Goal: Task Accomplishment & Management: Manage account settings

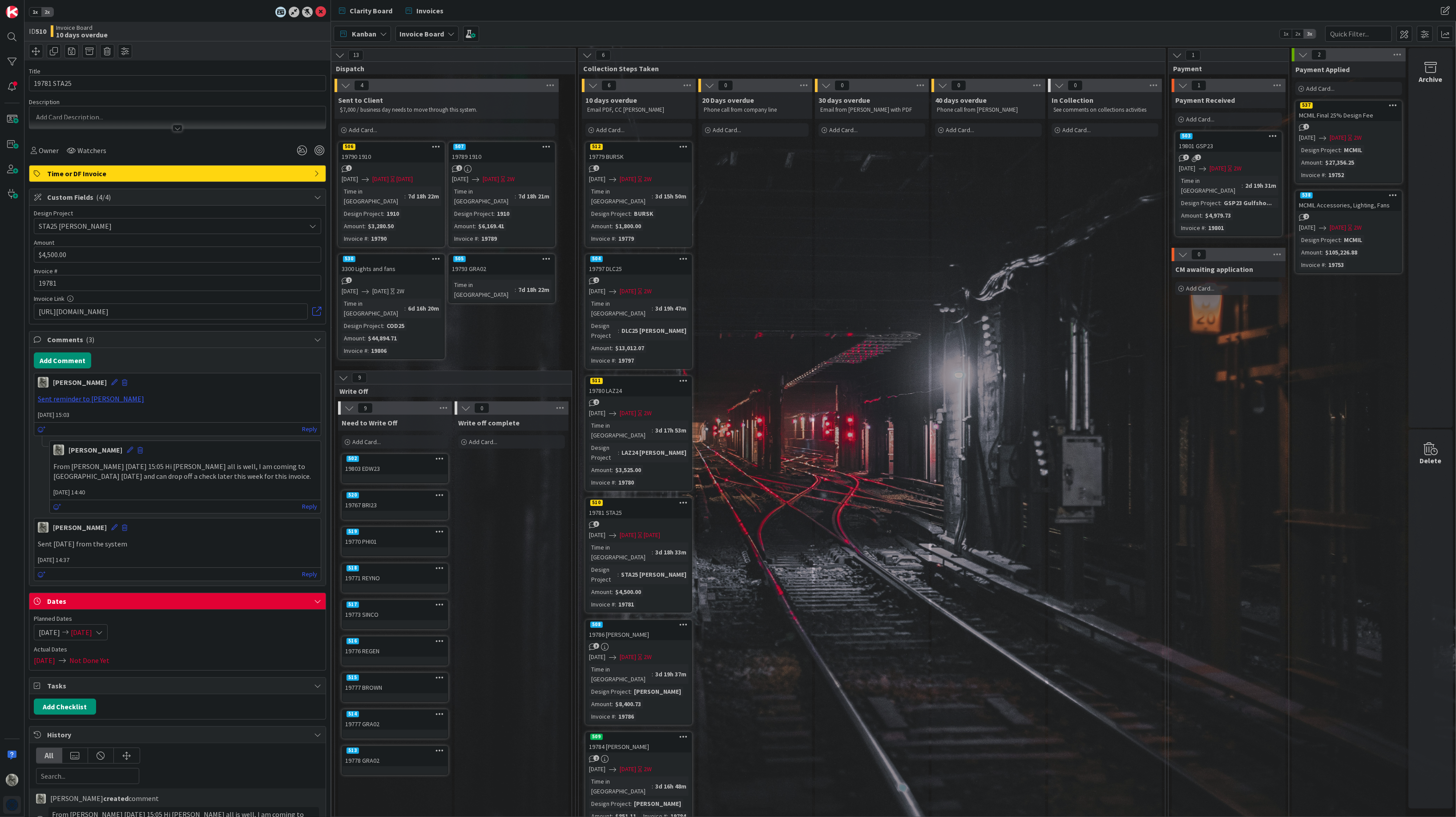
scroll to position [0, 595]
click at [370, 8] on span "Clarity Board" at bounding box center [371, 10] width 43 height 11
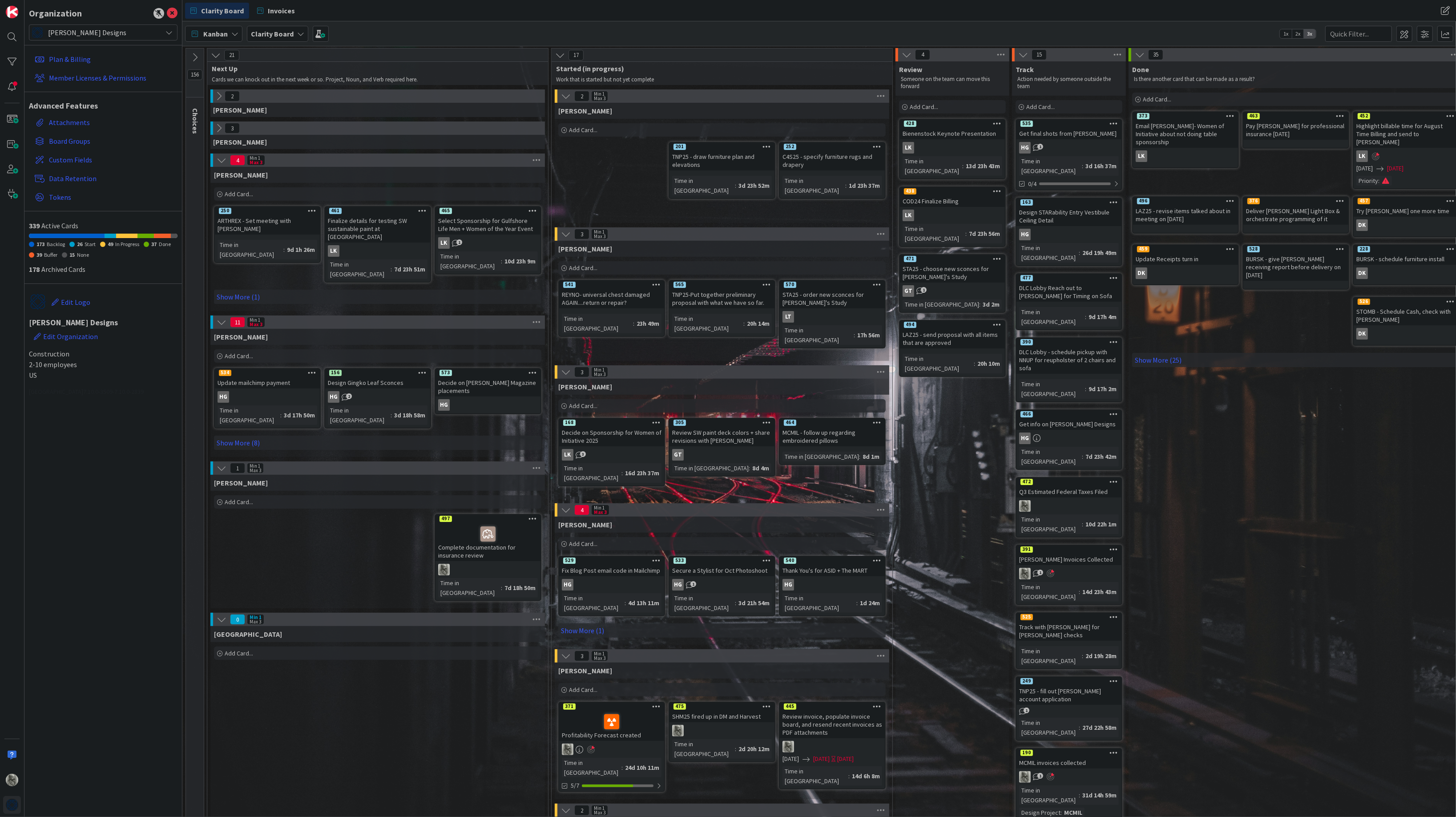
click at [195, 55] on icon at bounding box center [195, 57] width 10 height 10
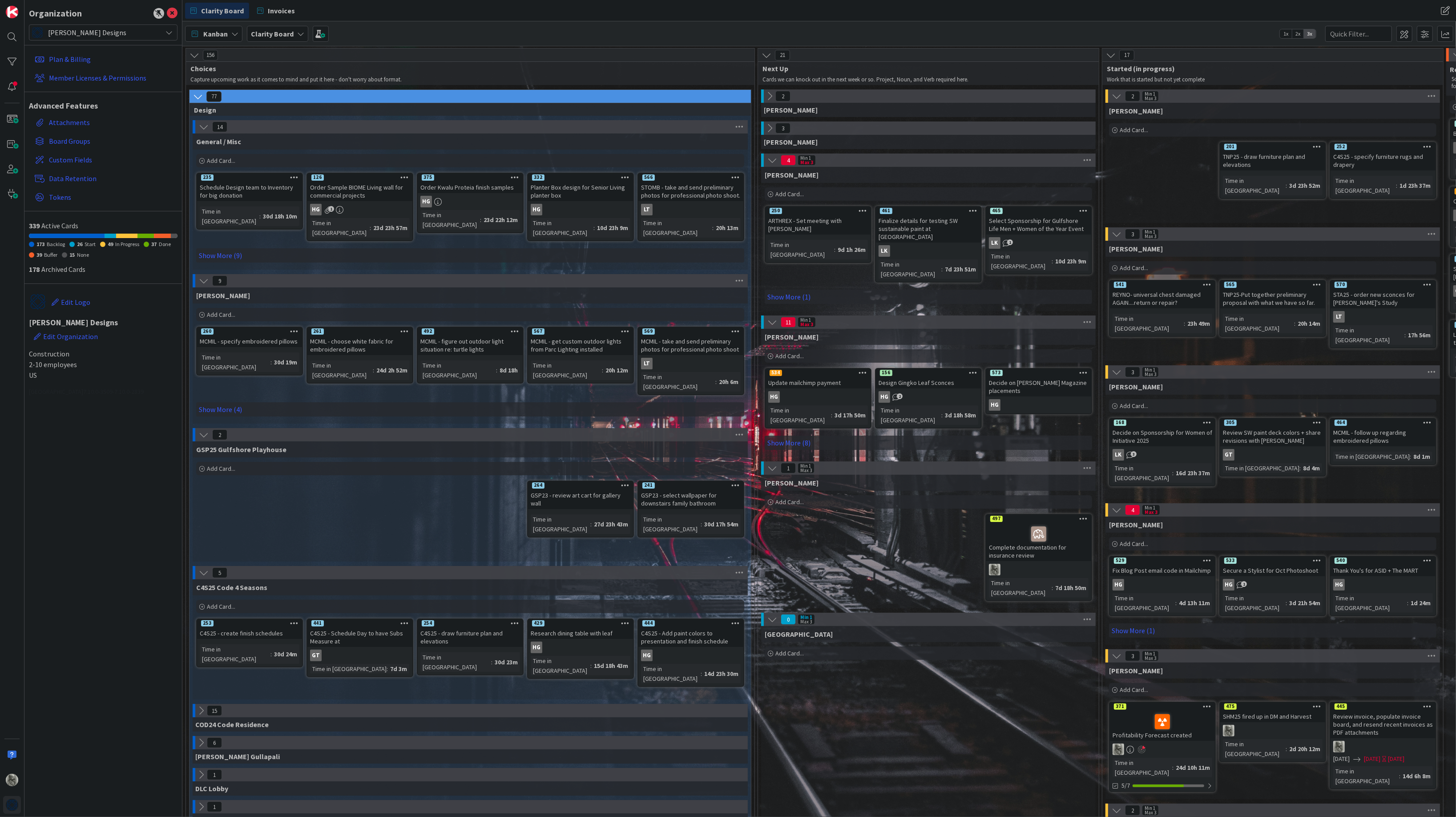
click at [196, 97] on icon at bounding box center [198, 97] width 10 height 10
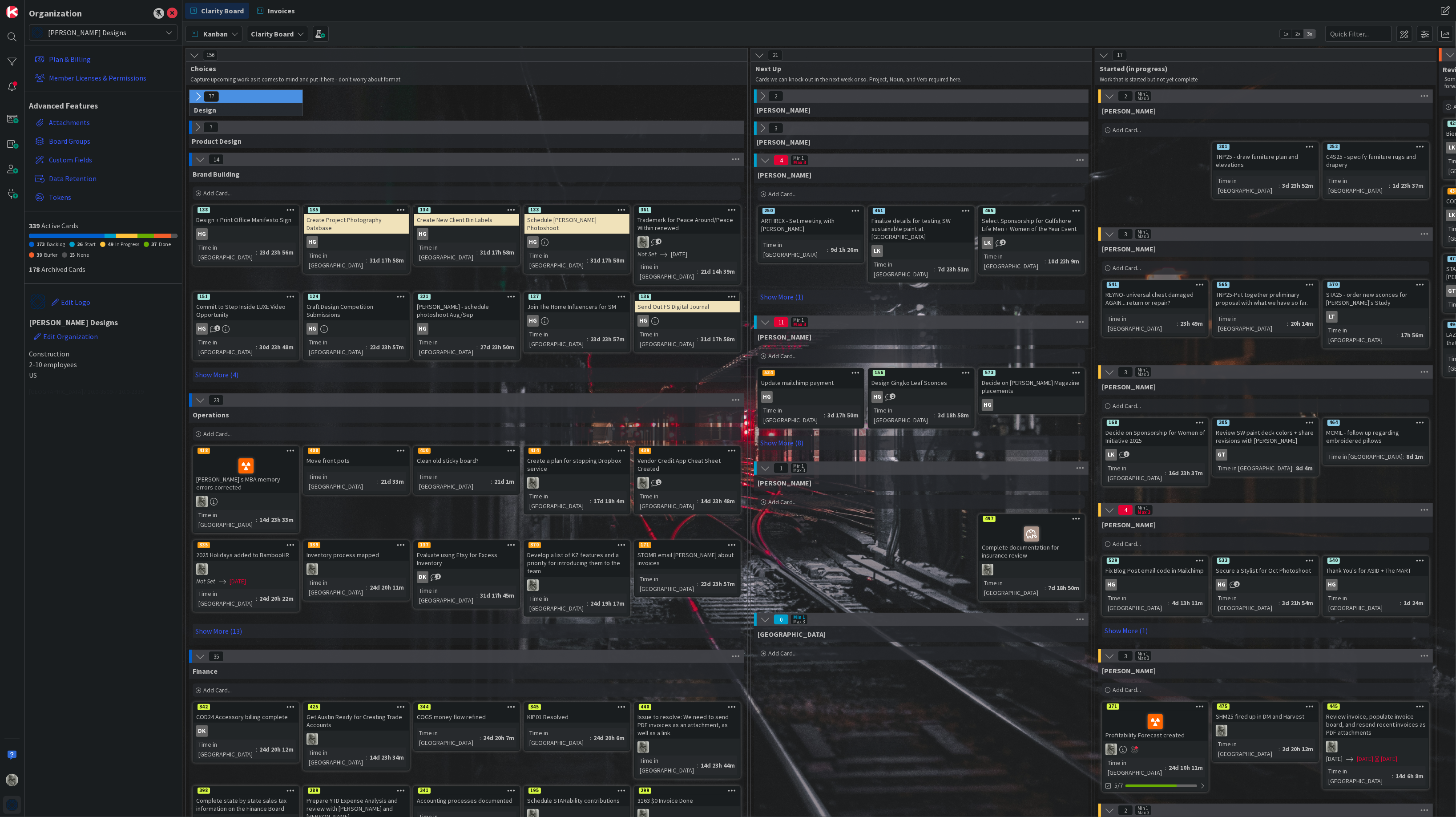
click at [349, 221] on div "Create Project Photography Database" at bounding box center [356, 224] width 105 height 20
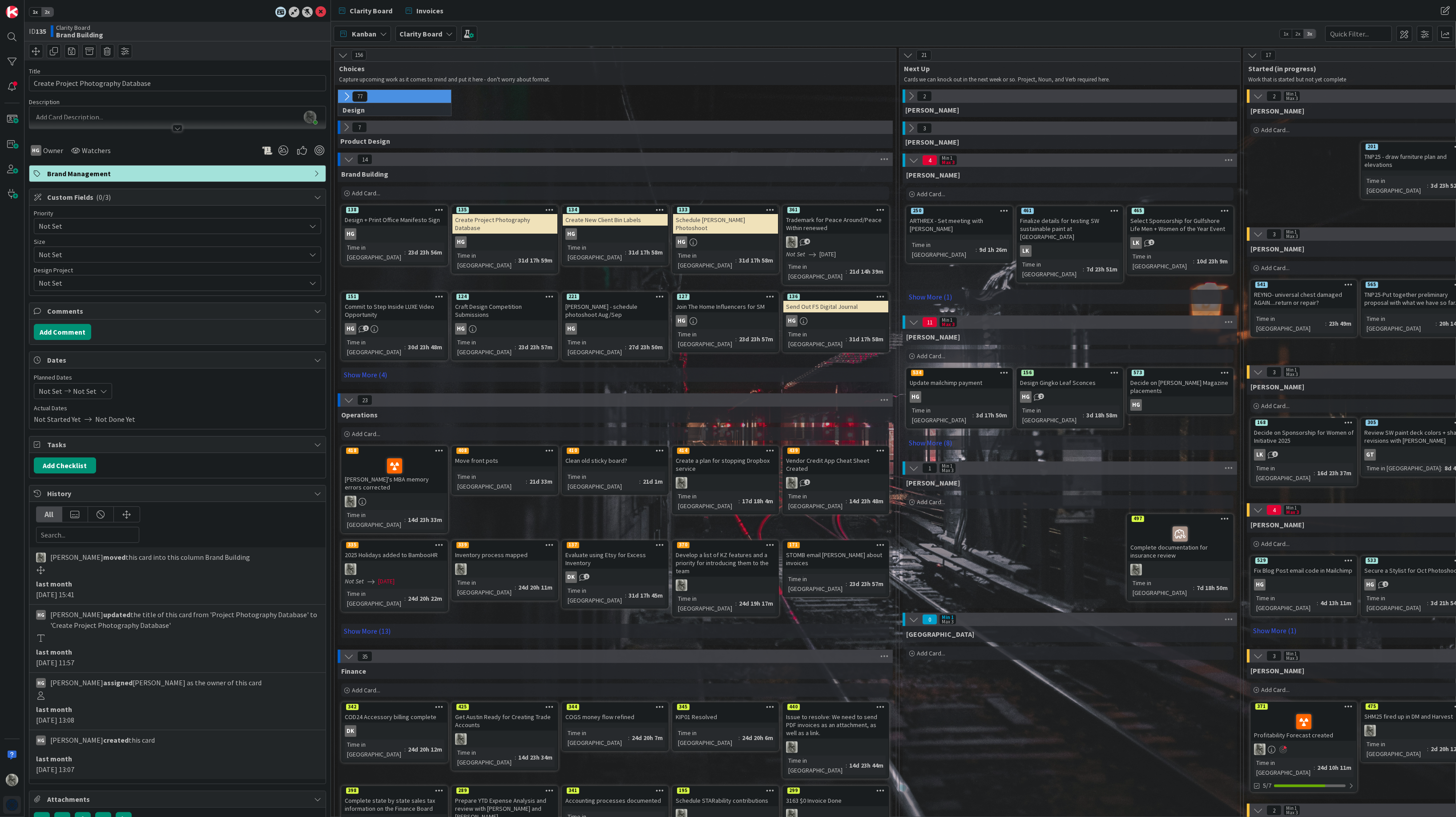
click at [348, 161] on icon at bounding box center [349, 160] width 10 height 10
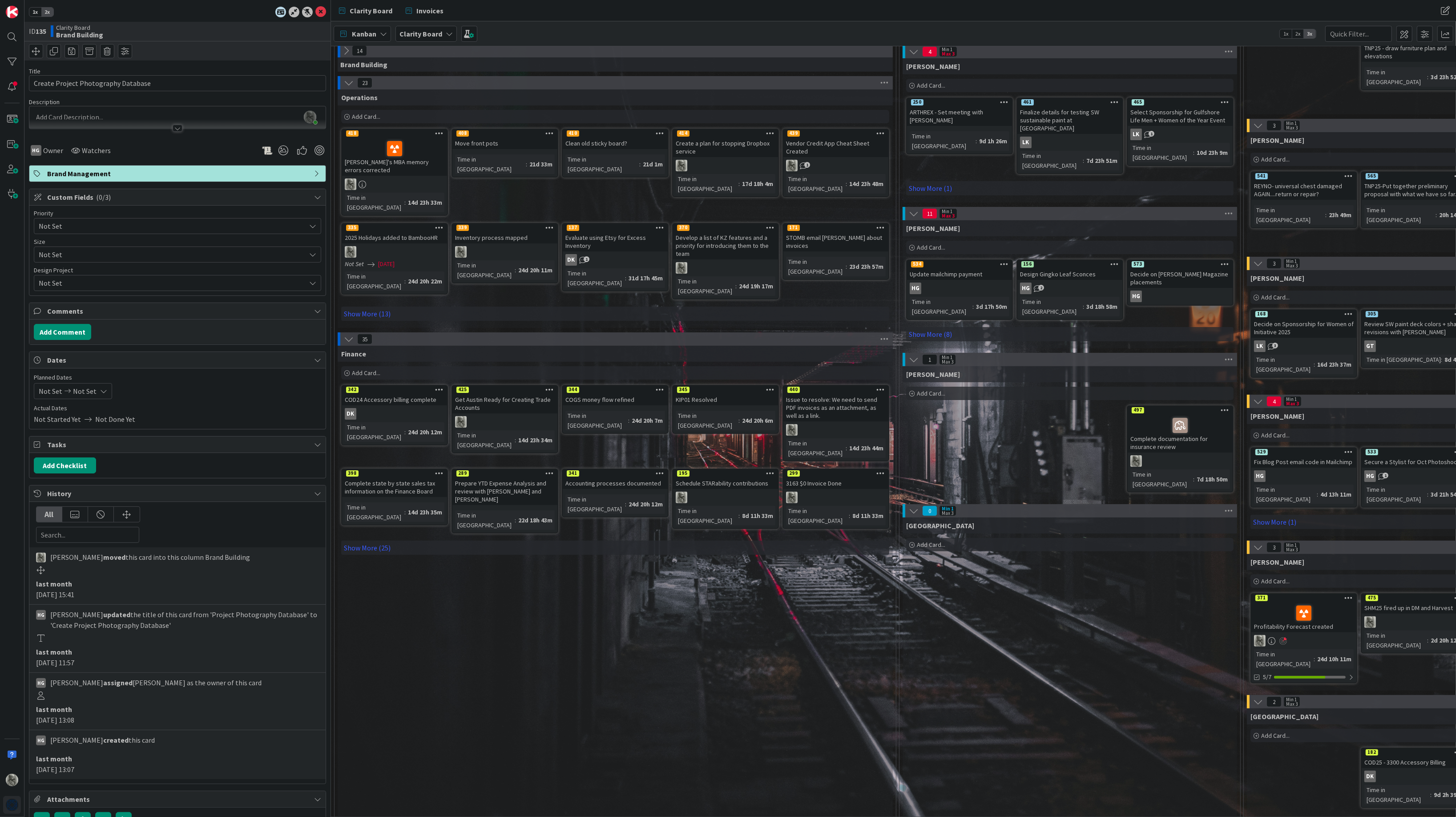
scroll to position [108, 0]
click at [408, 386] on div "342" at bounding box center [394, 390] width 105 height 8
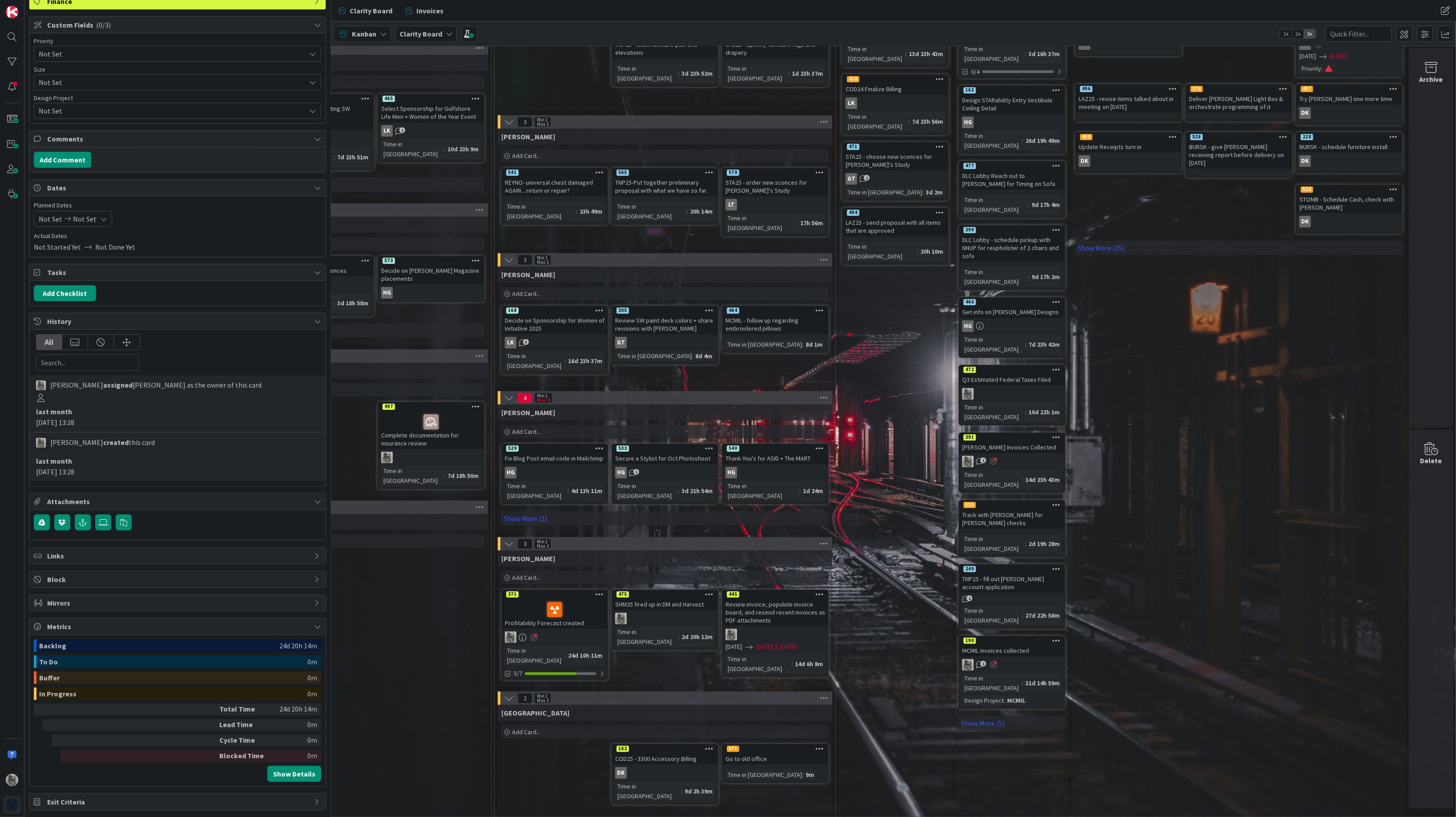
scroll to position [111, 749]
click at [525, 512] on link "Show More (1)" at bounding box center [666, 519] width 328 height 14
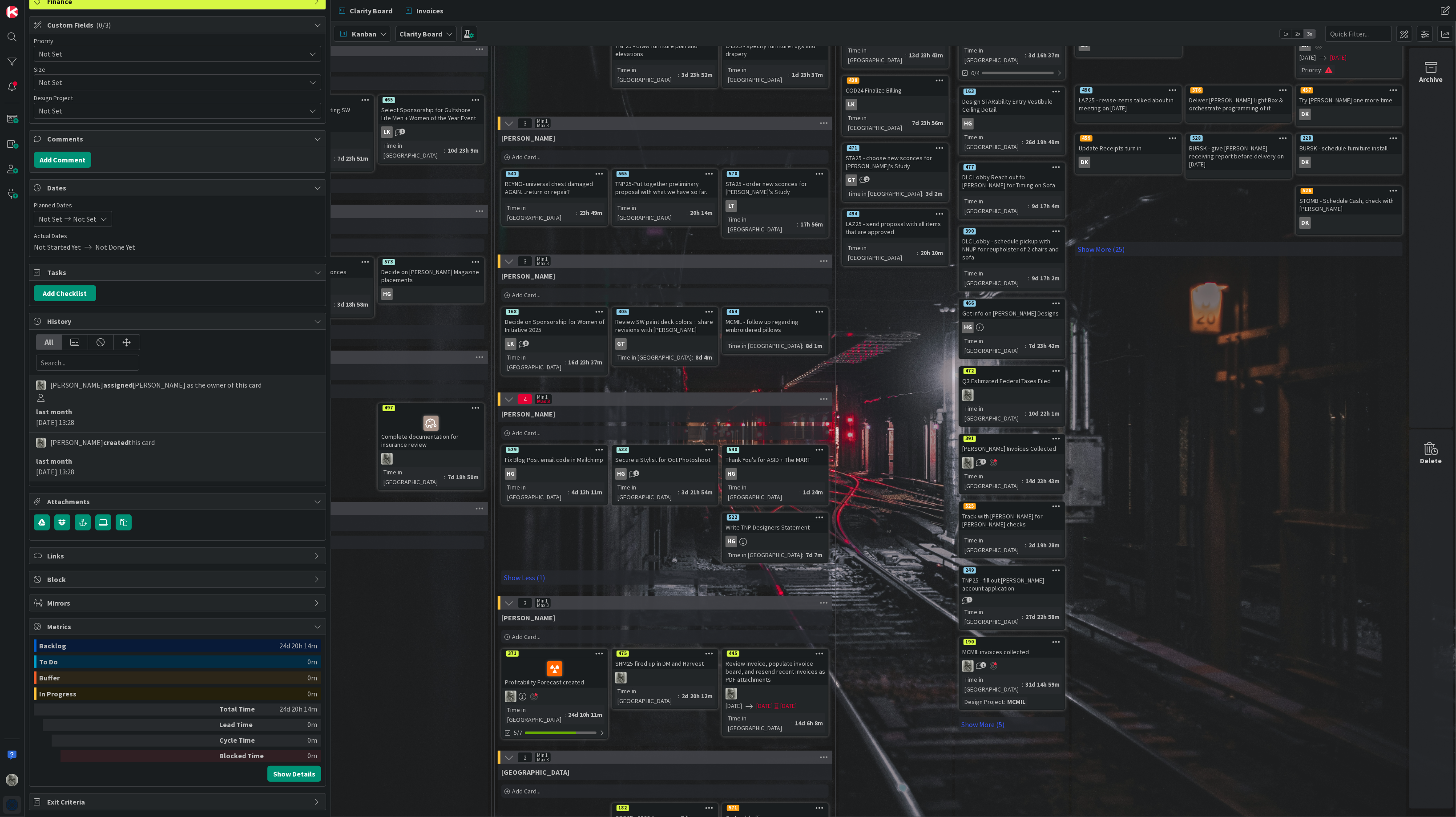
click at [553, 454] on div "Fix Blog Post email code in Mailchimp" at bounding box center [555, 459] width 105 height 12
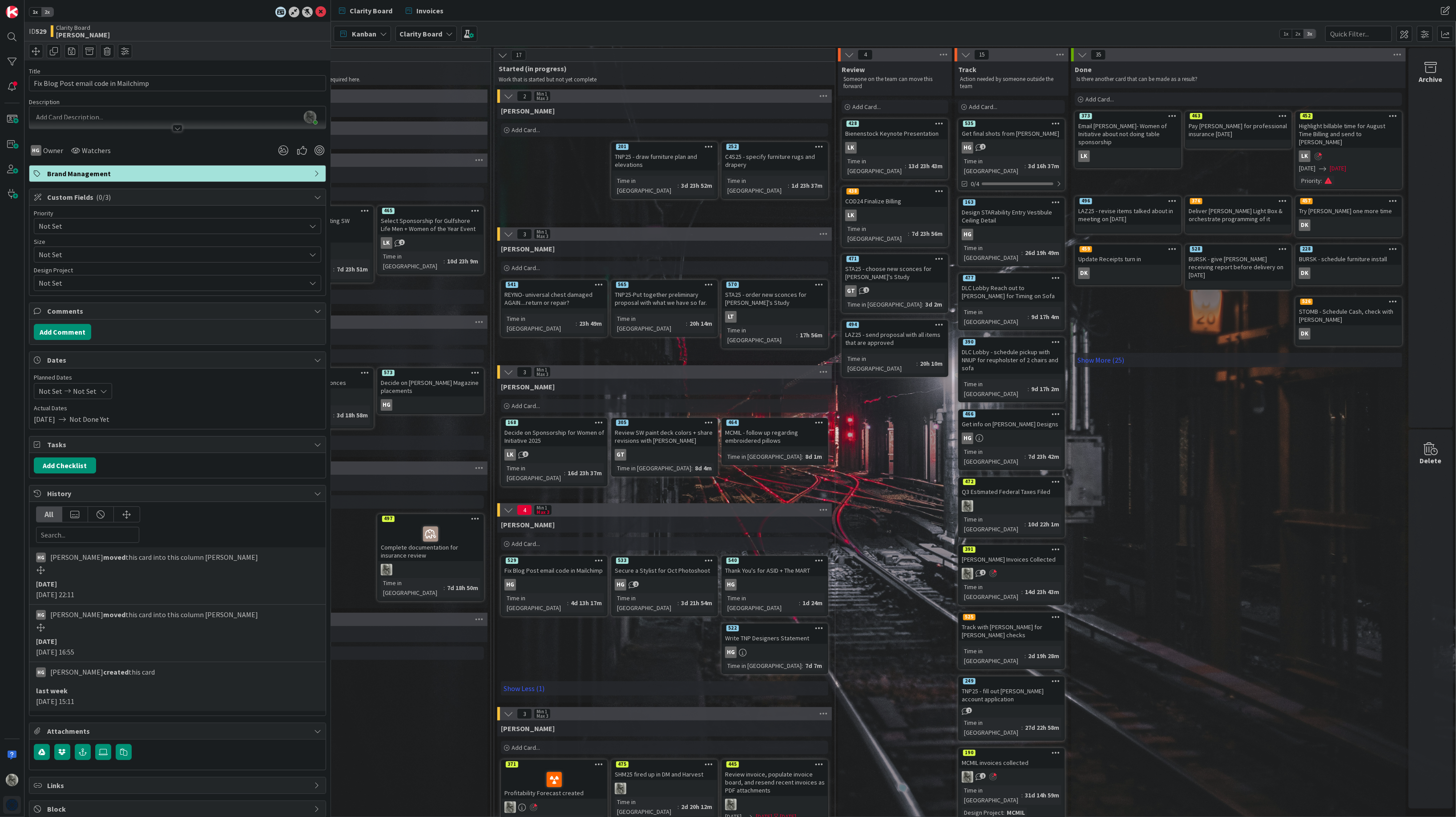
scroll to position [0, 750]
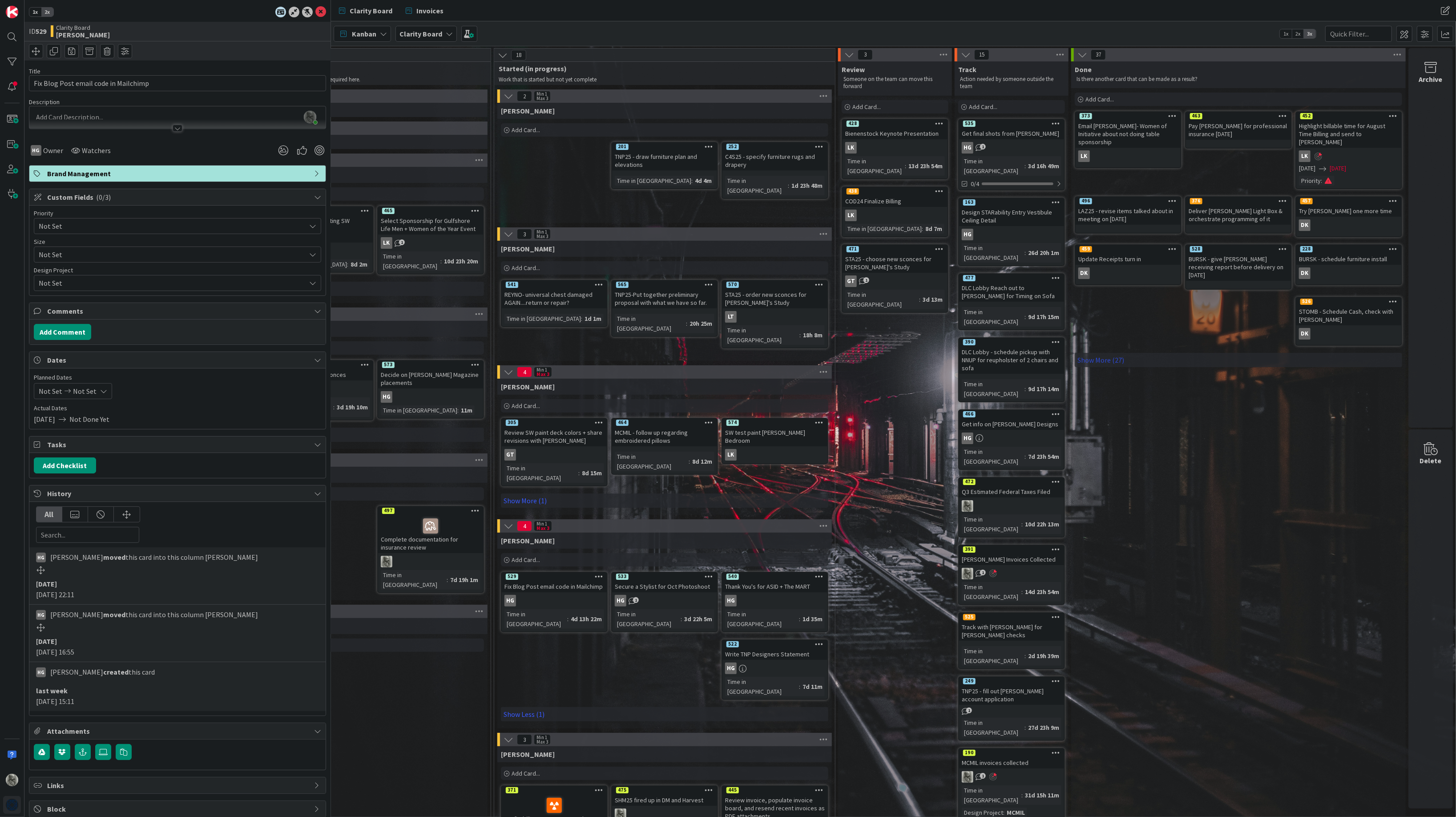
click at [1096, 353] on link "Show More (27)" at bounding box center [1239, 359] width 328 height 14
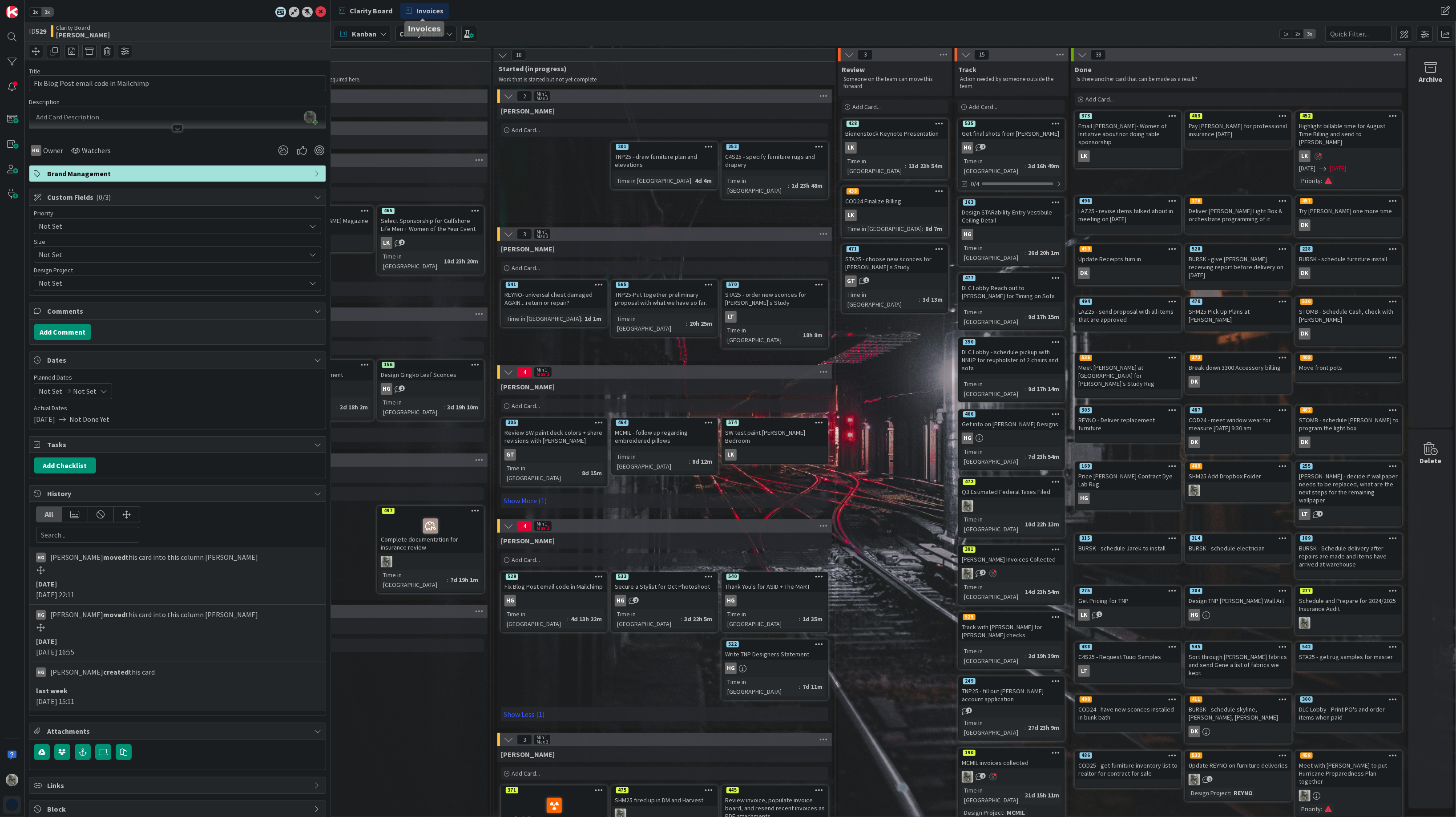
click at [432, 8] on span "Invoices" at bounding box center [430, 10] width 27 height 11
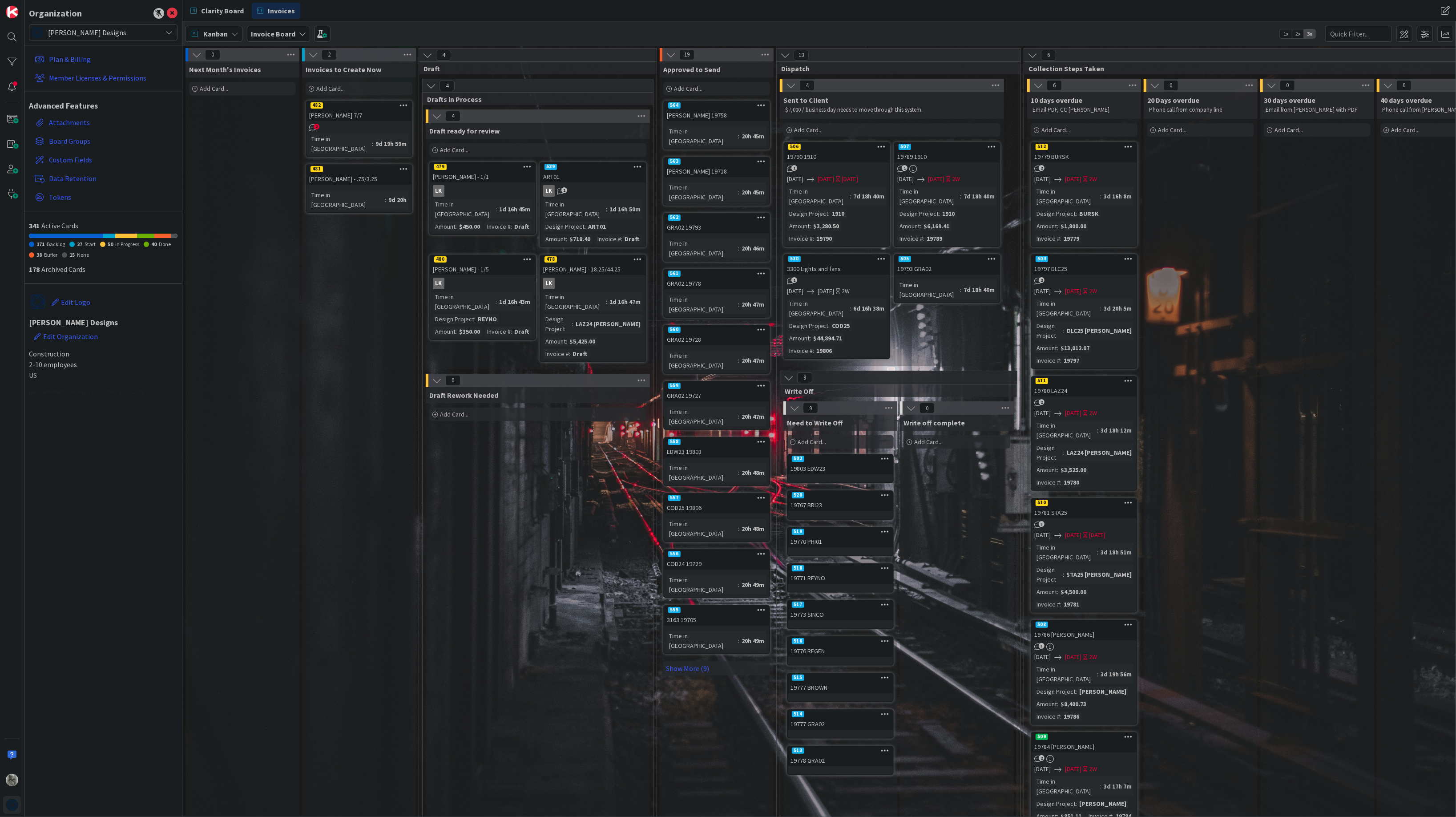
click at [334, 88] on span "Add Card..." at bounding box center [330, 89] width 28 height 8
type textarea "x"
type textarea "C"
type textarea "x"
type textarea "CO"
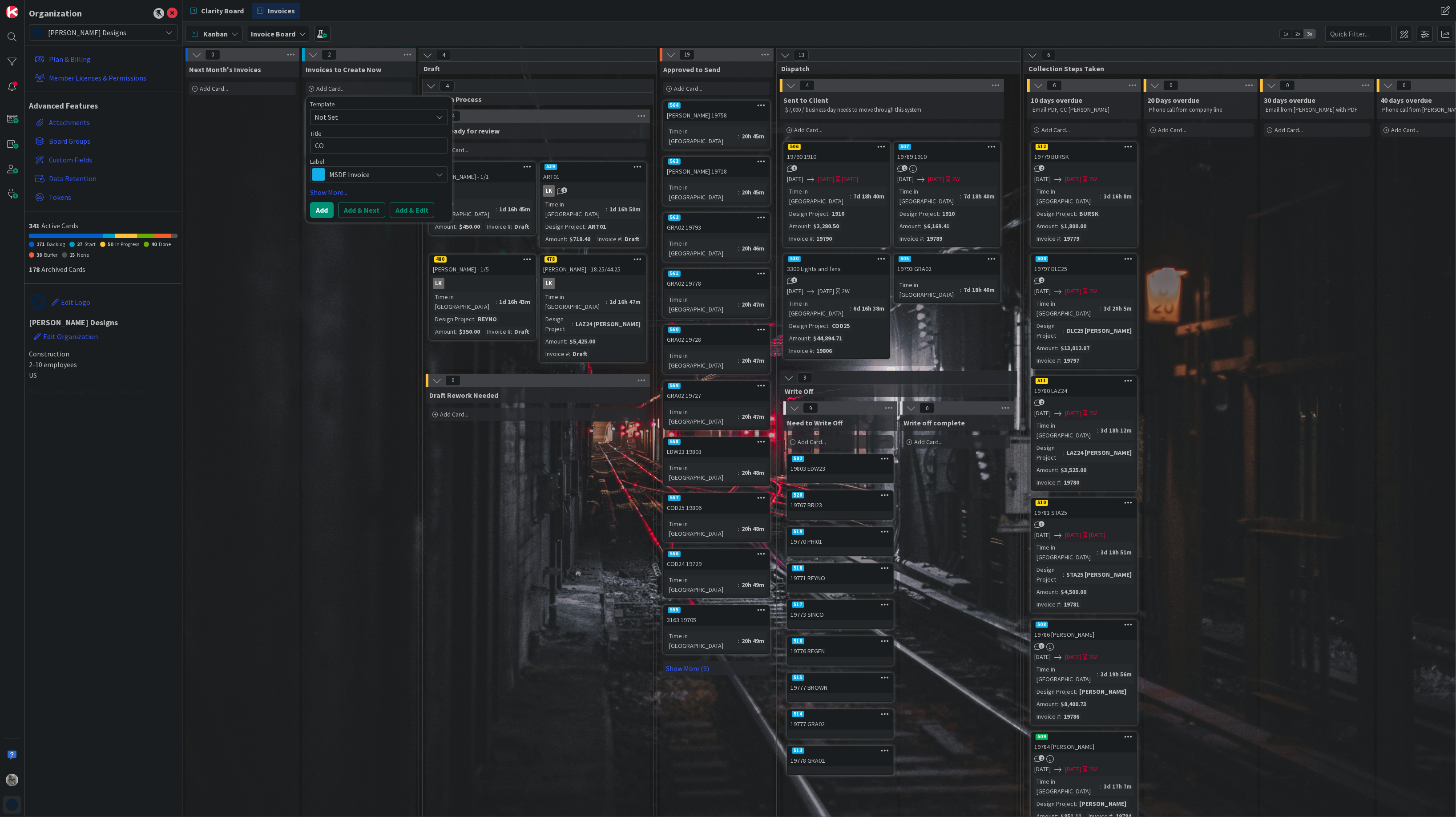
type textarea "x"
type textarea "COD"
type textarea "x"
type textarea "COD2"
type textarea "x"
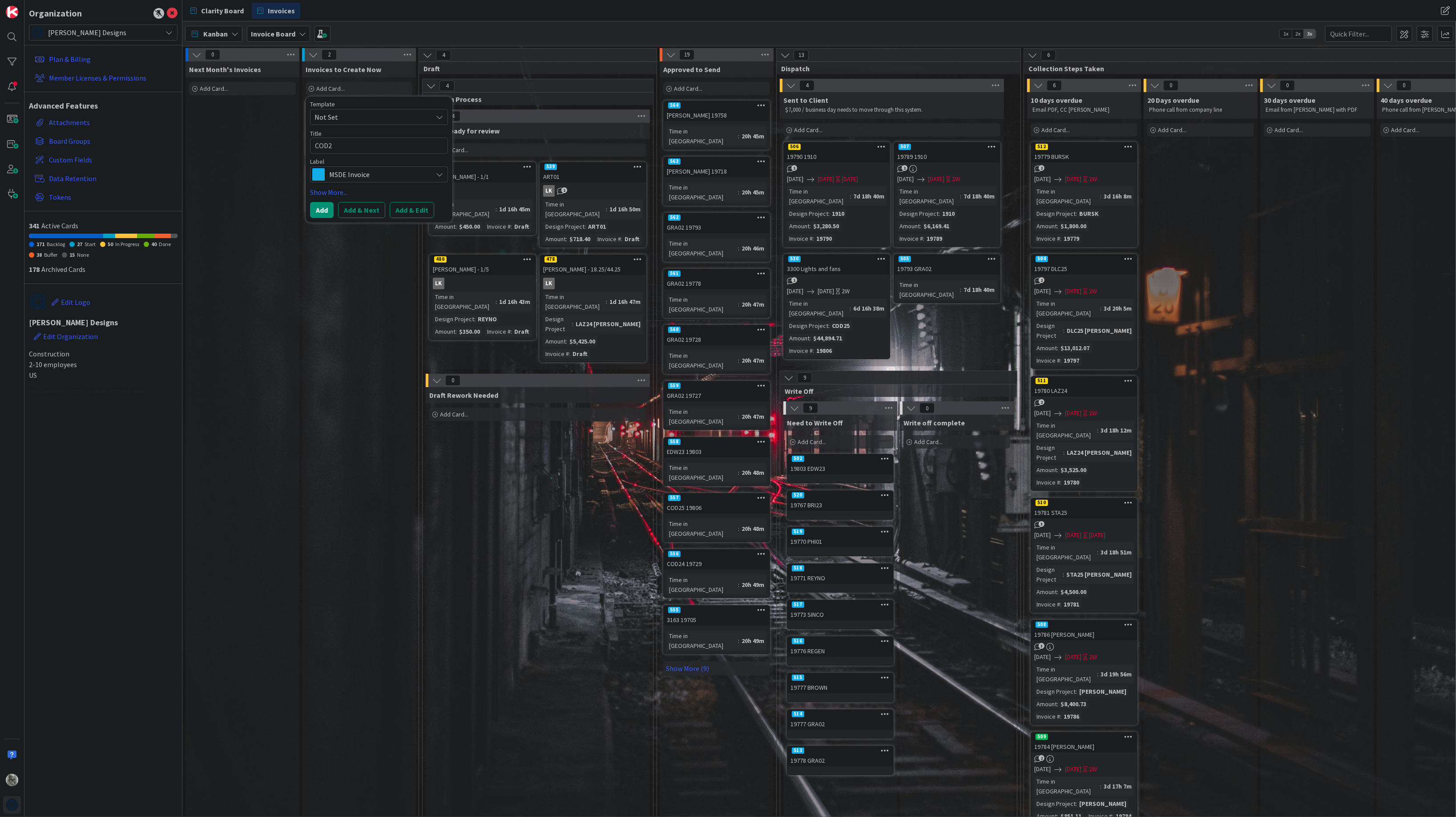
type textarea "COD24"
type textarea "x"
type textarea "COD24"
type textarea "x"
type textarea "COD24 A"
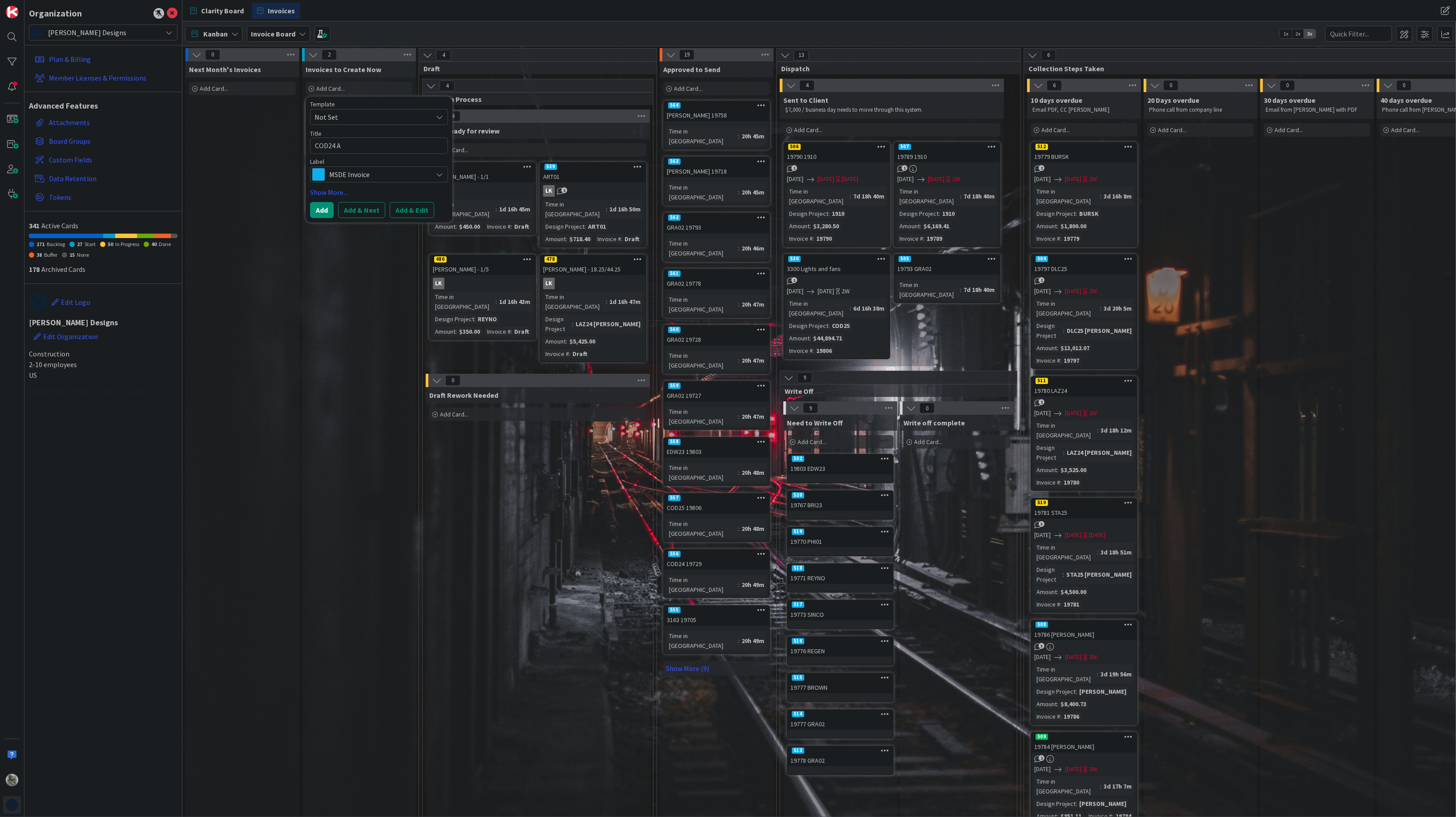
type textarea "x"
type textarea "COD24 Ac"
type textarea "x"
type textarea "COD24 Acc"
type textarea "x"
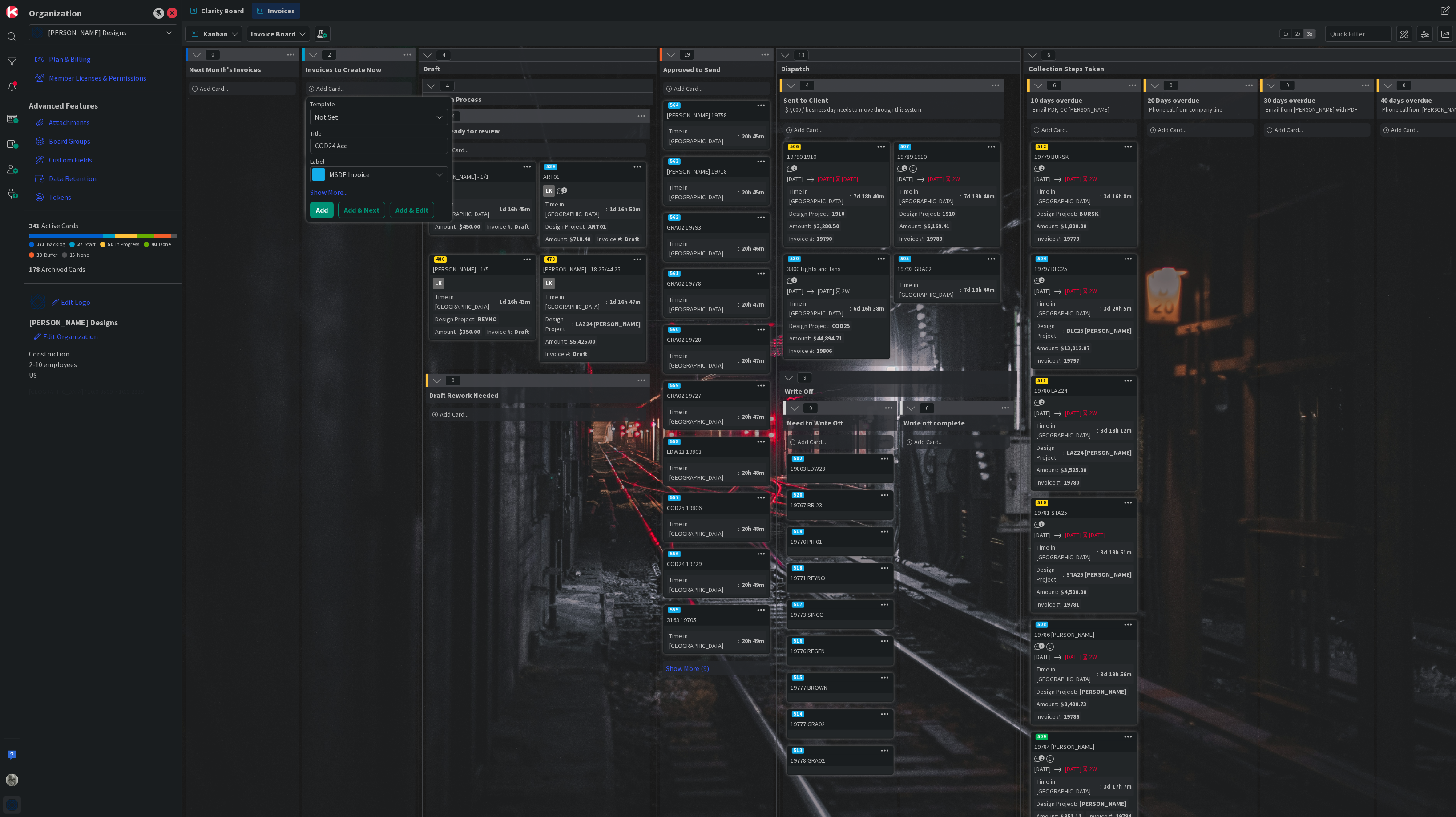
type textarea "COD24 Acce"
type textarea "x"
type textarea "COD24 Acces"
type textarea "x"
type textarea "COD24 Access"
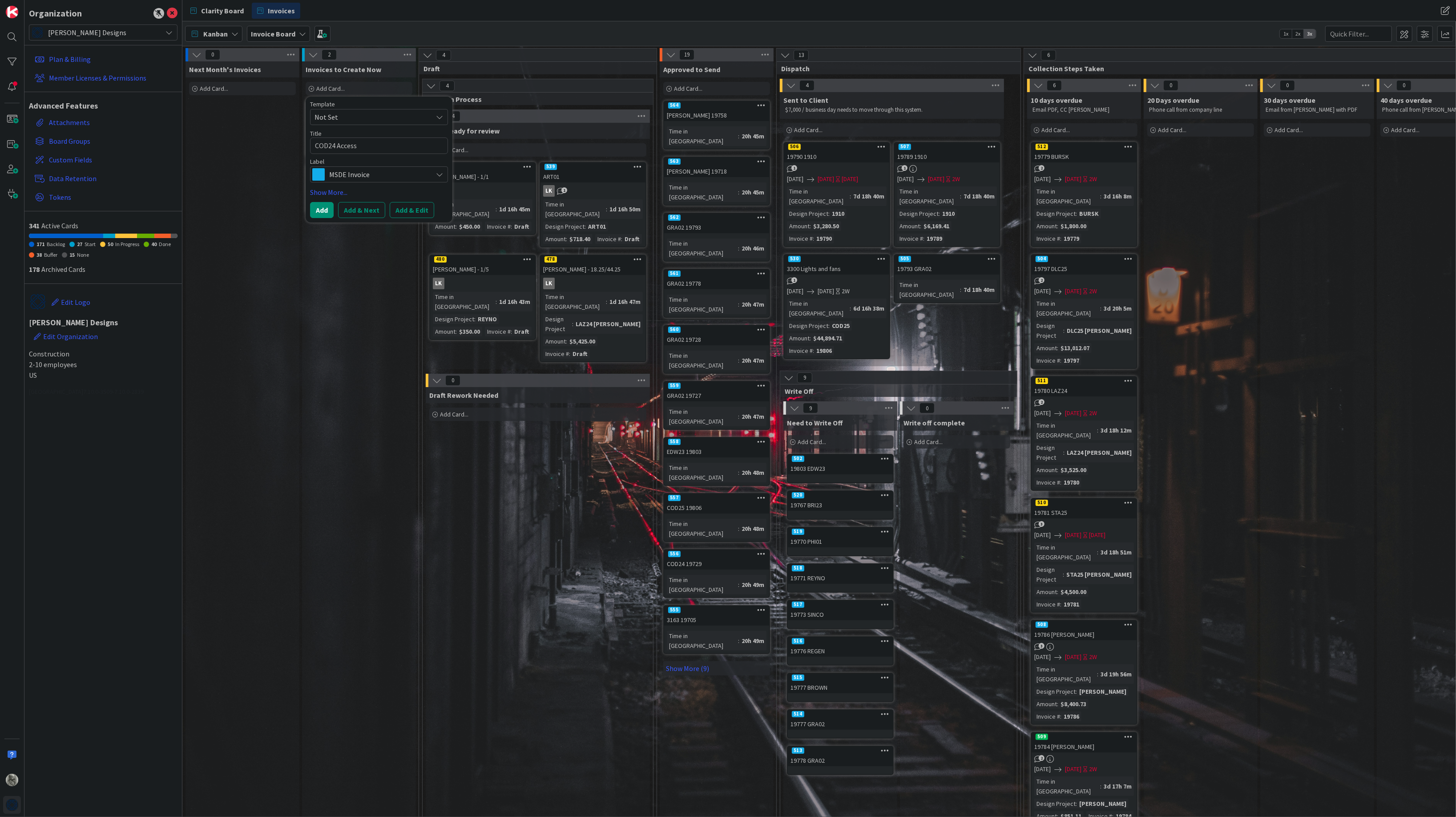
type textarea "x"
type textarea "COD24 Accesso"
type textarea "x"
type textarea "COD24 Accessor"
type textarea "x"
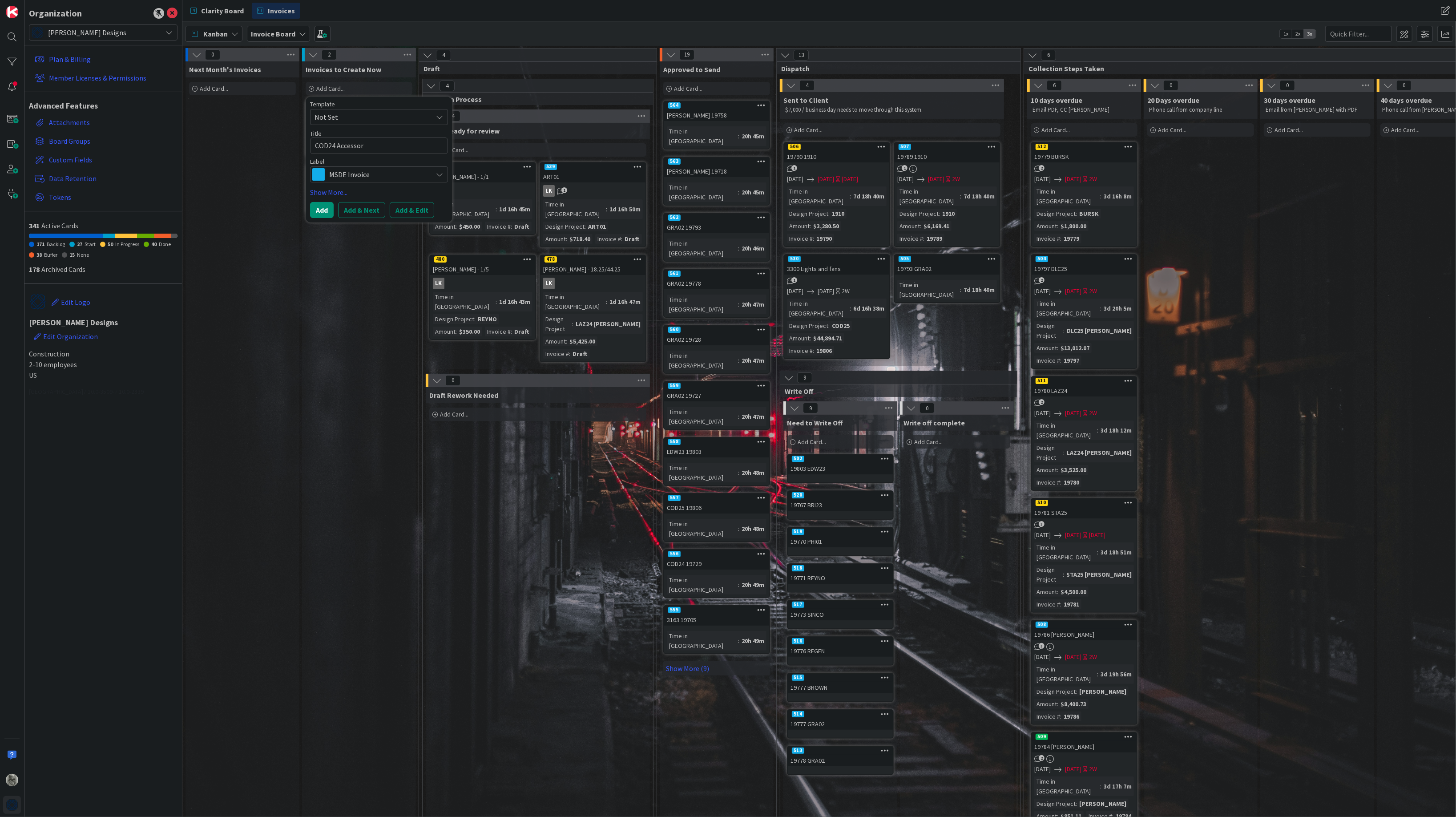
type textarea "COD24 Accessori"
type textarea "x"
type textarea "COD24 Accessorie"
type textarea "x"
type textarea "COD24 Accessories"
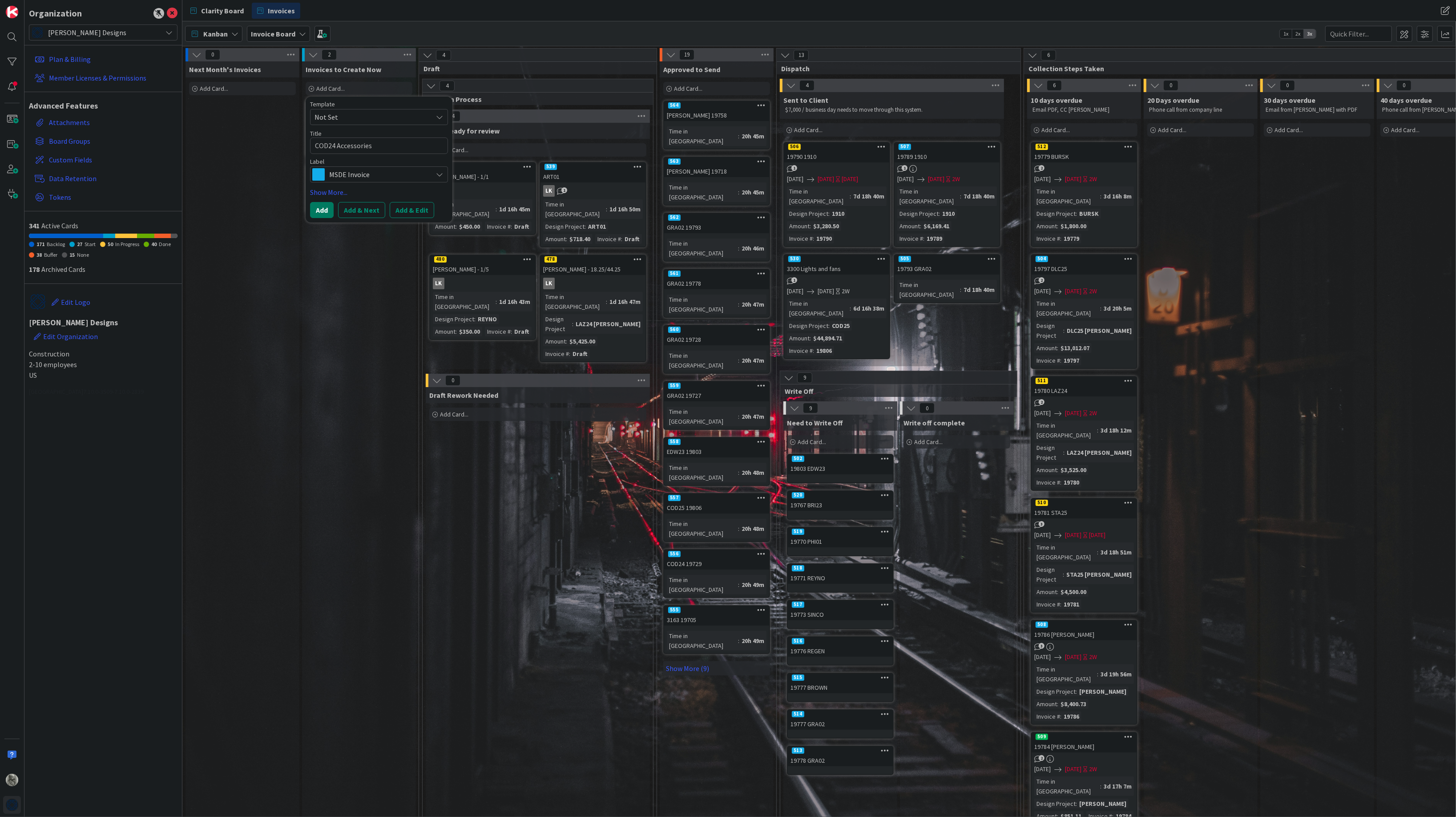
click at [320, 209] on button "Add" at bounding box center [322, 209] width 23 height 16
click at [344, 112] on div "COD24 Accessories" at bounding box center [358, 115] width 105 height 12
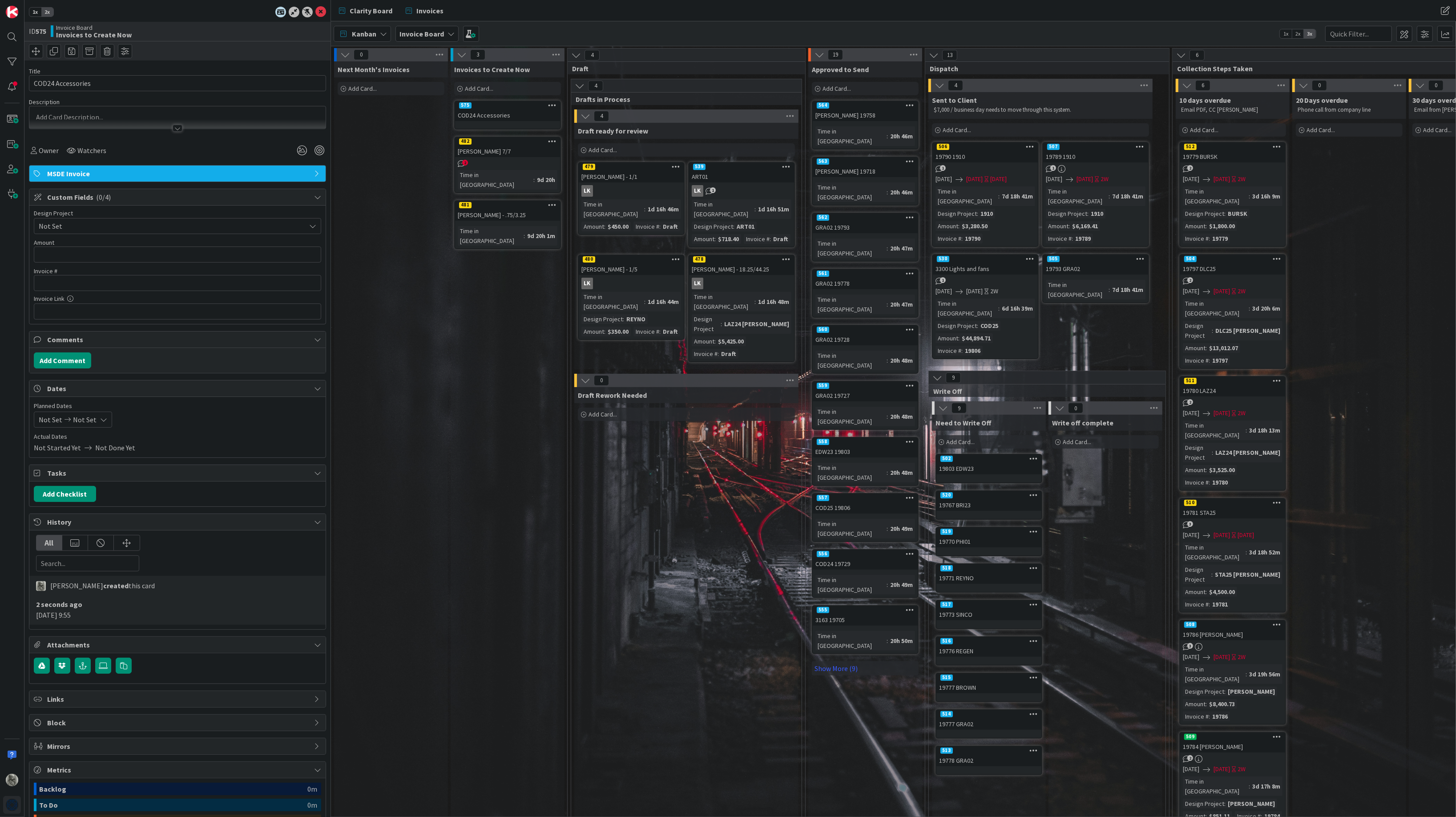
click at [82, 229] on span "Not Set" at bounding box center [170, 226] width 262 height 12
click at [66, 344] on span "COD24" at bounding box center [184, 346] width 265 height 13
click at [81, 255] on input "text" at bounding box center [177, 254] width 287 height 16
click at [80, 312] on input "text" at bounding box center [177, 311] width 287 height 16
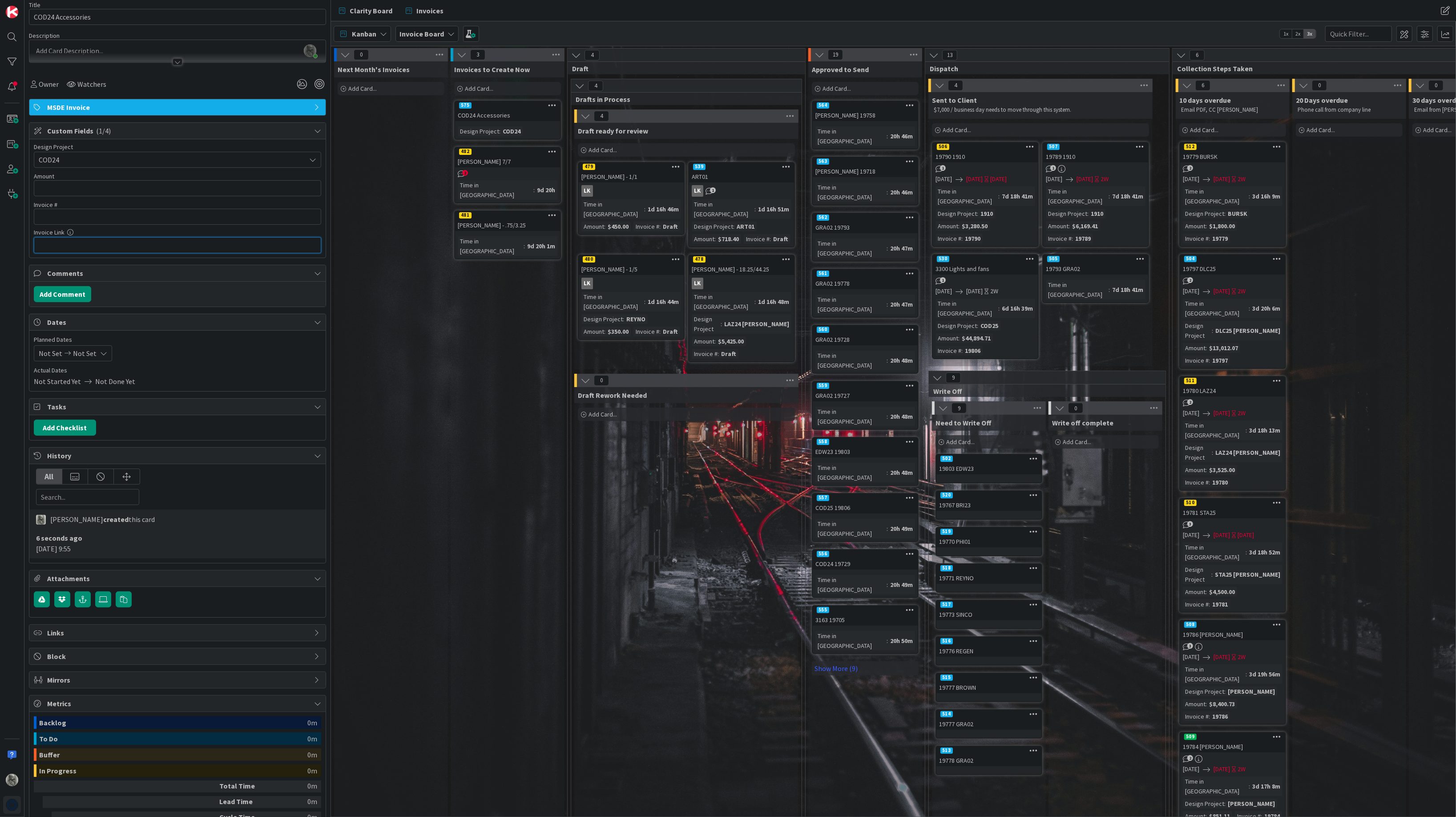
scroll to position [69, 0]
click at [70, 426] on button "Add Checklist" at bounding box center [65, 425] width 62 height 16
click at [153, 425] on div "Add Checklist Add Checklist Checklist Name (needed before adding tasks) 0 / 64 …" at bounding box center [177, 425] width 287 height 16
click at [63, 293] on button "Add Comment" at bounding box center [62, 291] width 57 height 16
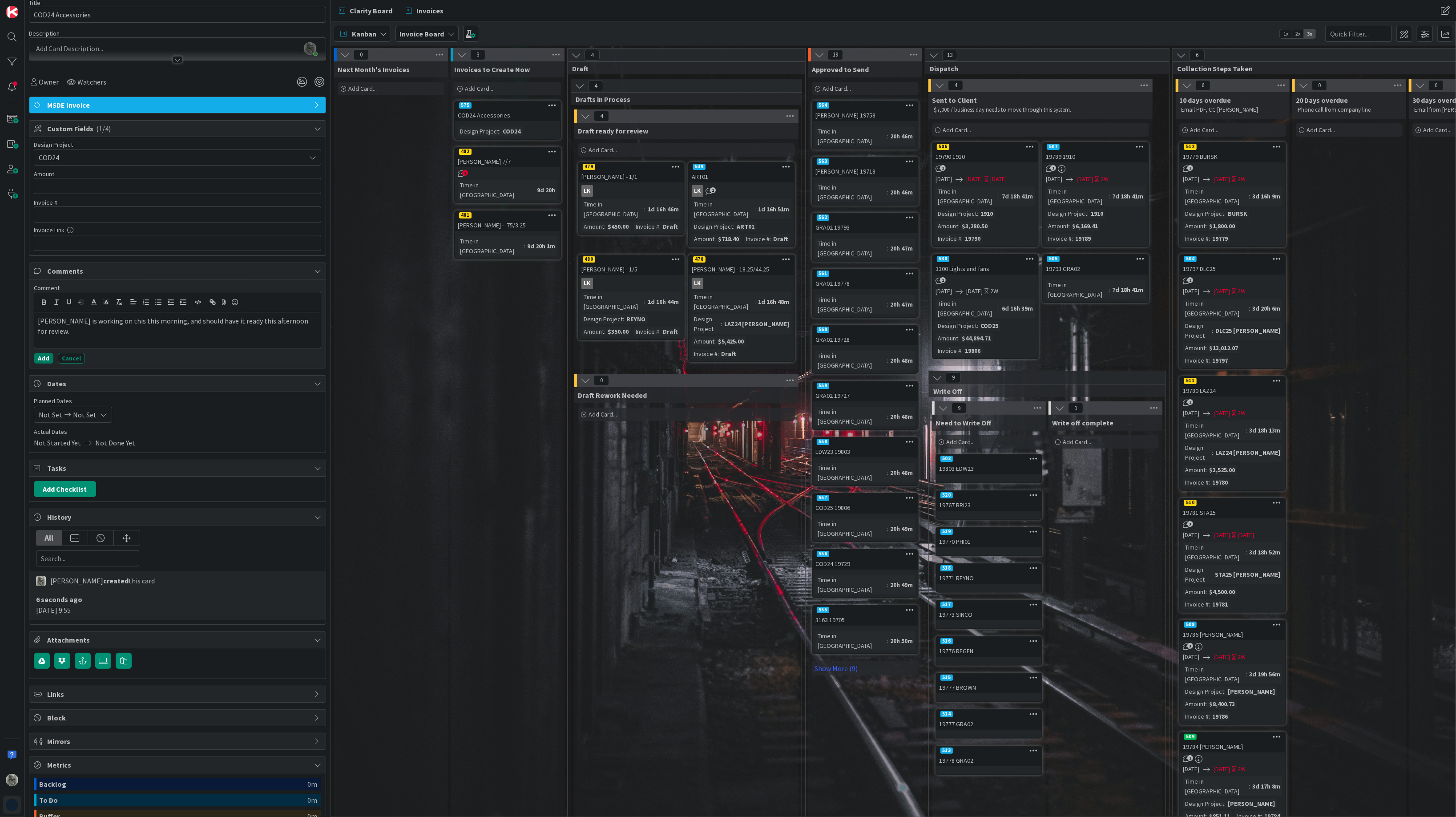
click at [45, 360] on button "Add" at bounding box center [44, 358] width 20 height 11
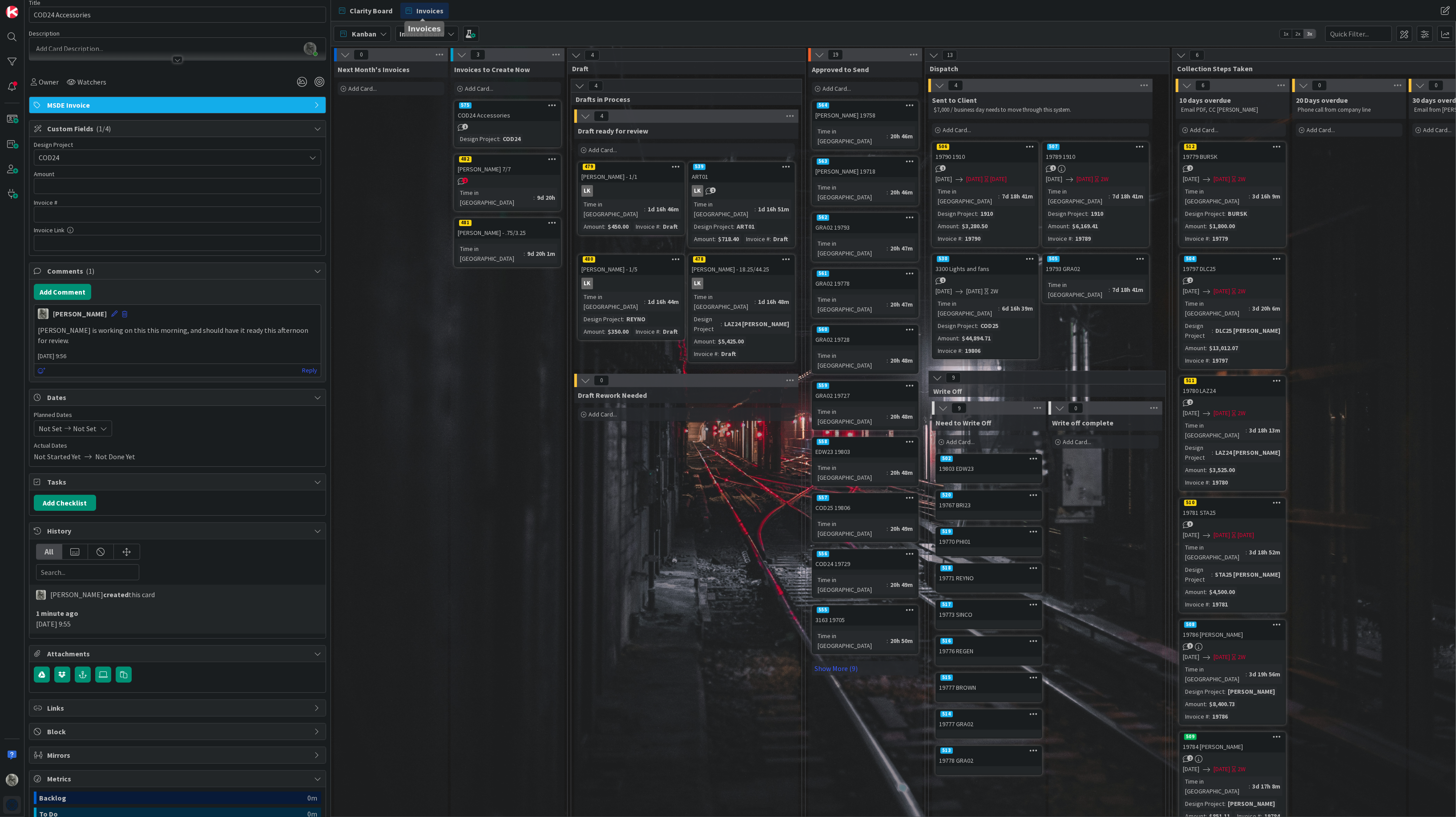
click at [425, 10] on span "Invoices" at bounding box center [430, 10] width 27 height 11
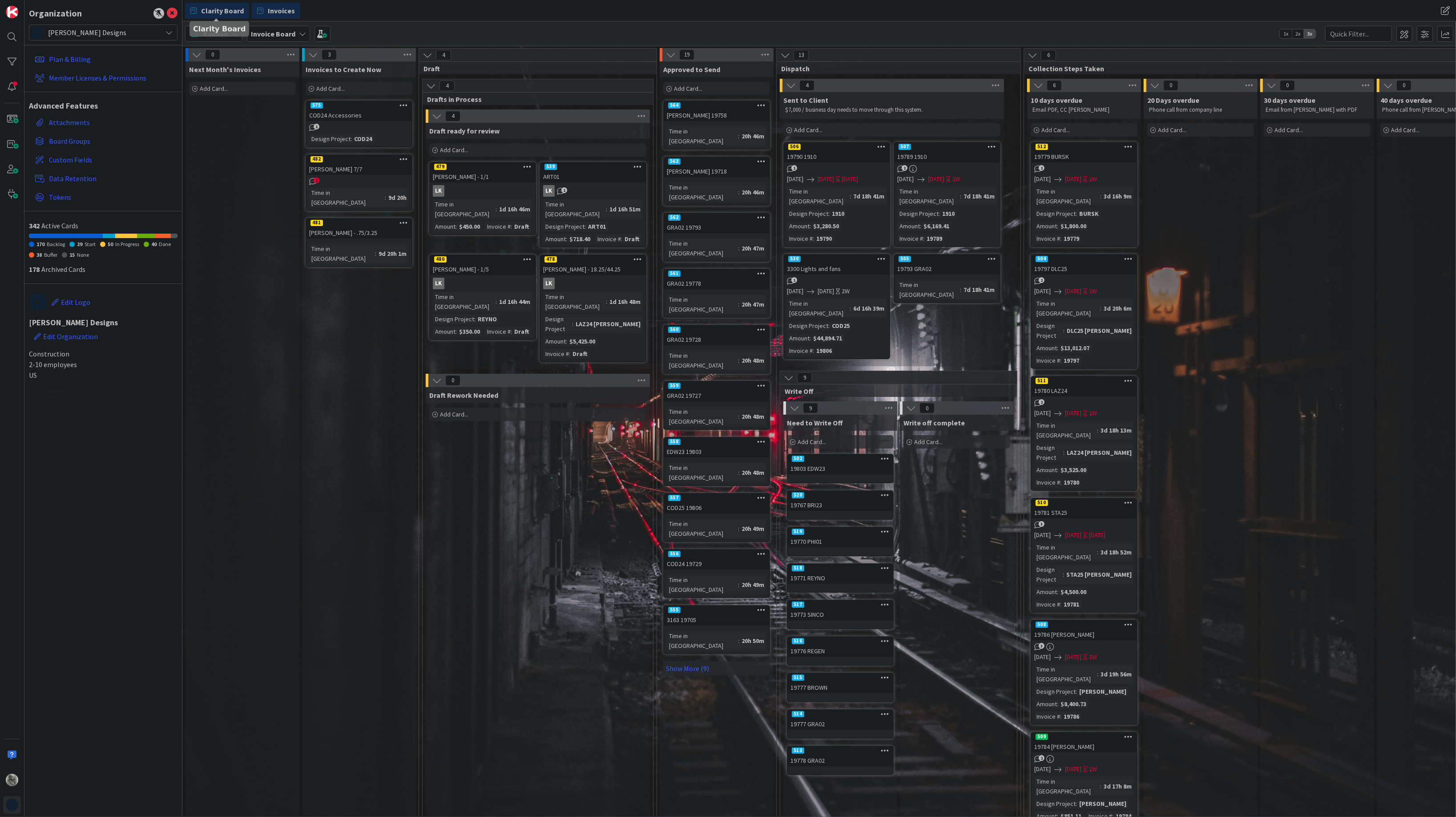
click at [219, 5] on span "Clarity Board" at bounding box center [223, 10] width 43 height 11
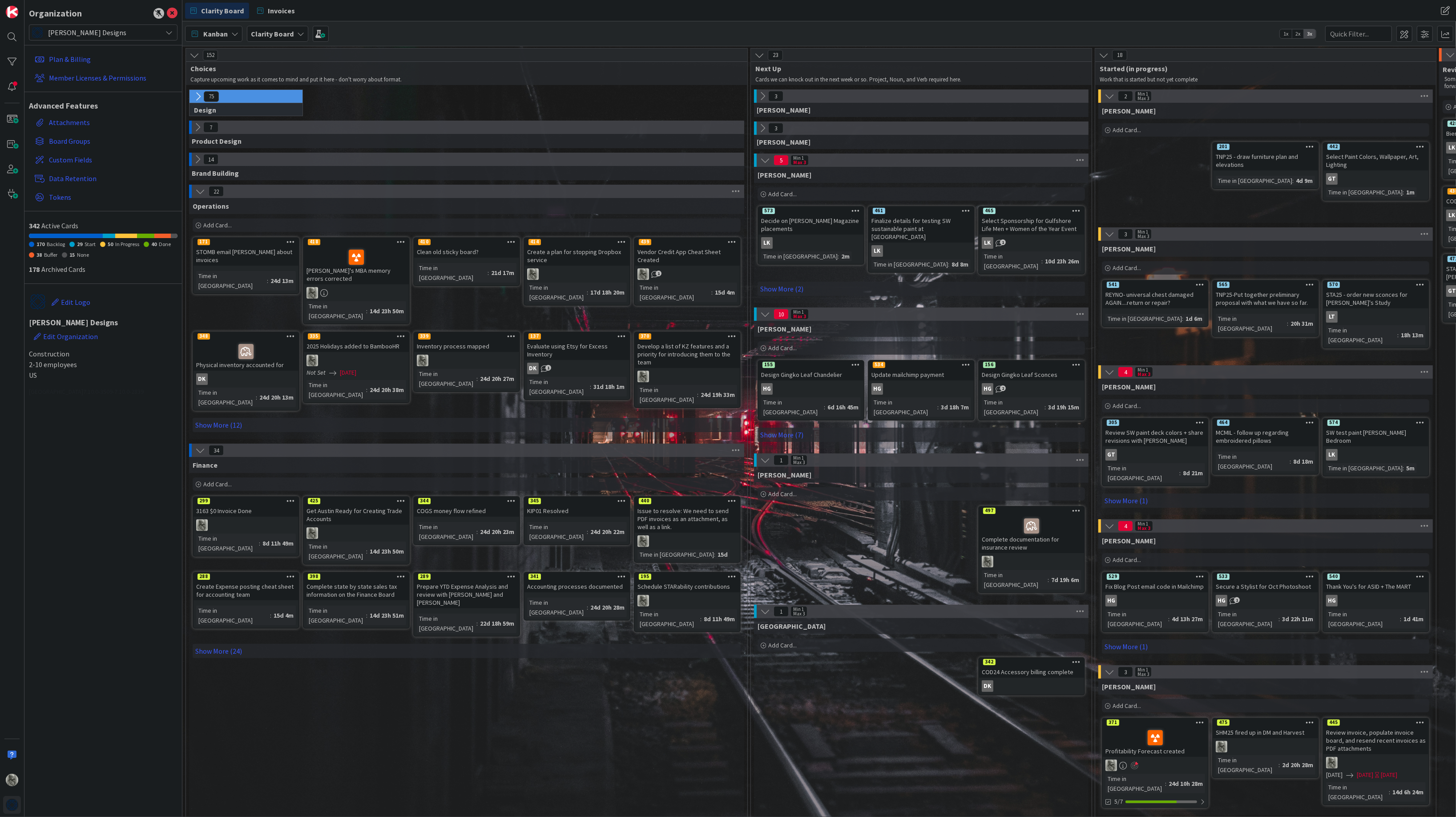
click at [257, 253] on div "STOMB email Stephanie about invoices" at bounding box center [246, 256] width 105 height 20
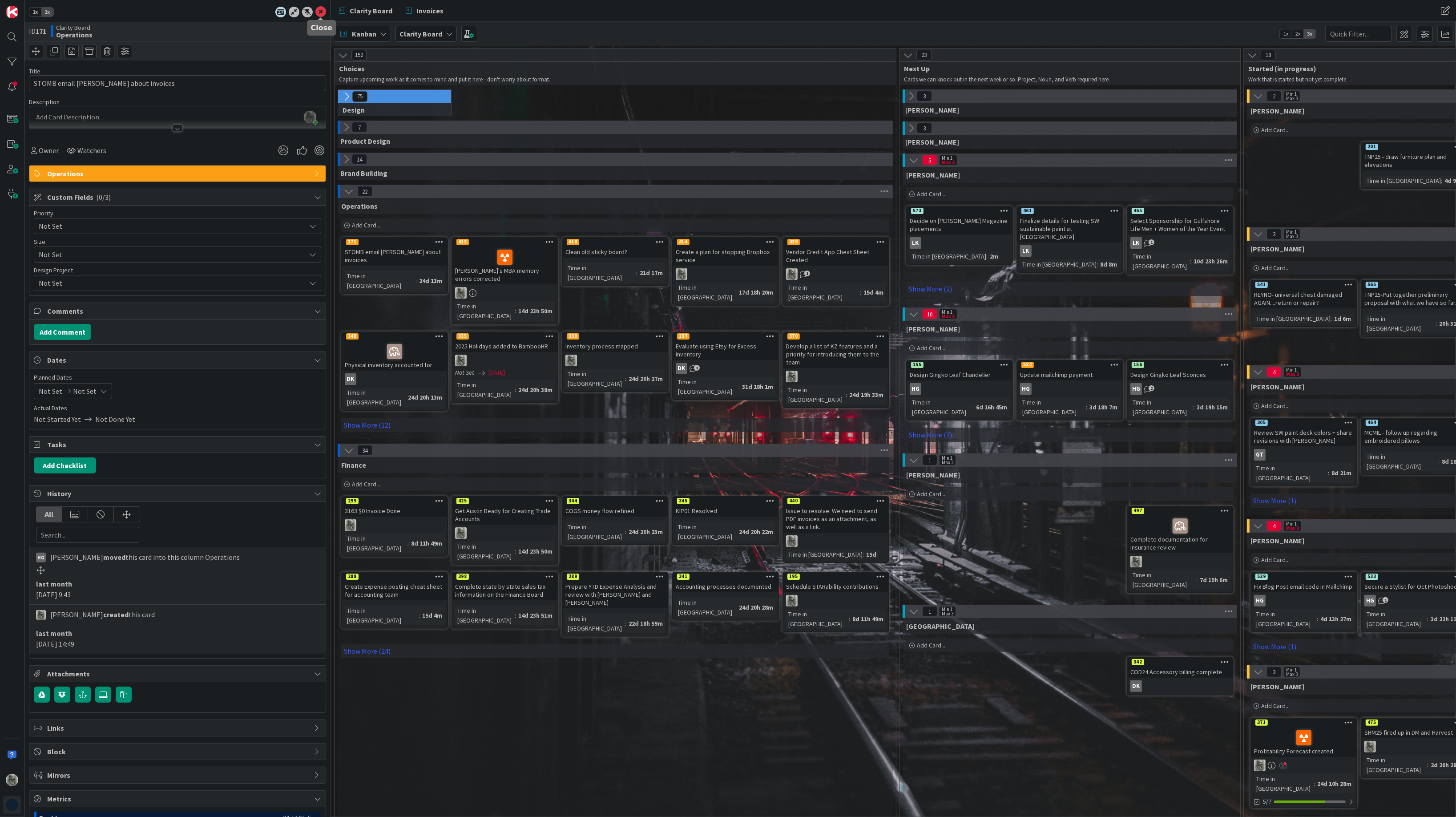
click at [319, 14] on icon at bounding box center [320, 12] width 11 height 11
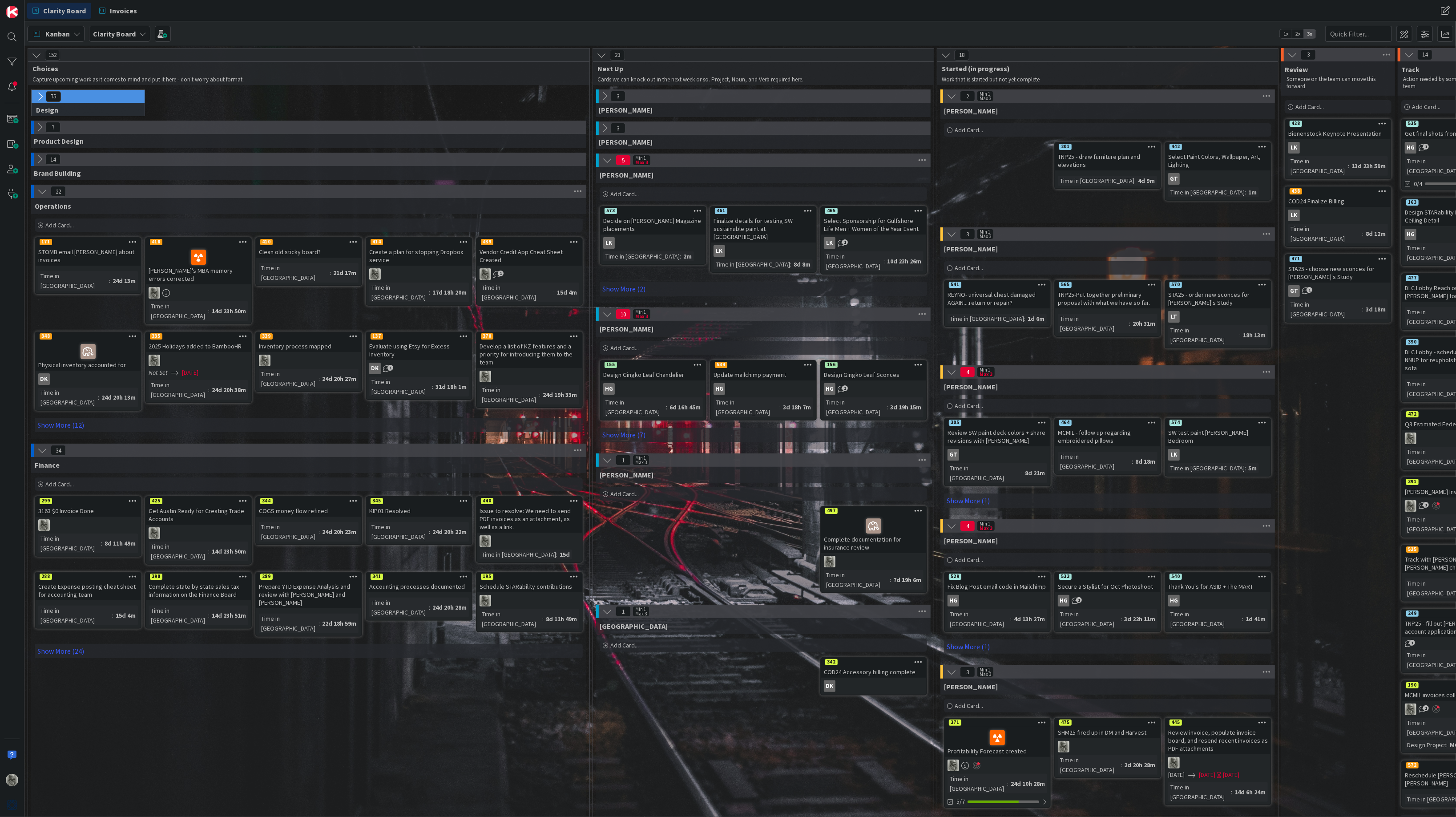
click at [167, 289] on icon at bounding box center [166, 292] width 7 height 7
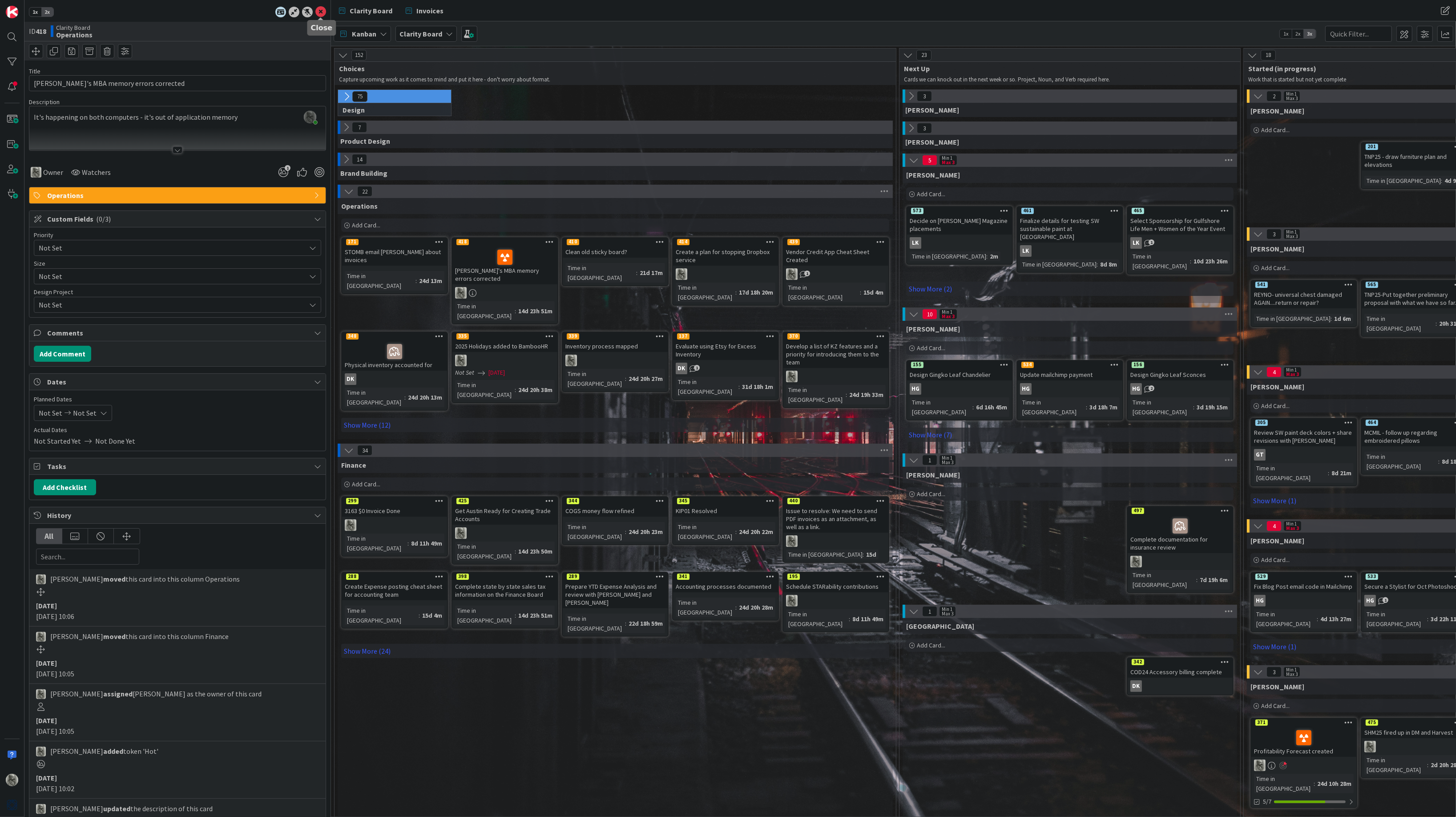
click at [320, 10] on icon at bounding box center [320, 12] width 11 height 11
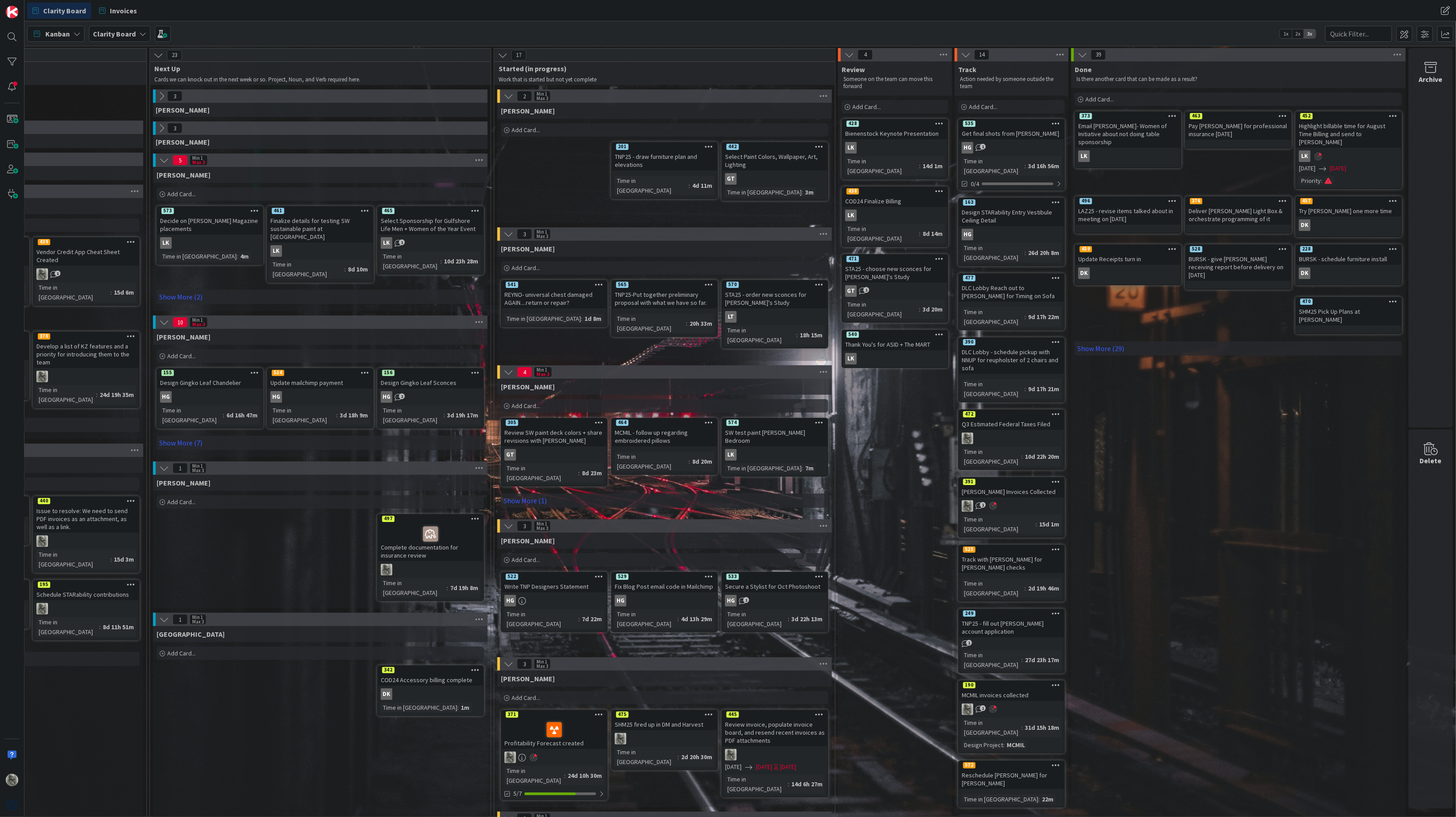
scroll to position [0, 444]
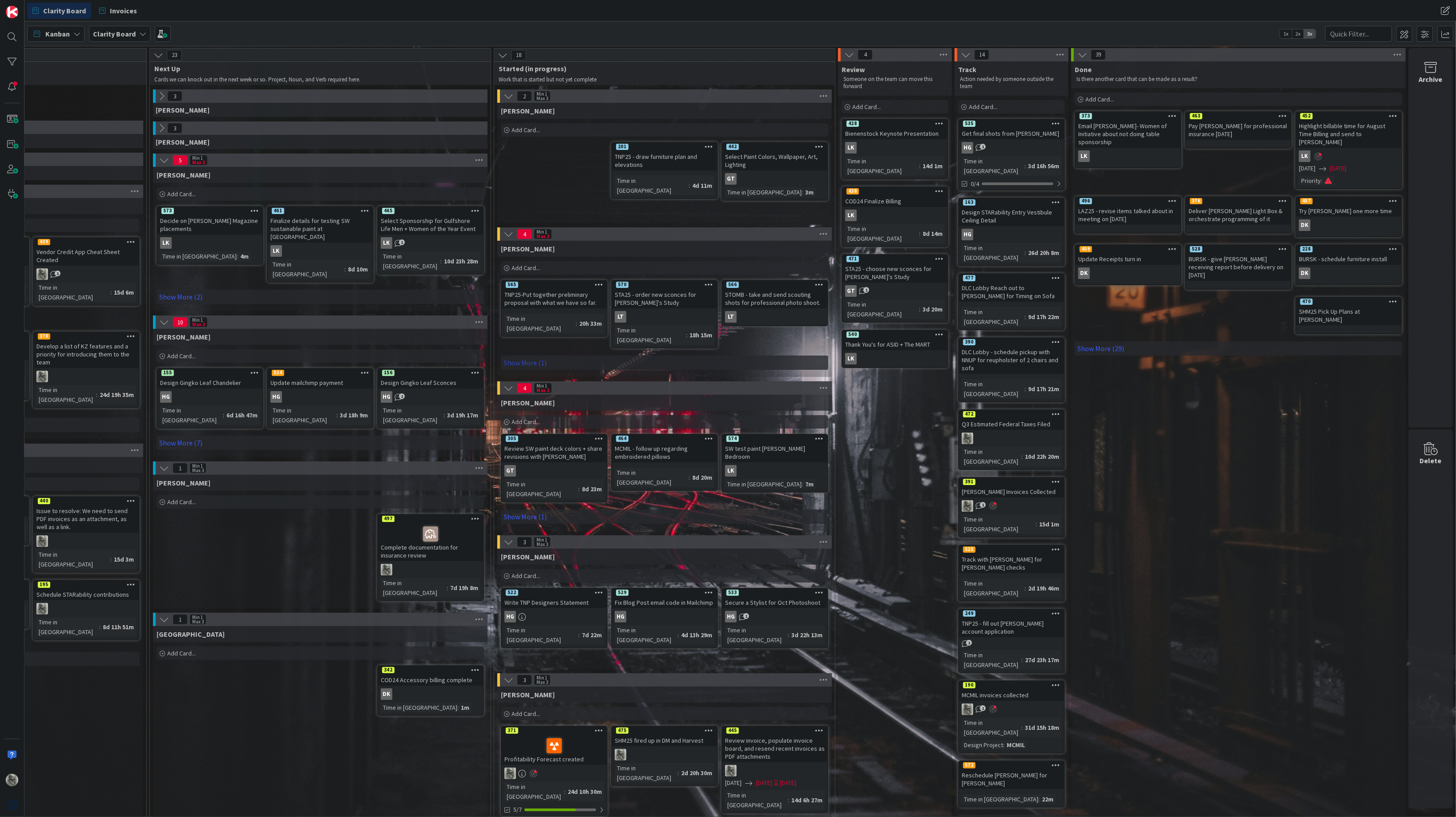
click at [529, 355] on link "Show More (1)" at bounding box center [665, 362] width 328 height 14
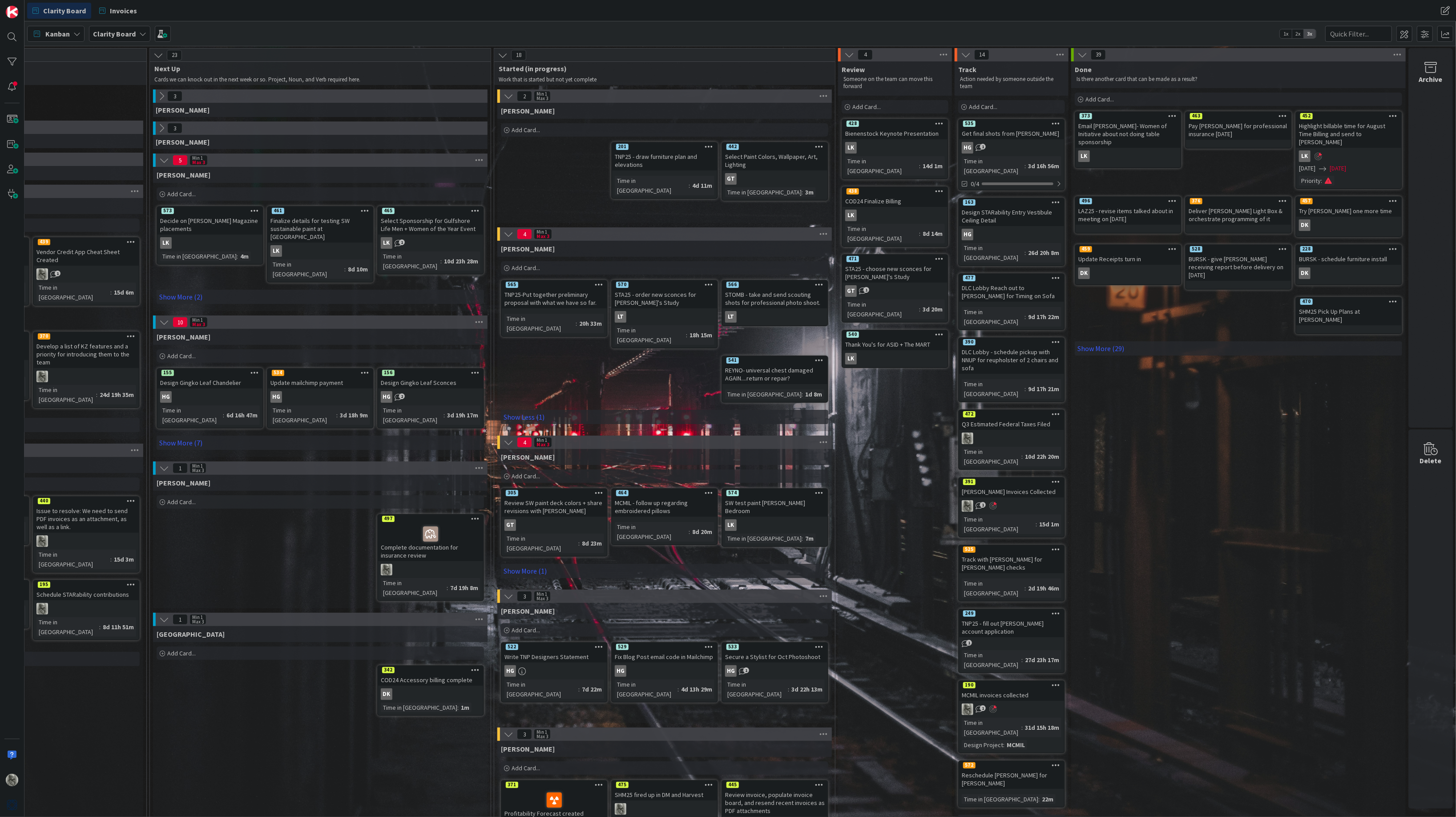
click at [764, 320] on div "LT" at bounding box center [775, 317] width 105 height 12
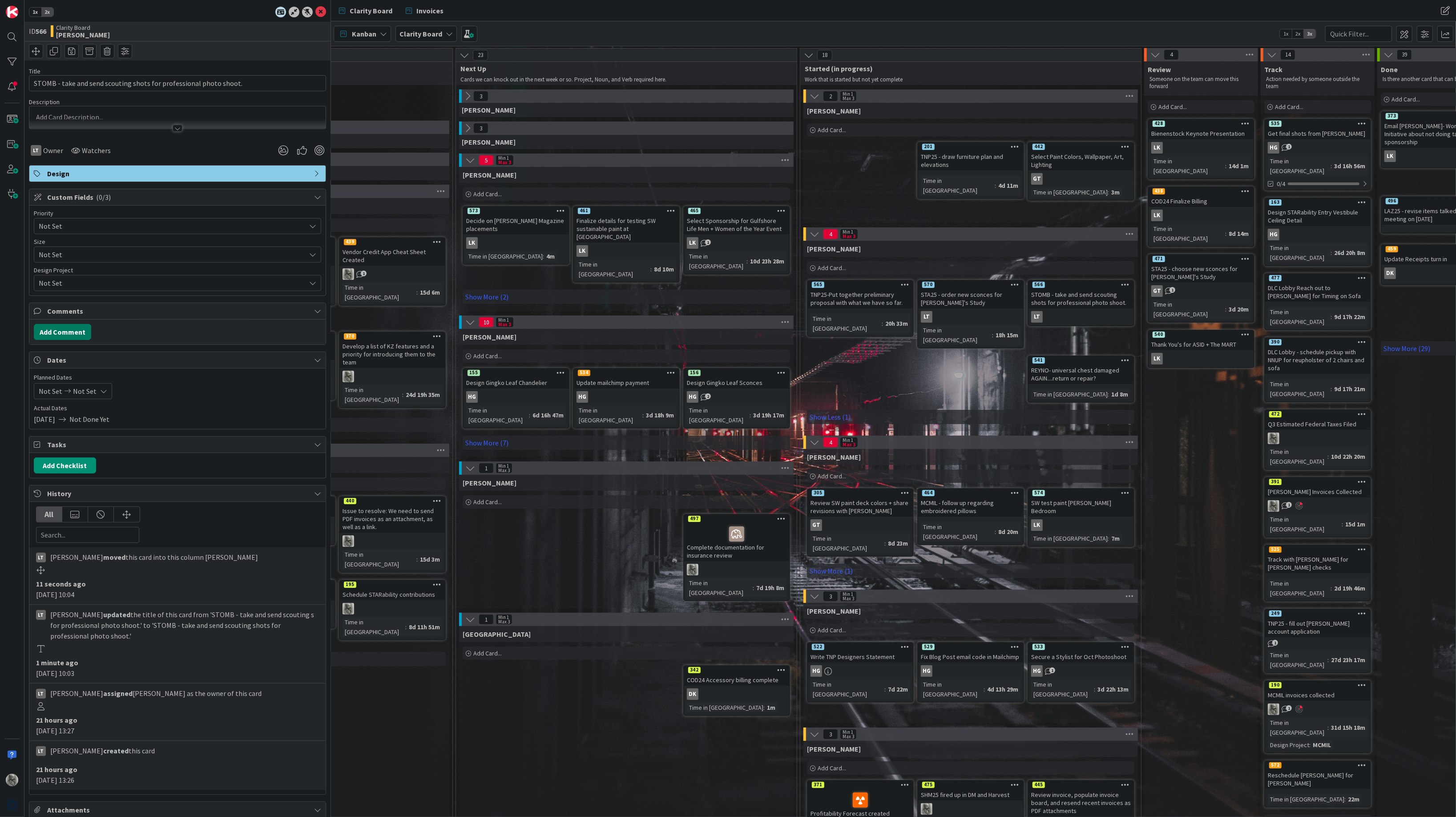
click at [51, 333] on button "Add Comment" at bounding box center [62, 331] width 57 height 16
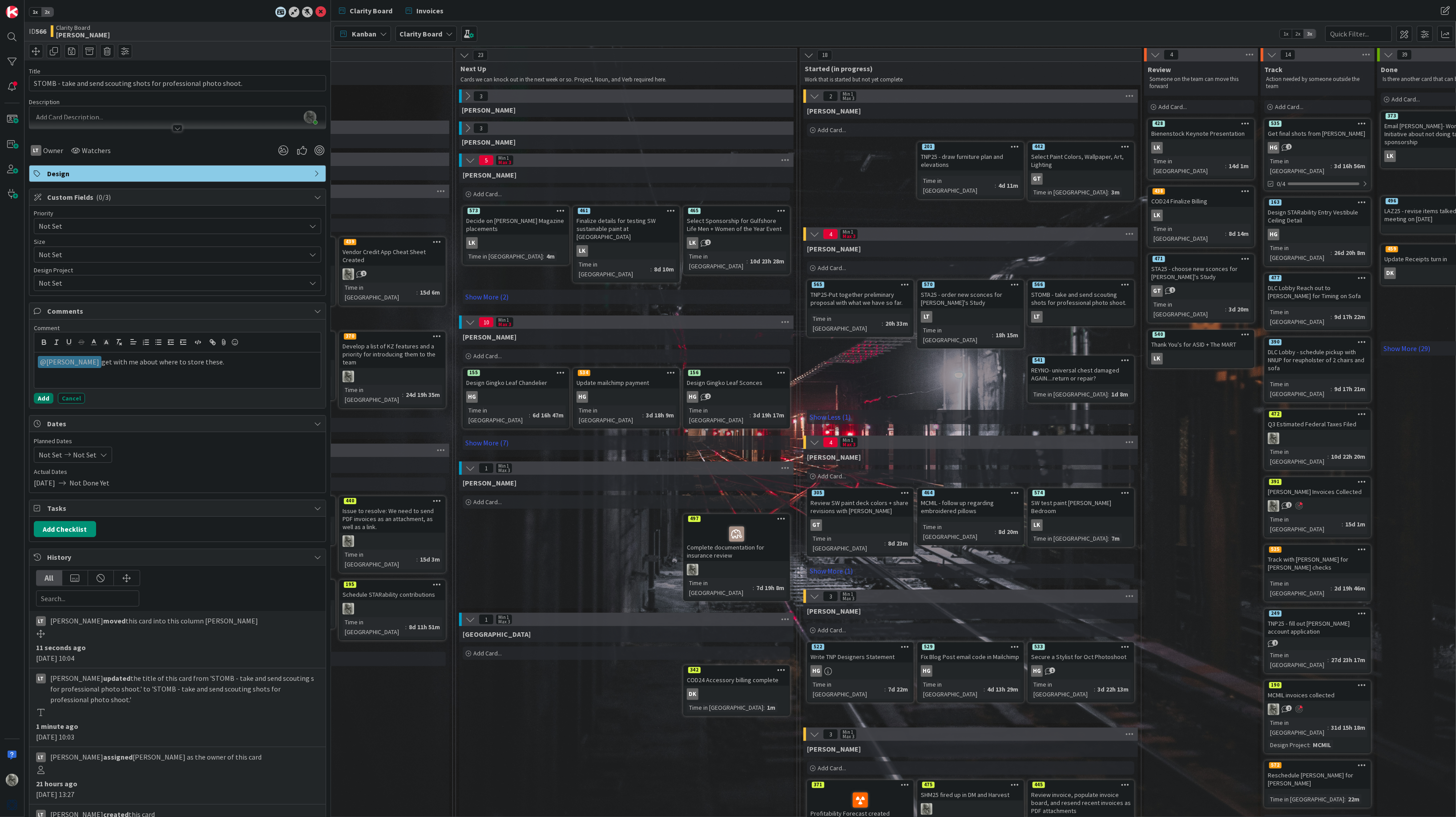
click at [45, 399] on button "Add" at bounding box center [44, 398] width 20 height 11
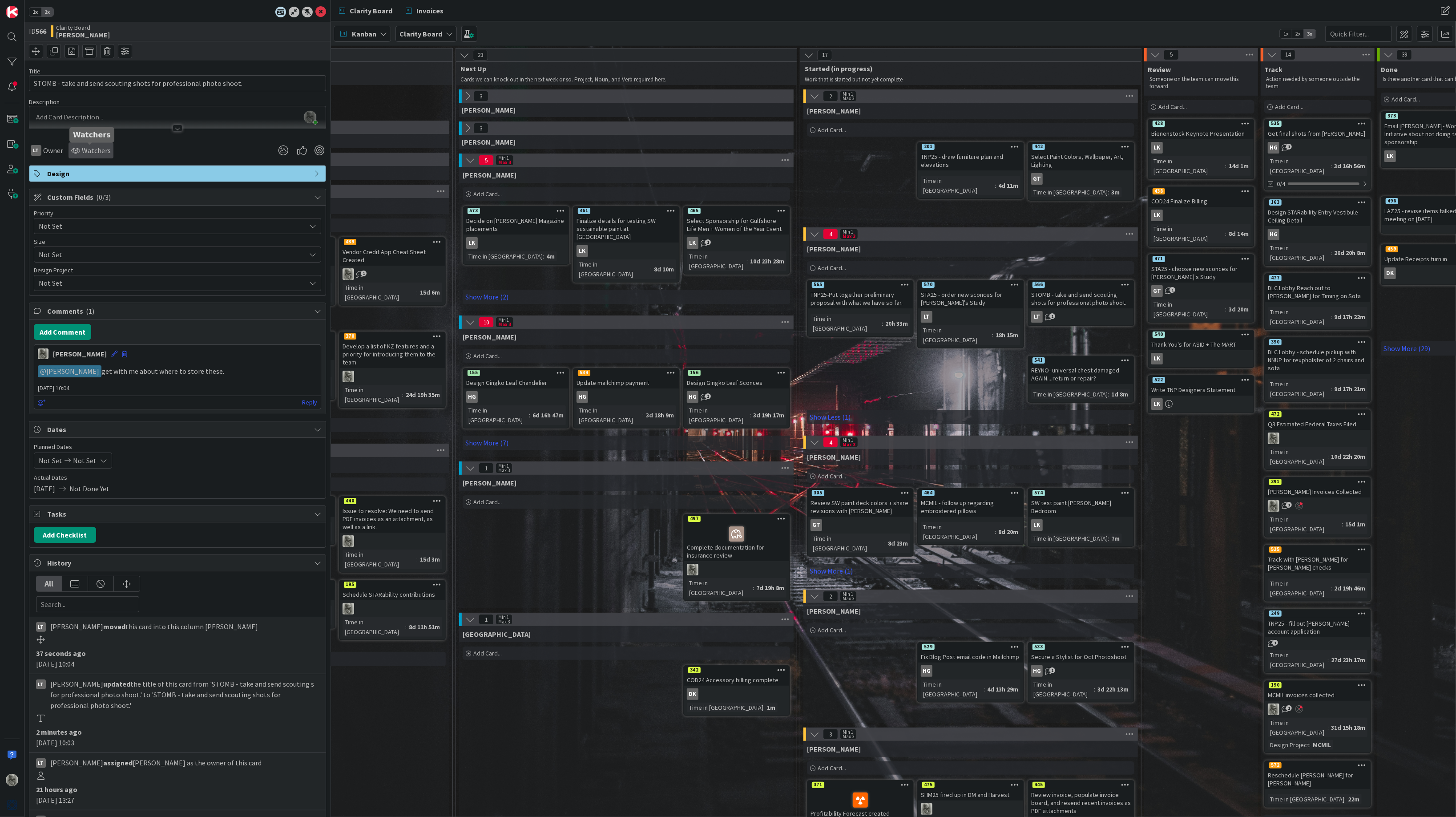
click at [88, 150] on span "Watchers" at bounding box center [96, 150] width 29 height 11
click at [88, 214] on img at bounding box center [91, 216] width 13 height 13
click at [171, 141] on div "LT Owner Watchers Philip Allen DK Devon Kahn GT Gina Thomas HG Hannah Gatof LK …" at bounding box center [177, 147] width 297 height 22
click at [488, 433] on link "Show More (7)" at bounding box center [627, 440] width 328 height 14
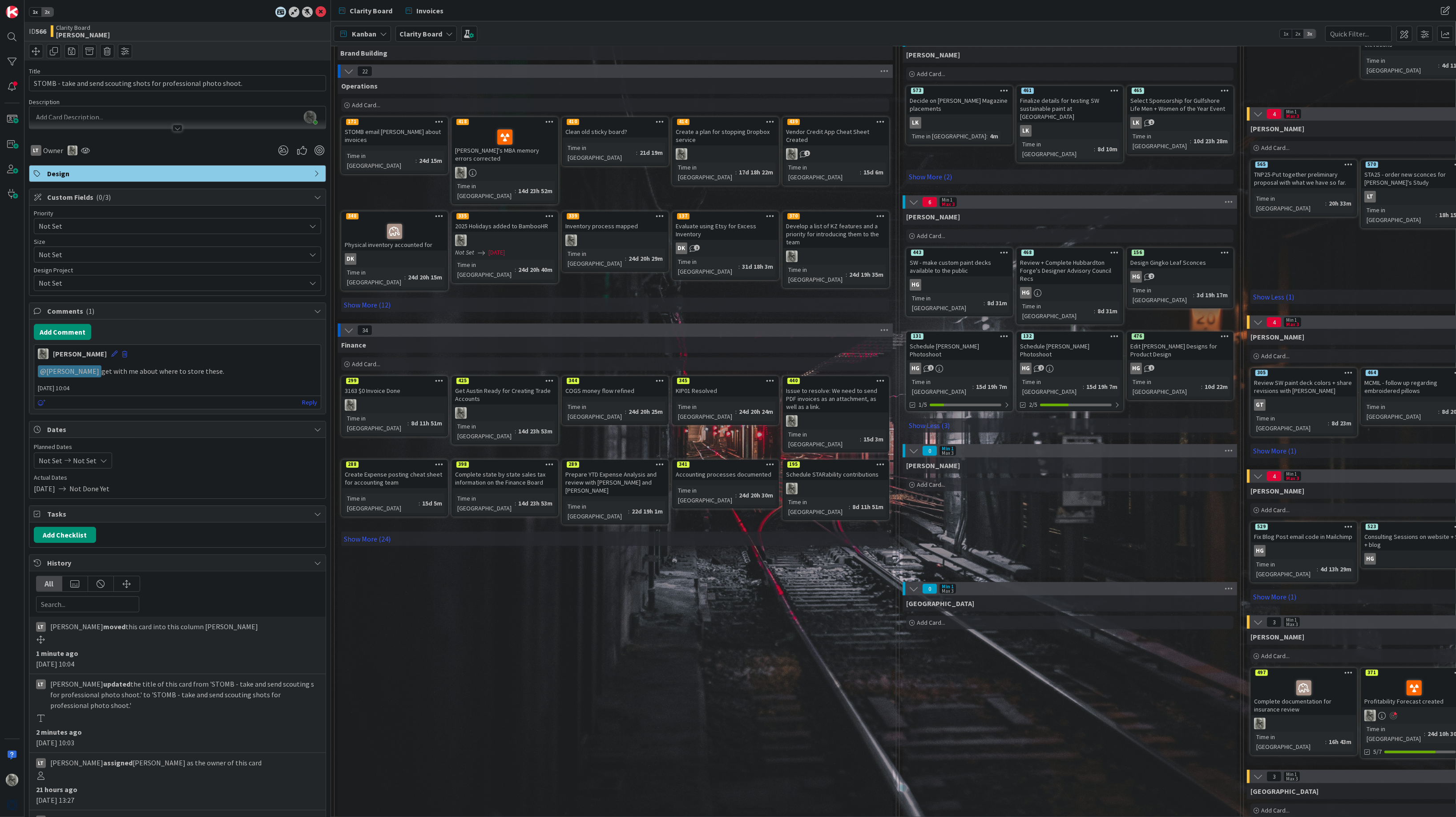
scroll to position [122, 0]
click at [368, 530] on link "Show More (24)" at bounding box center [615, 536] width 548 height 14
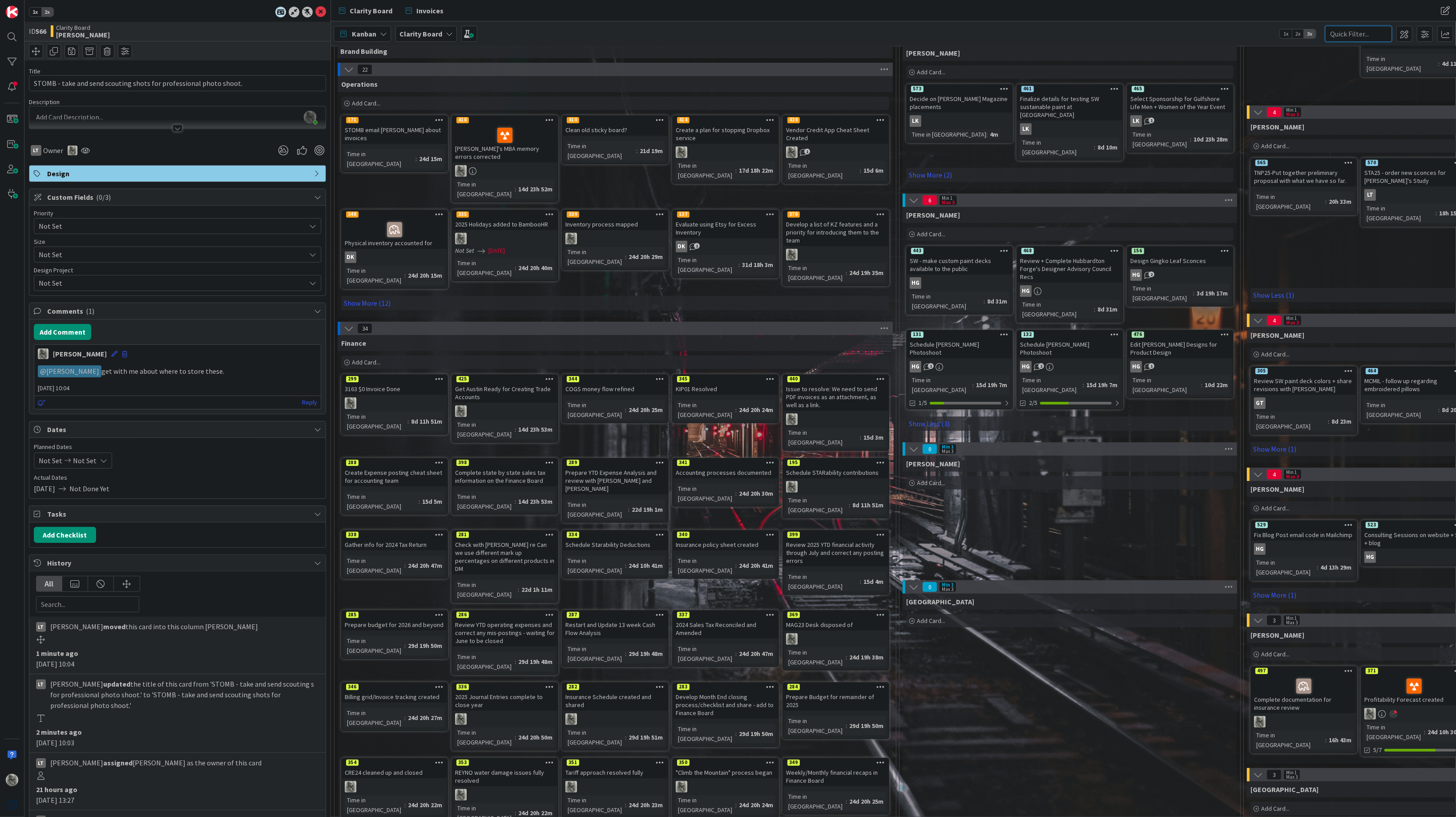
click at [1339, 28] on input "text" at bounding box center [1358, 33] width 67 height 16
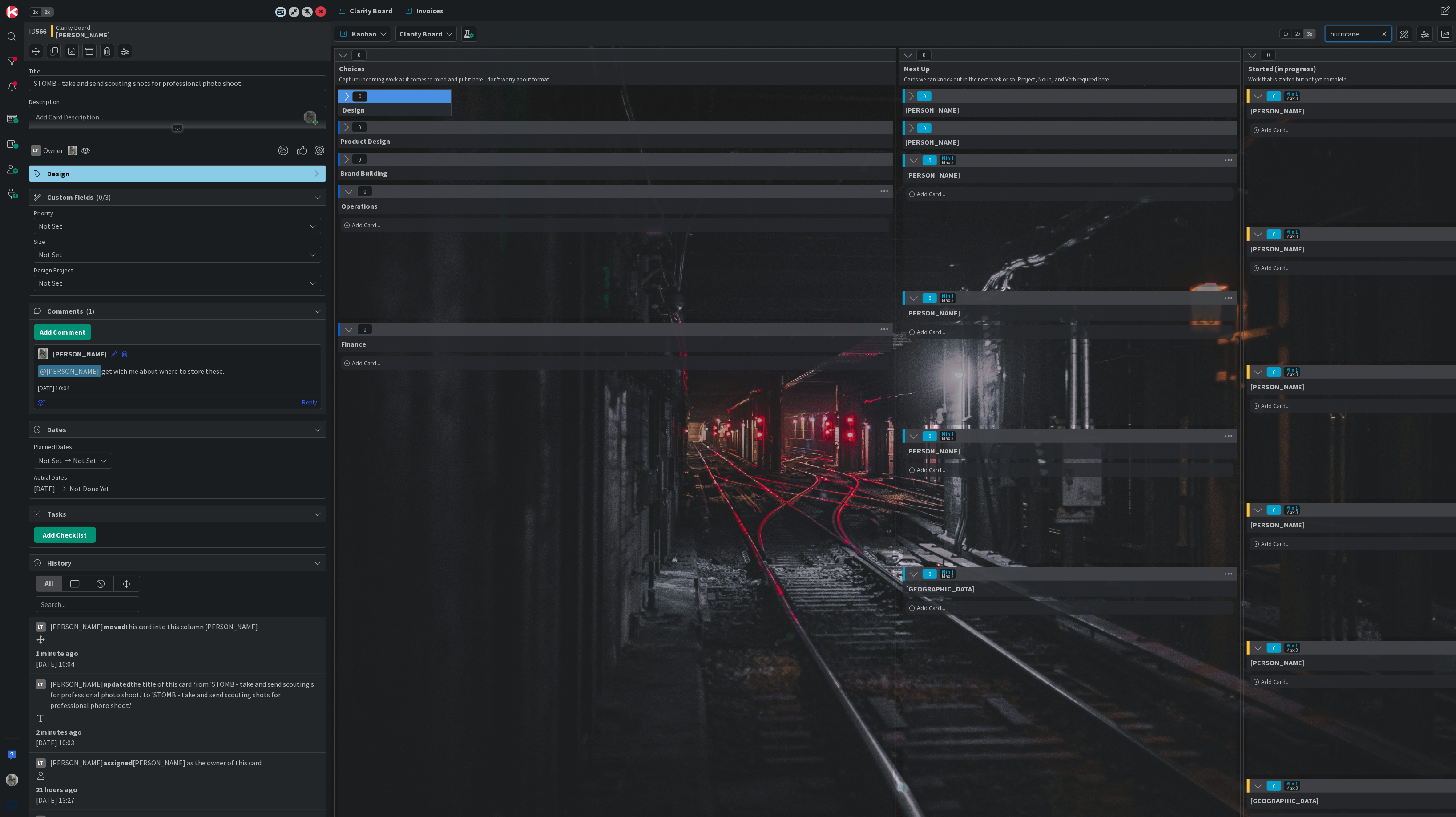
scroll to position [0, 0]
type input "hurricane"
click at [1385, 33] on icon at bounding box center [1385, 34] width 7 height 8
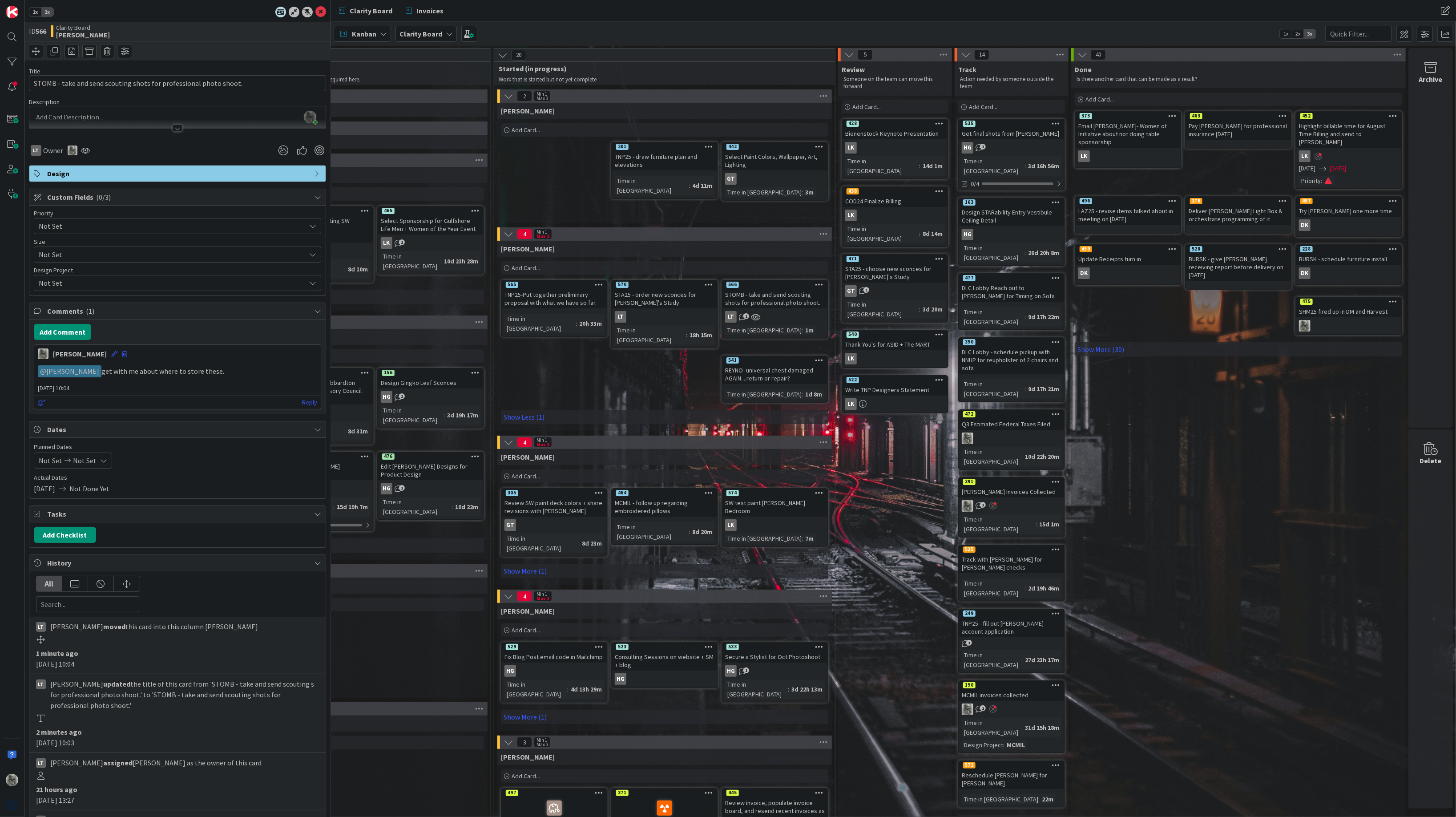
scroll to position [0, 750]
click at [1093, 342] on link "Show More (30)" at bounding box center [1239, 348] width 328 height 14
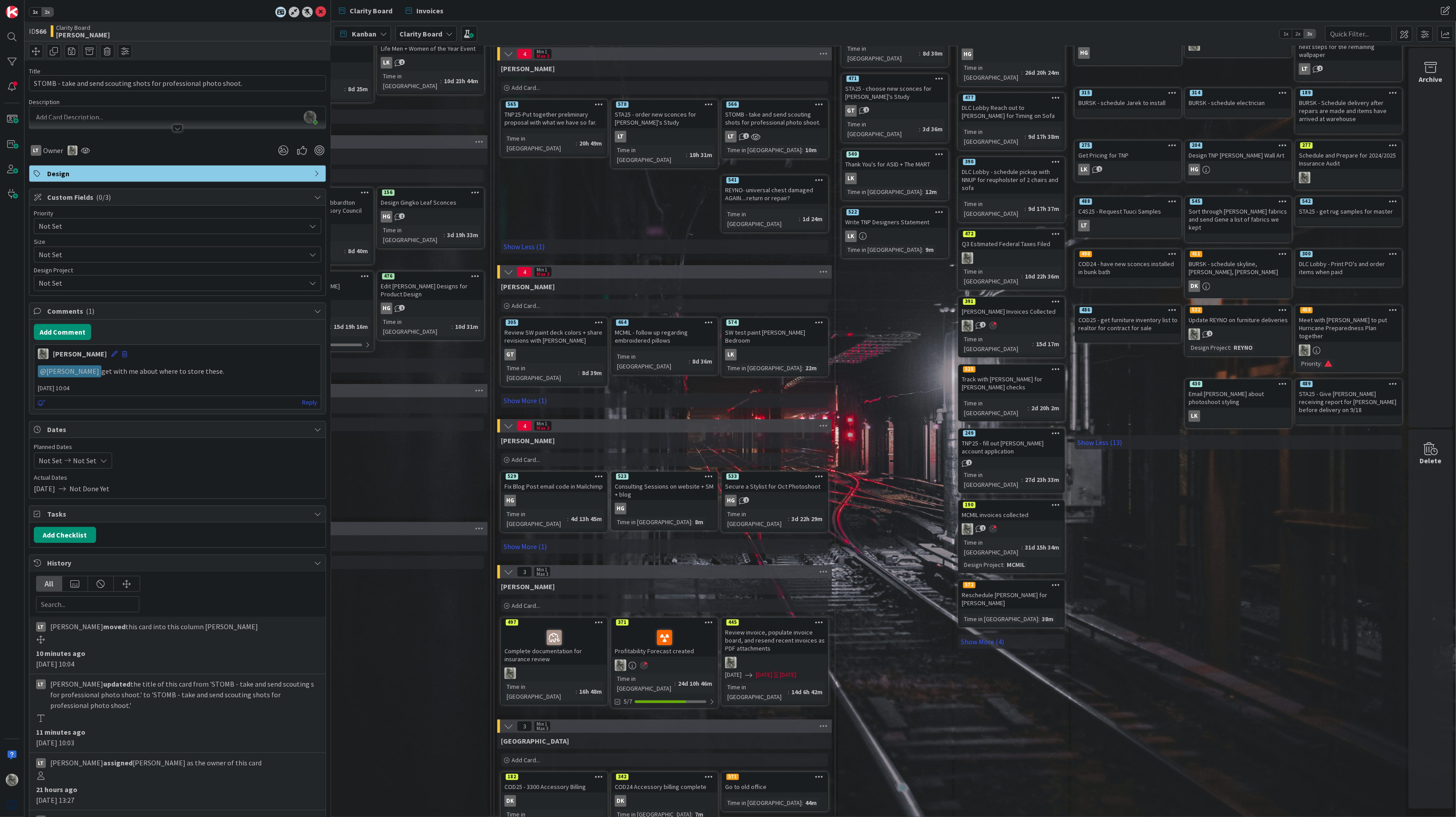
scroll to position [180, 750]
click at [1099, 435] on link "Show Less (13)" at bounding box center [1239, 442] width 328 height 14
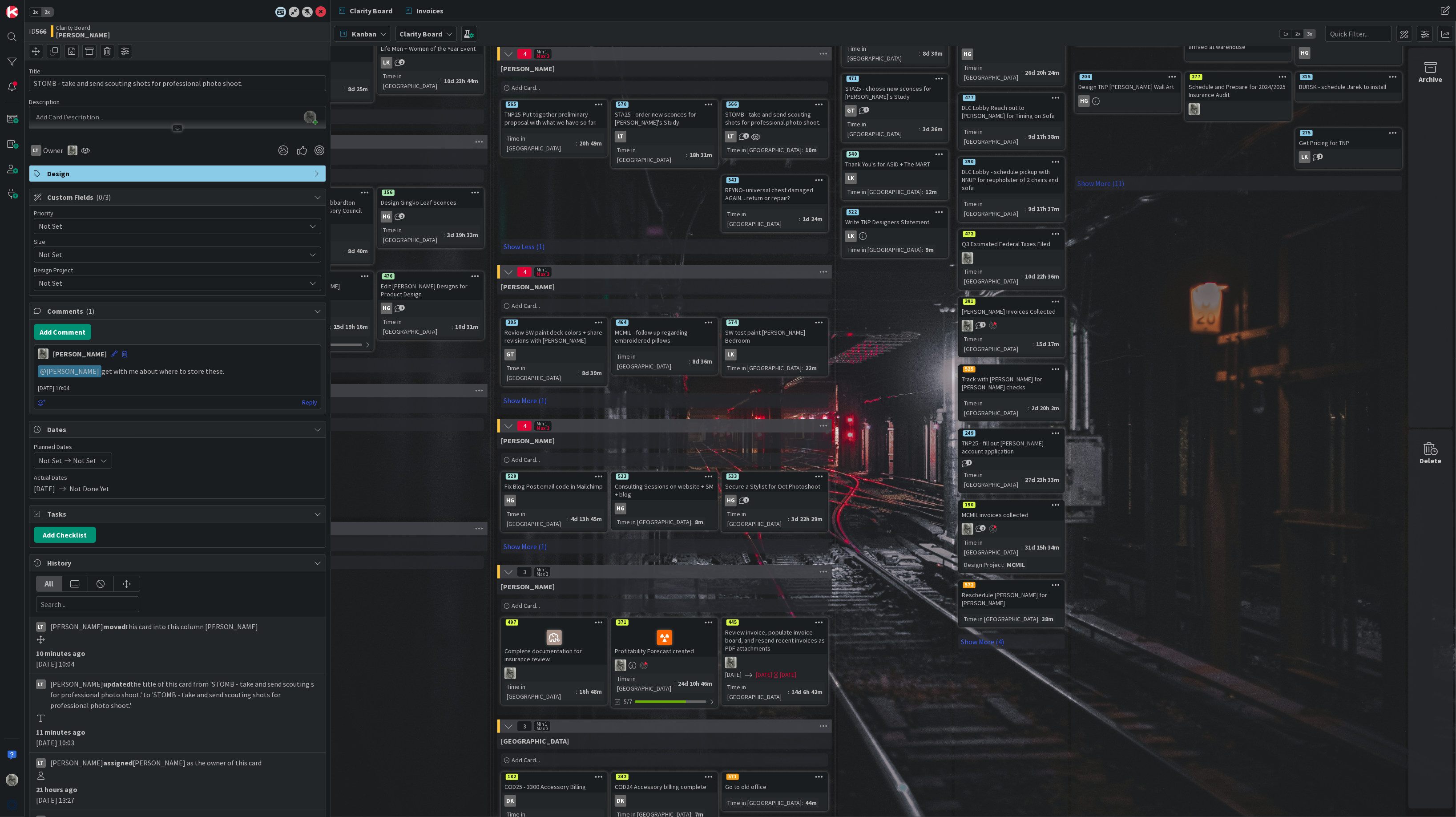
click at [1102, 176] on link "Show More (11)" at bounding box center [1239, 183] width 328 height 14
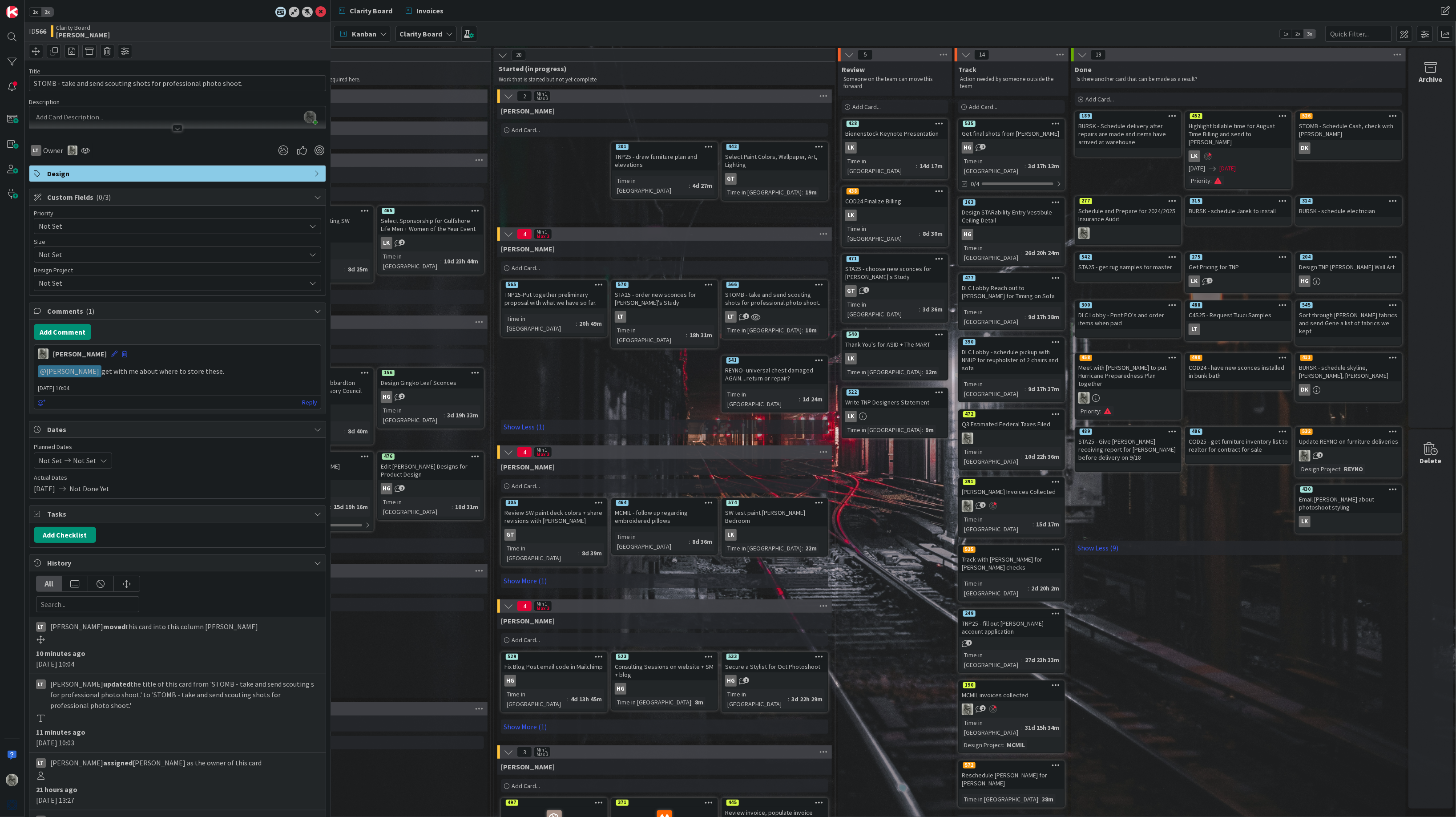
scroll to position [0, 750]
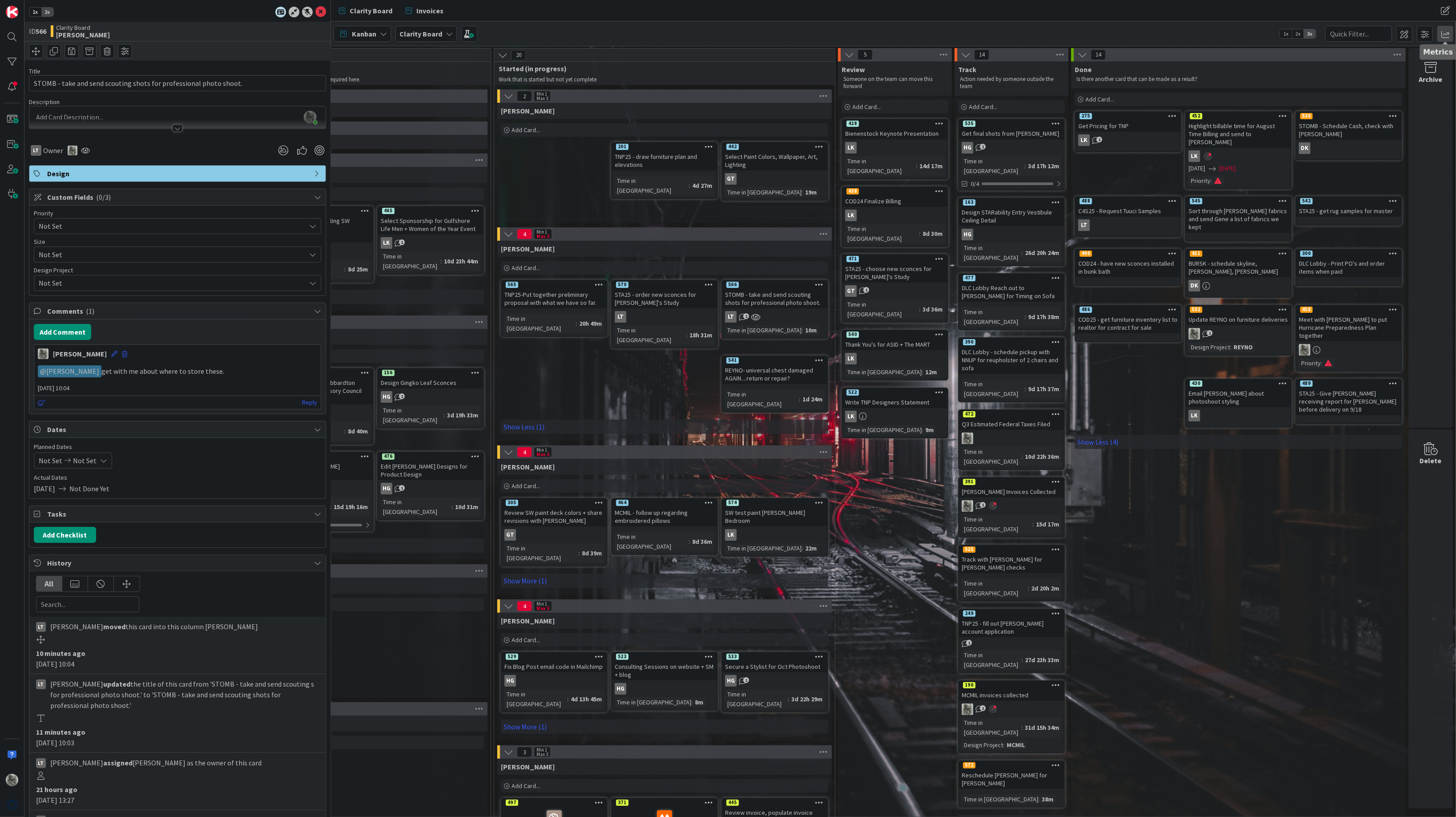
click at [1448, 31] on span at bounding box center [1445, 33] width 16 height 16
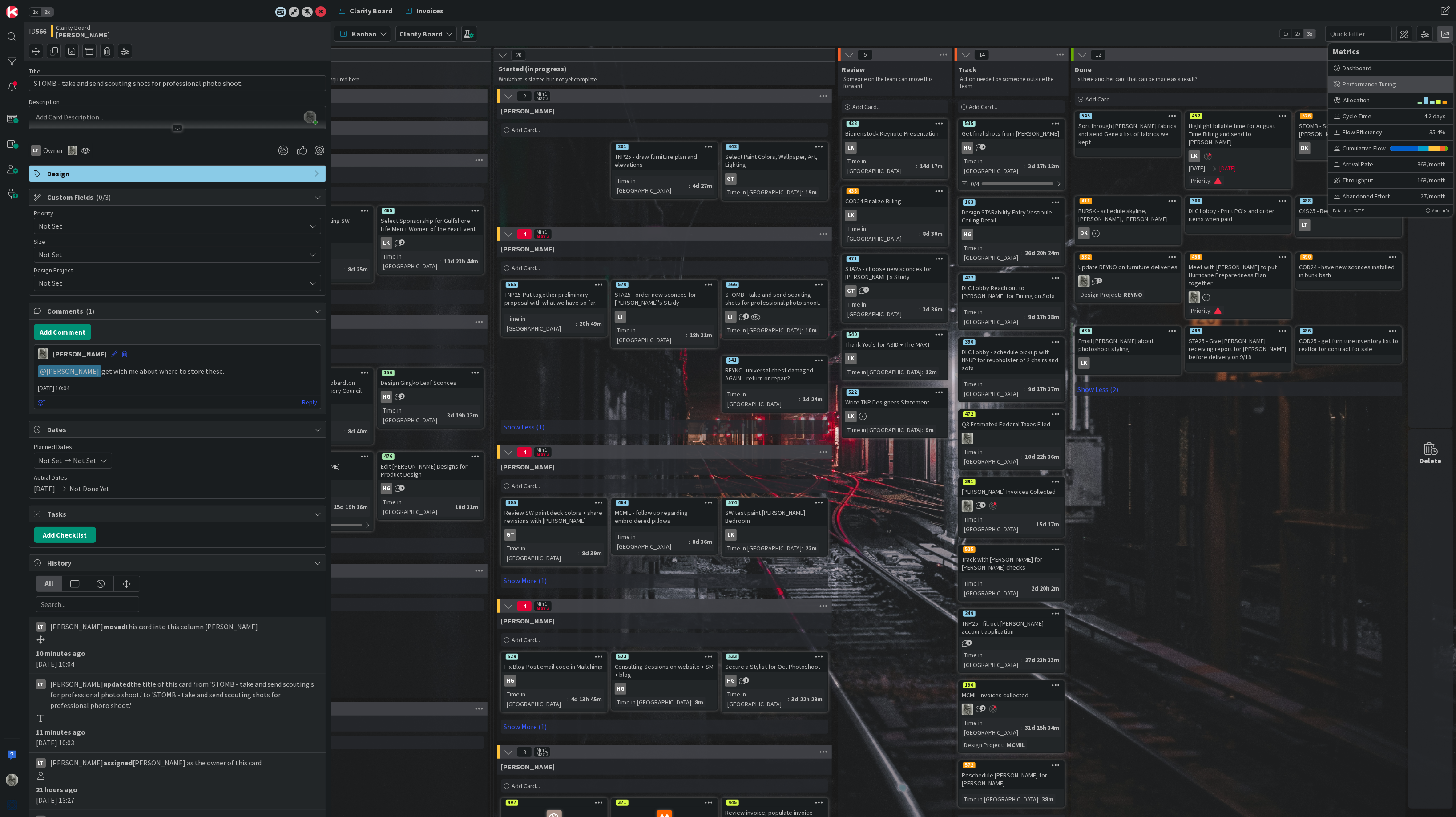
click at [1353, 87] on div "Performance Tuning" at bounding box center [1391, 84] width 114 height 9
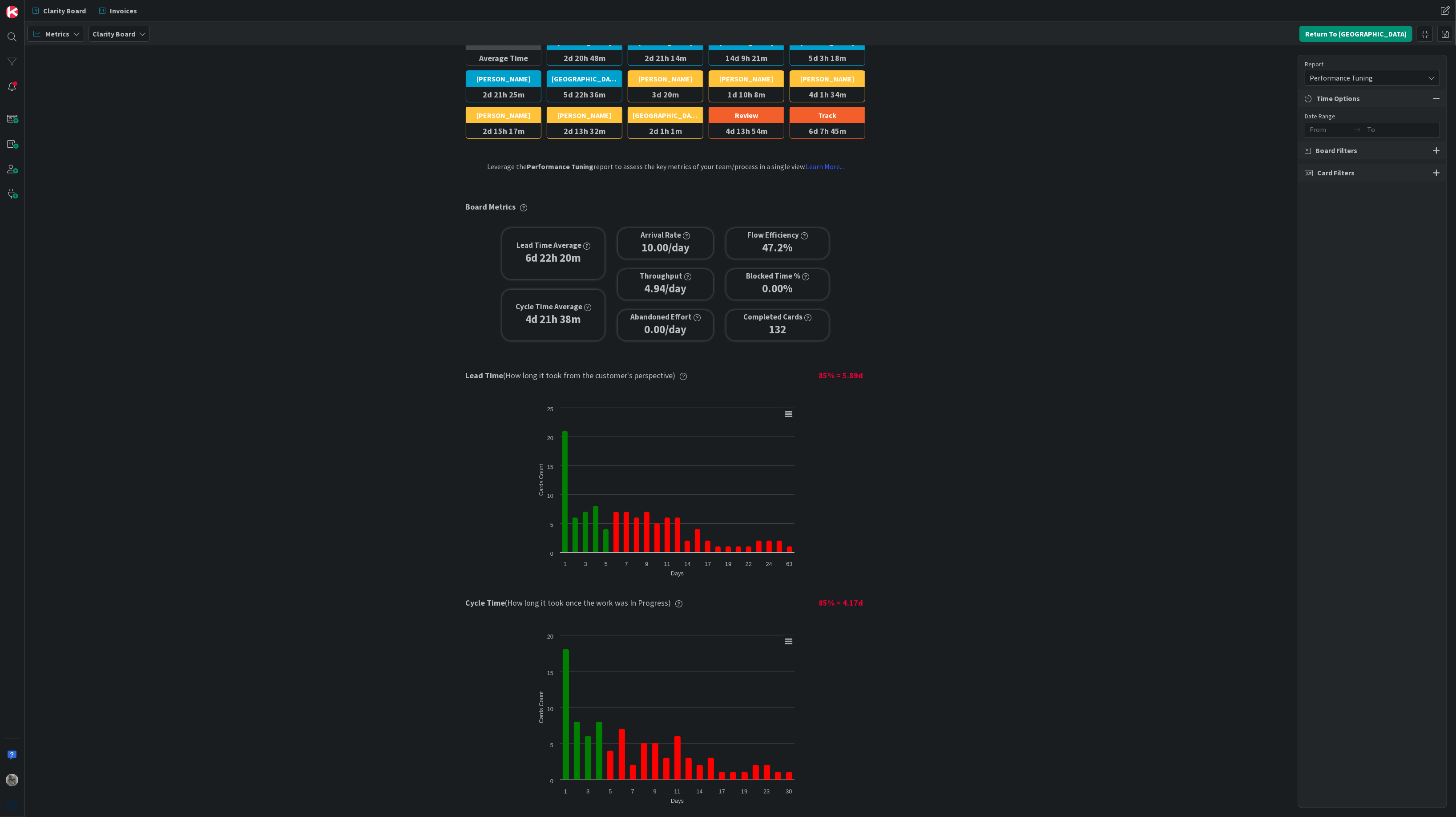
scroll to position [54, 0]
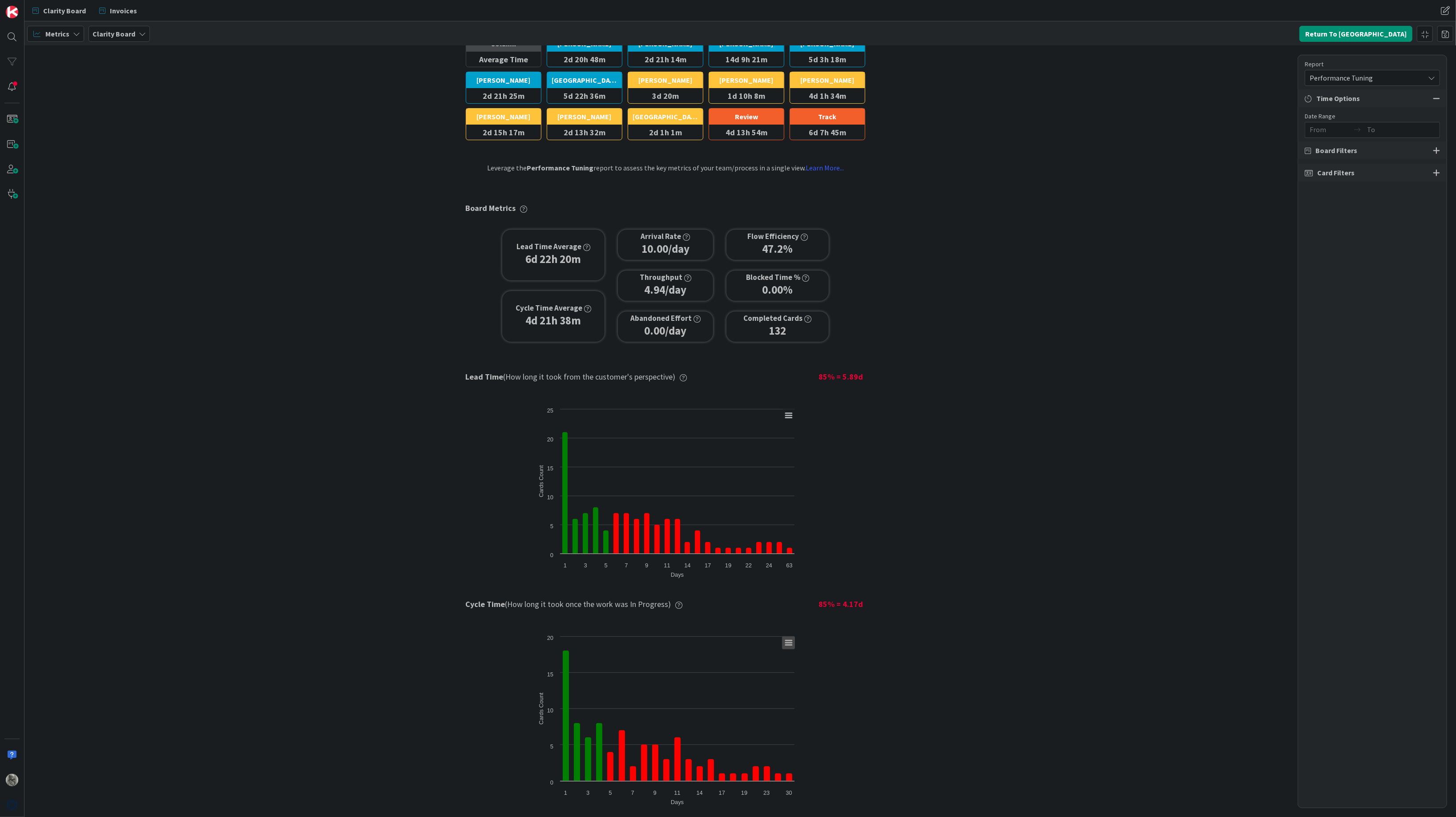
click at [786, 643] on icon at bounding box center [789, 642] width 7 height 4
click at [422, 670] on div "Column Metrics Show Blocked Time Process (Start - Finish) Column Average Time B…" at bounding box center [741, 431] width 1432 height 771
click at [417, 461] on div "Column Metrics Show Blocked Time Process (Start - Finish) Column Average Time B…" at bounding box center [741, 431] width 1432 height 771
click at [804, 236] on icon "button" at bounding box center [805, 237] width 7 height 7
click at [1069, 175] on div "Column Metrics Show Blocked Time Process (Start - Finish) Column Average Time B…" at bounding box center [741, 431] width 1432 height 771
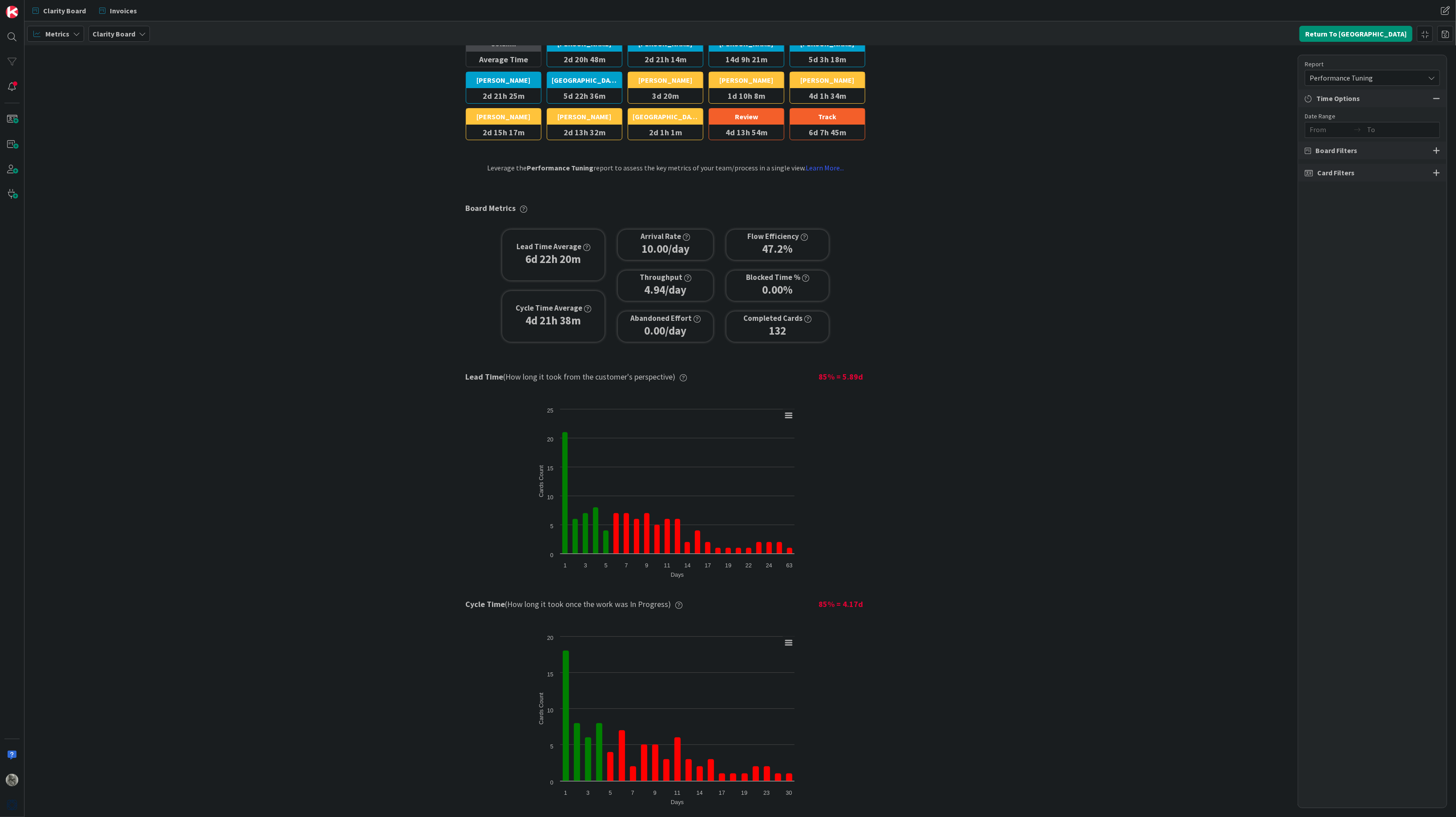
click at [1116, 103] on div "Column Metrics Show Blocked Time Process (Start - Finish) Column Average Time B…" at bounding box center [741, 431] width 1432 height 771
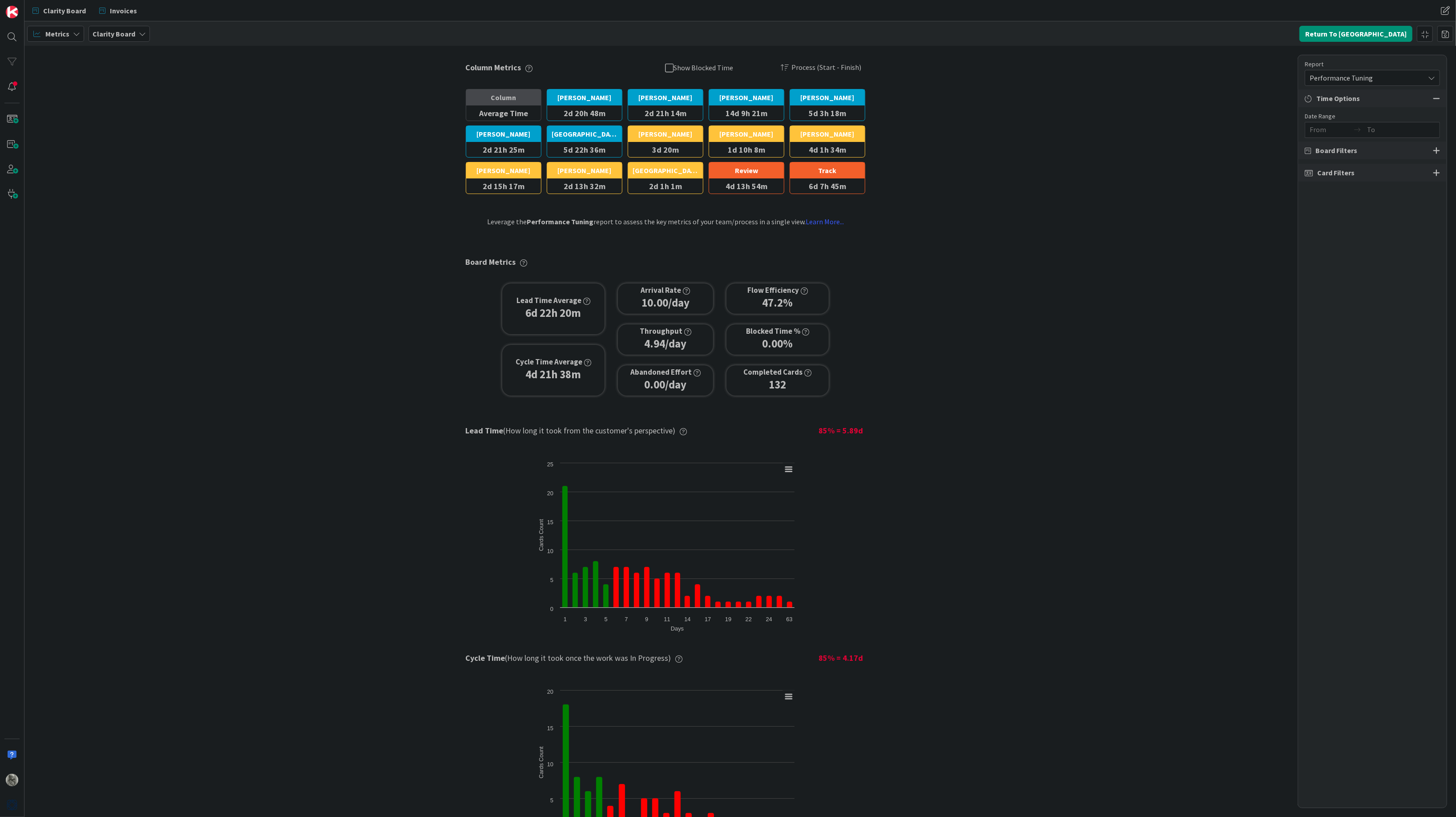
scroll to position [0, 0]
click at [1367, 27] on button "Return To Kanban" at bounding box center [1356, 33] width 113 height 16
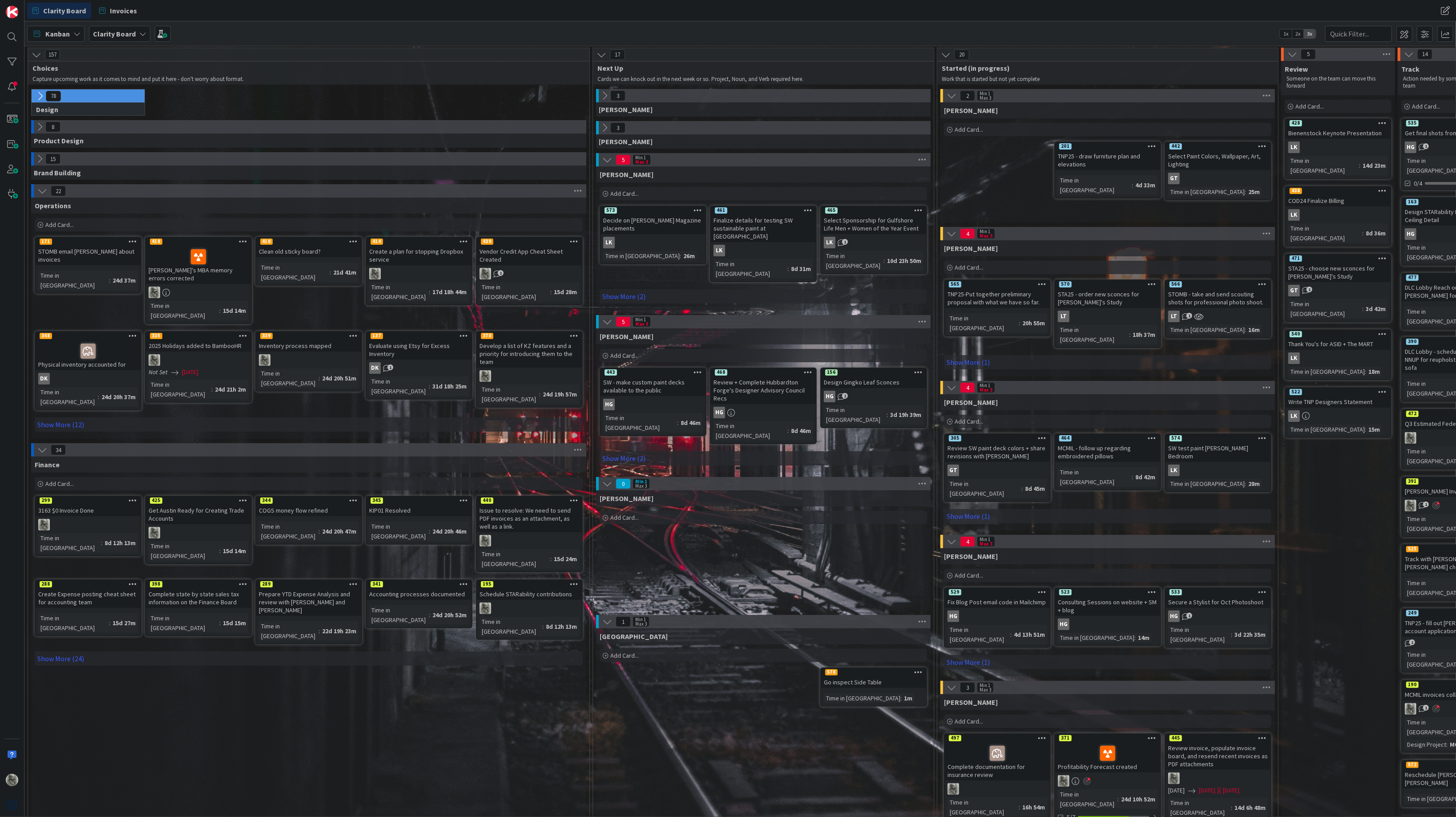
scroll to position [1, 0]
click at [65, 651] on link "Show More (24)" at bounding box center [309, 658] width 548 height 14
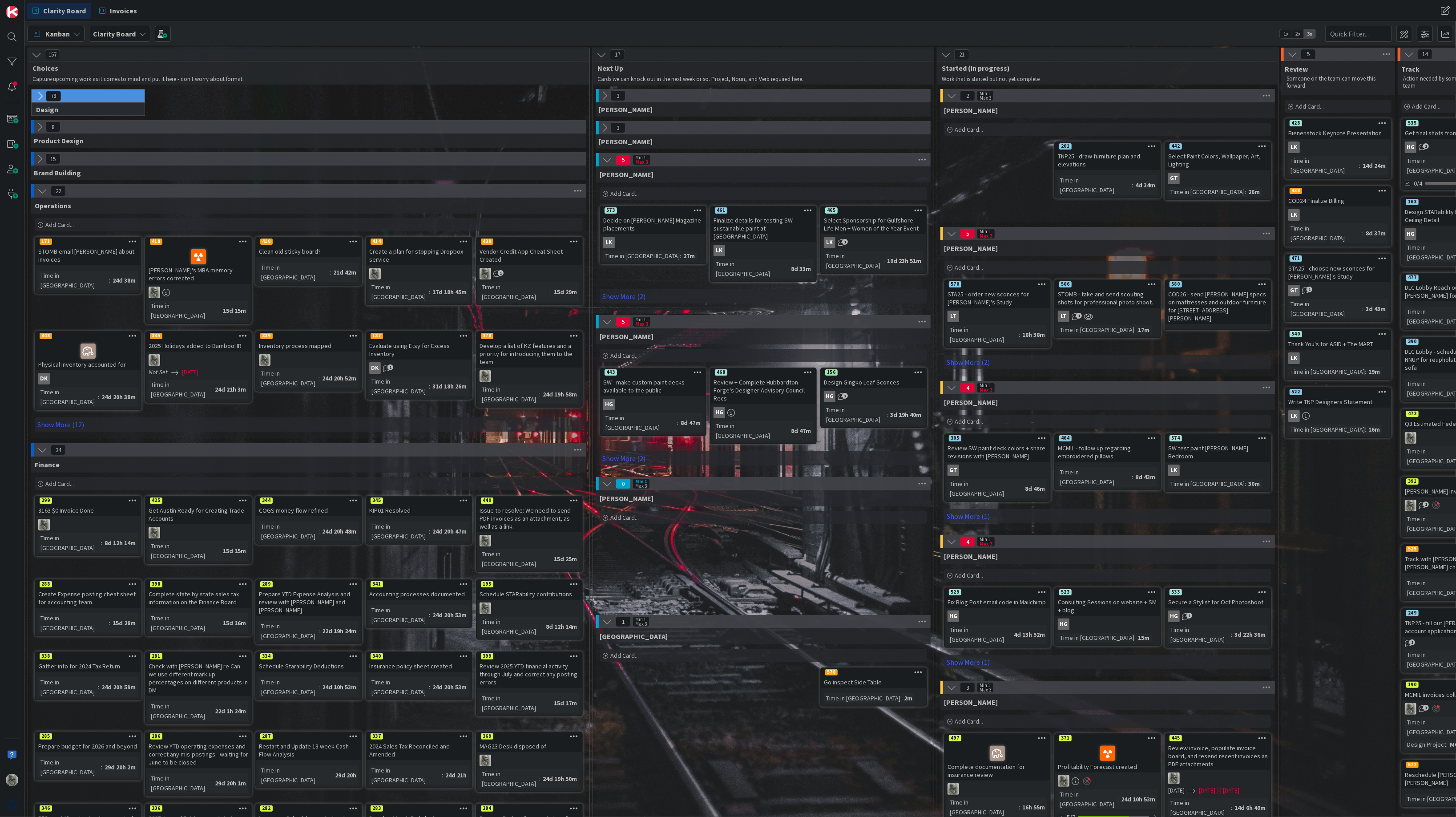
click at [55, 479] on span "Add Card..." at bounding box center [60, 483] width 28 height 8
type textarea "x"
type textarea "S"
type textarea "x"
type textarea "Se"
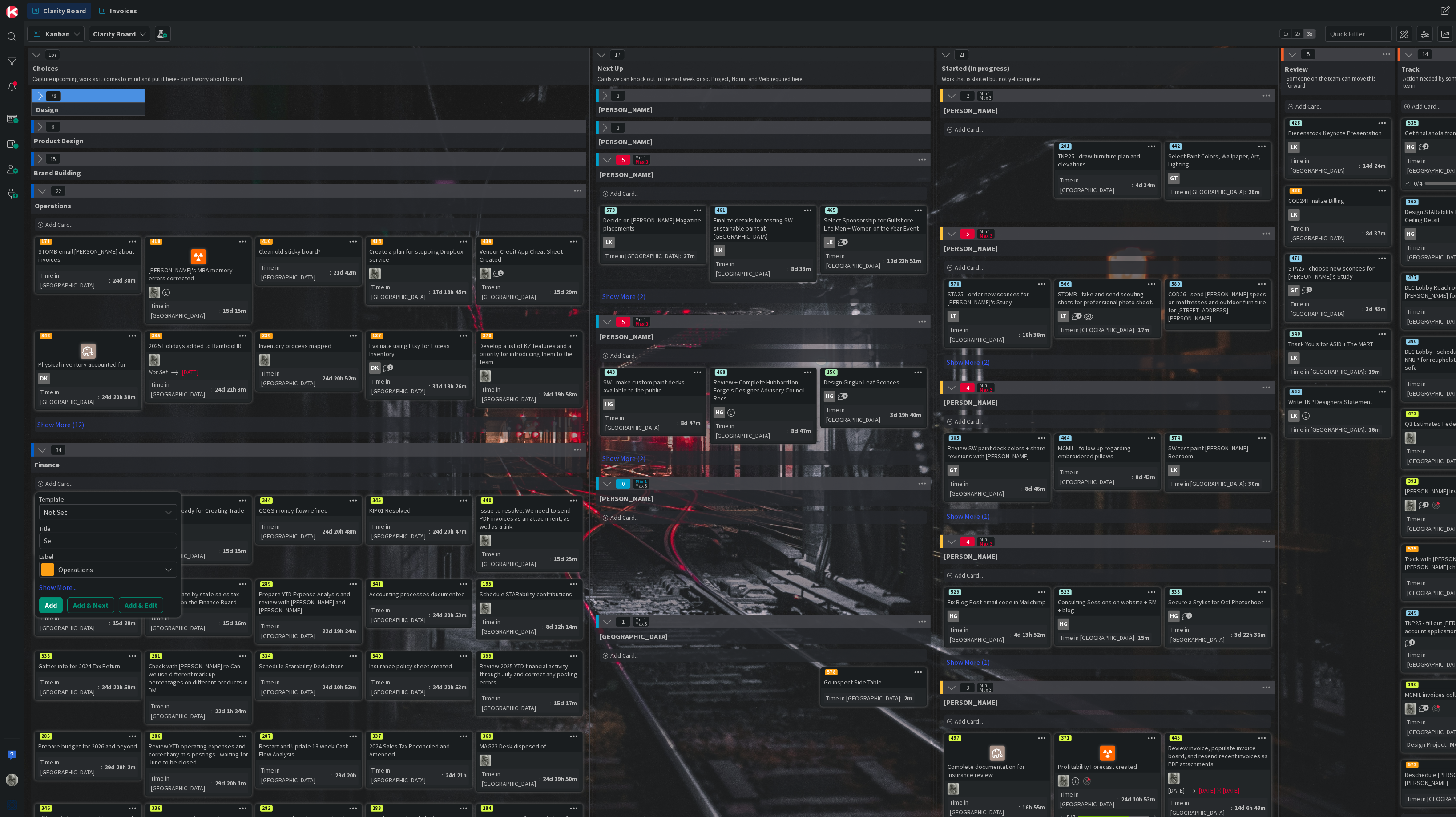
type textarea "x"
type textarea "Sep"
type textarea "x"
type textarea "Sept"
type textarea "x"
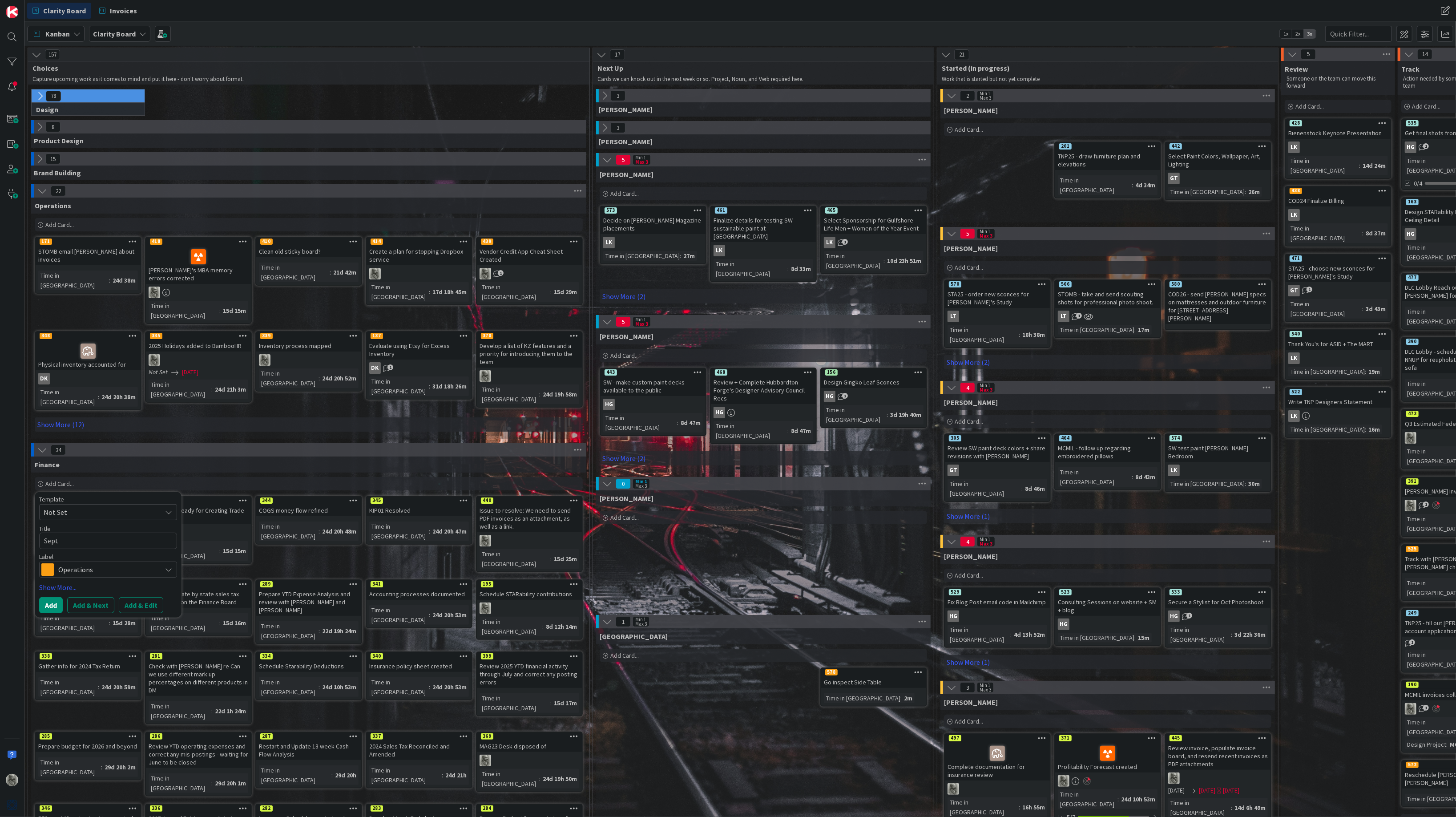
type textarea "Septe"
type textarea "x"
type textarea "Septem"
type textarea "x"
type textarea "Septemb"
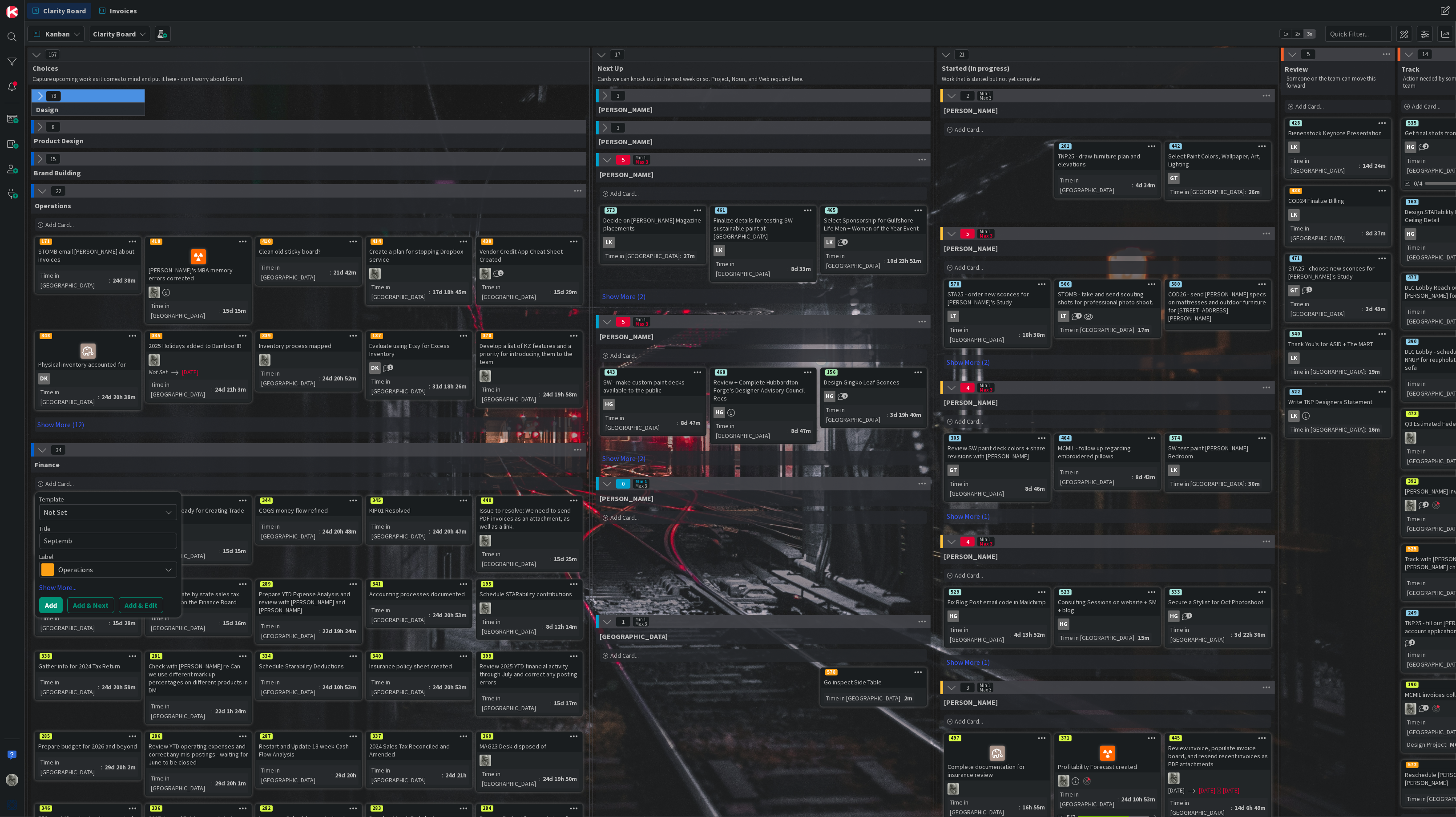
type textarea "x"
type textarea "Septembe"
type textarea "x"
type textarea "September"
type textarea "x"
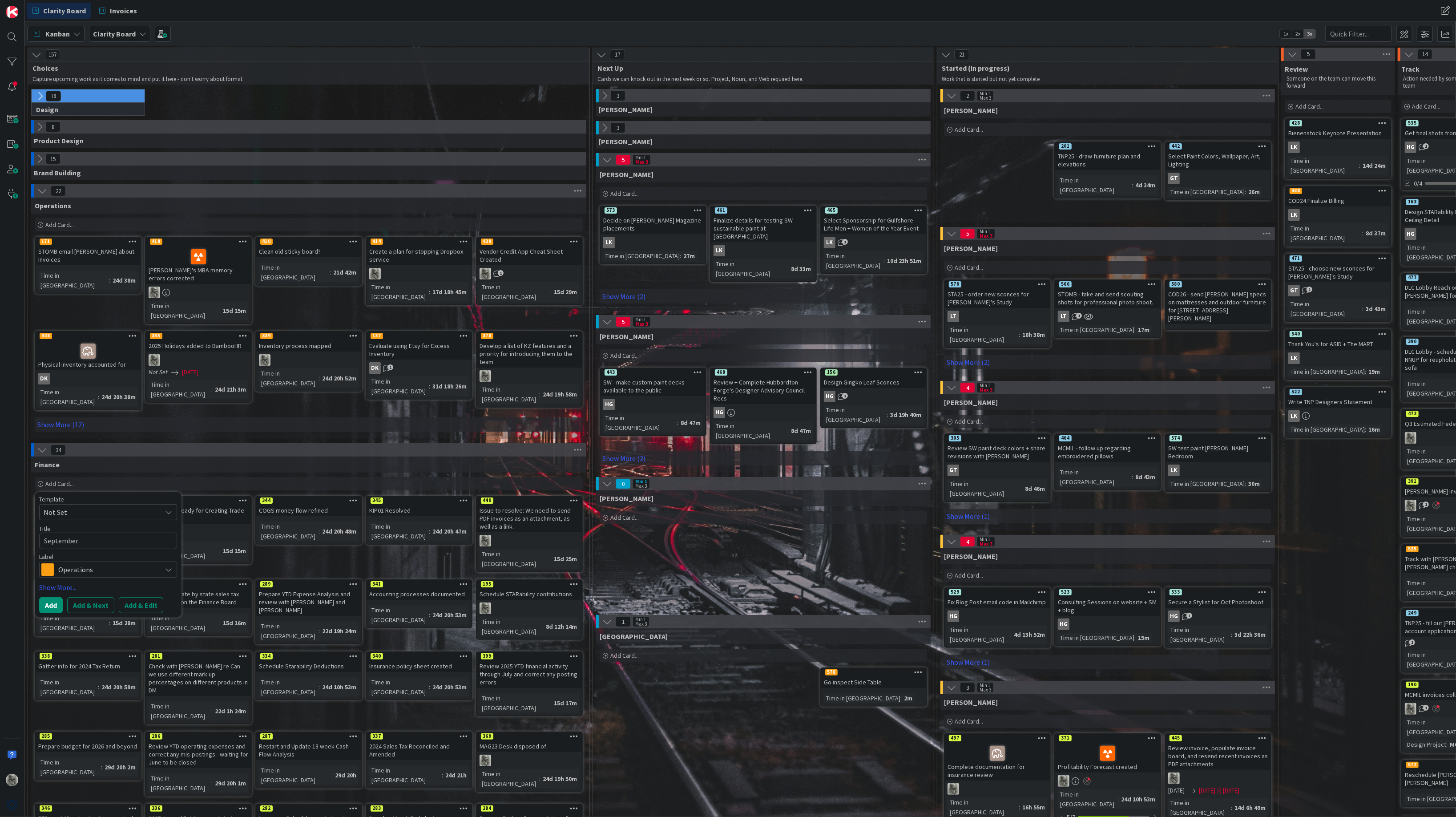
type textarea "September"
type textarea "x"
type textarea "September T"
type textarea "x"
type textarea "September Ti"
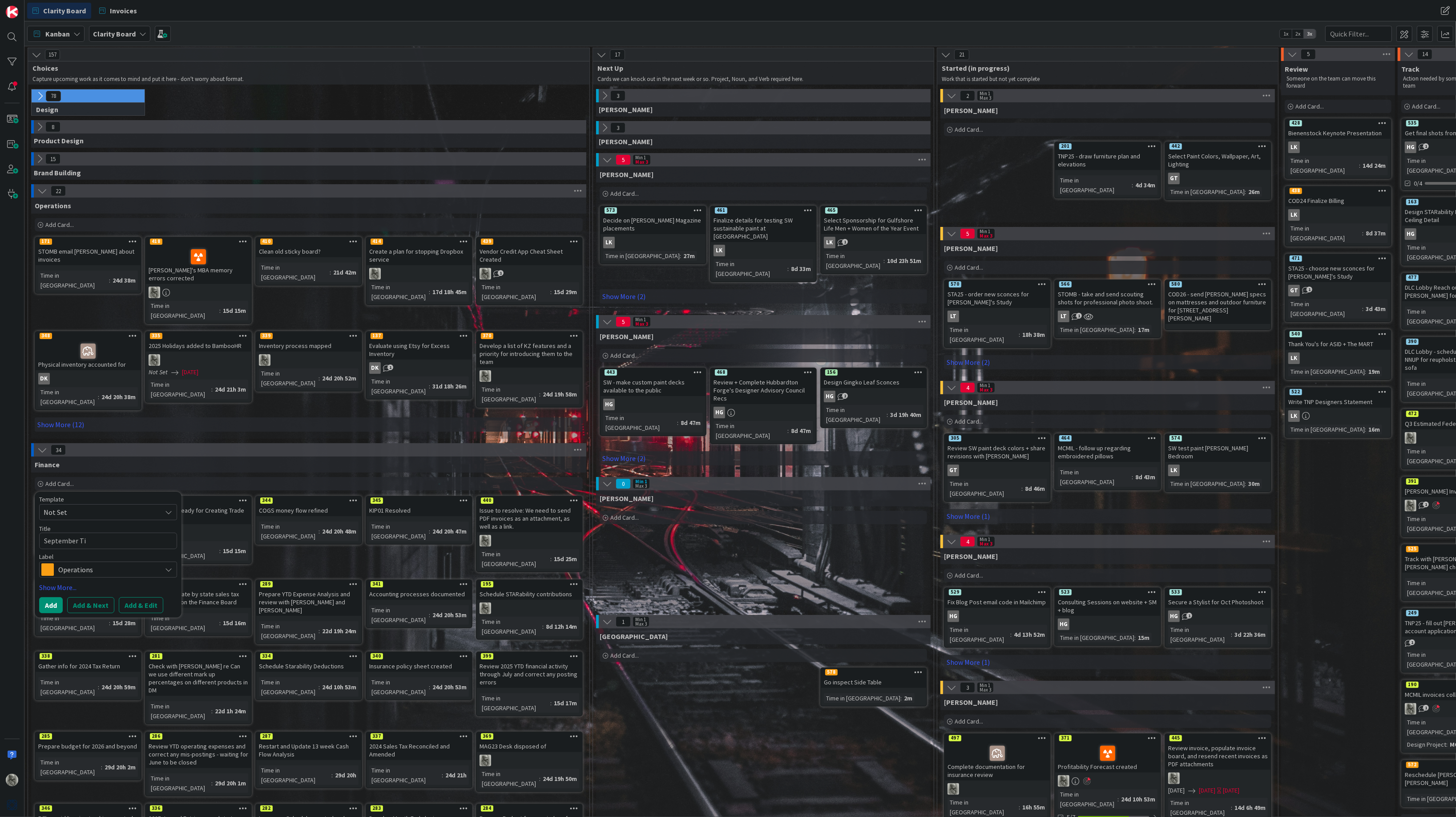
type textarea "x"
type textarea "September Tim"
type textarea "x"
type textarea "September Time"
type textarea "x"
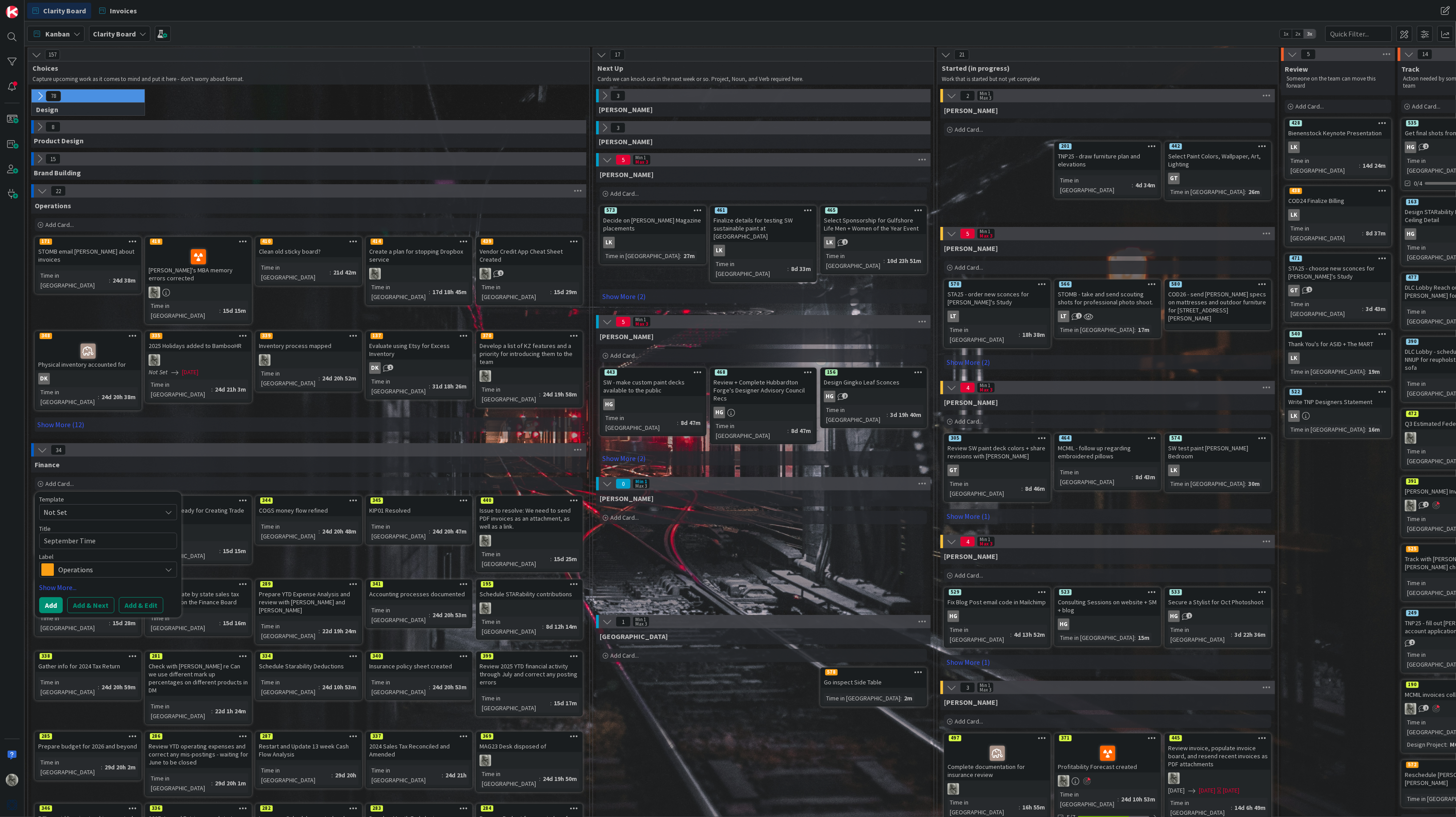
type textarea "September Time"
type textarea "x"
type textarea "September Time R"
type textarea "x"
type textarea "September Time Re"
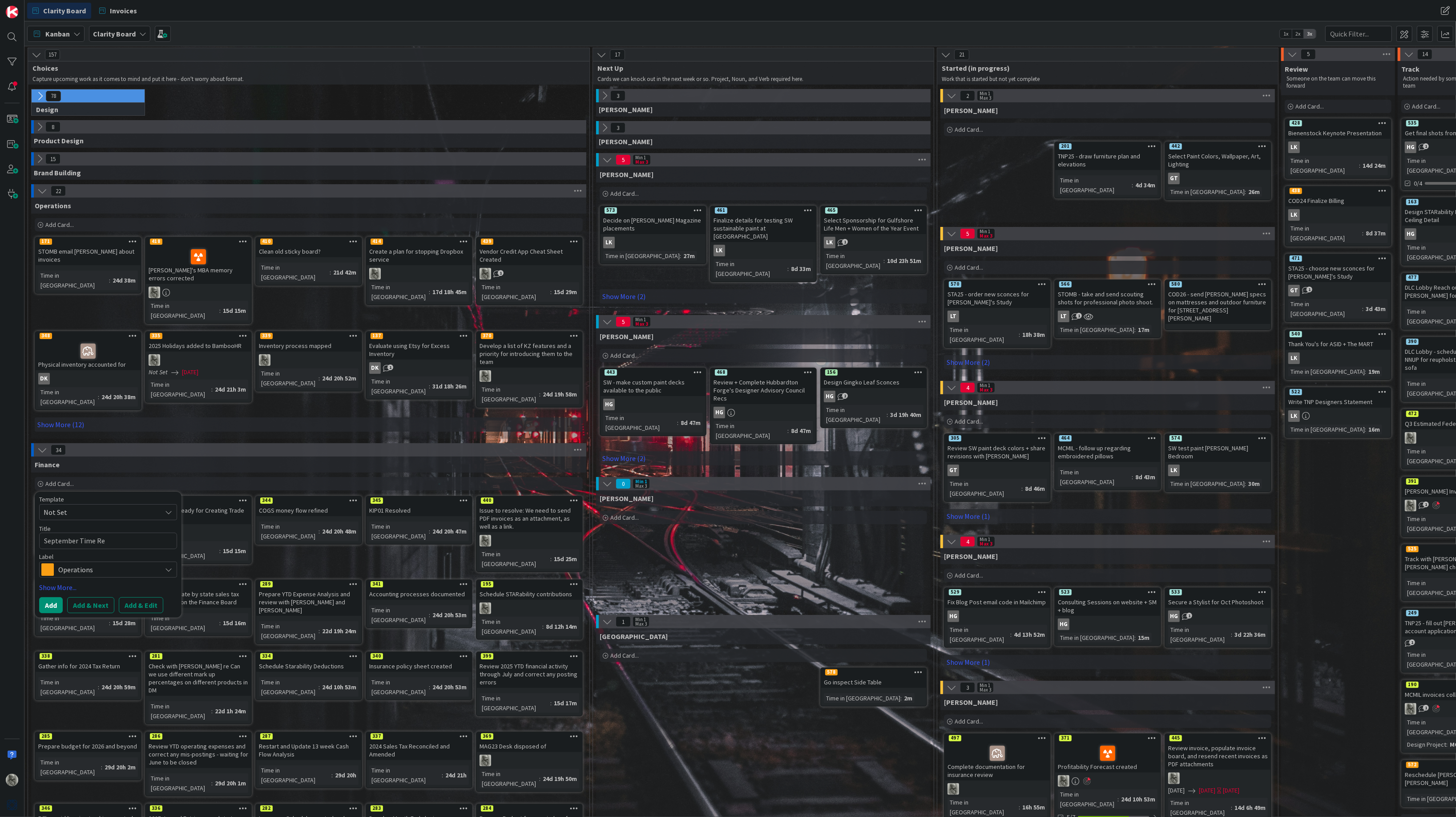
type textarea "x"
type textarea "September Time Rep"
type textarea "x"
type textarea "September Time Repo"
type textarea "x"
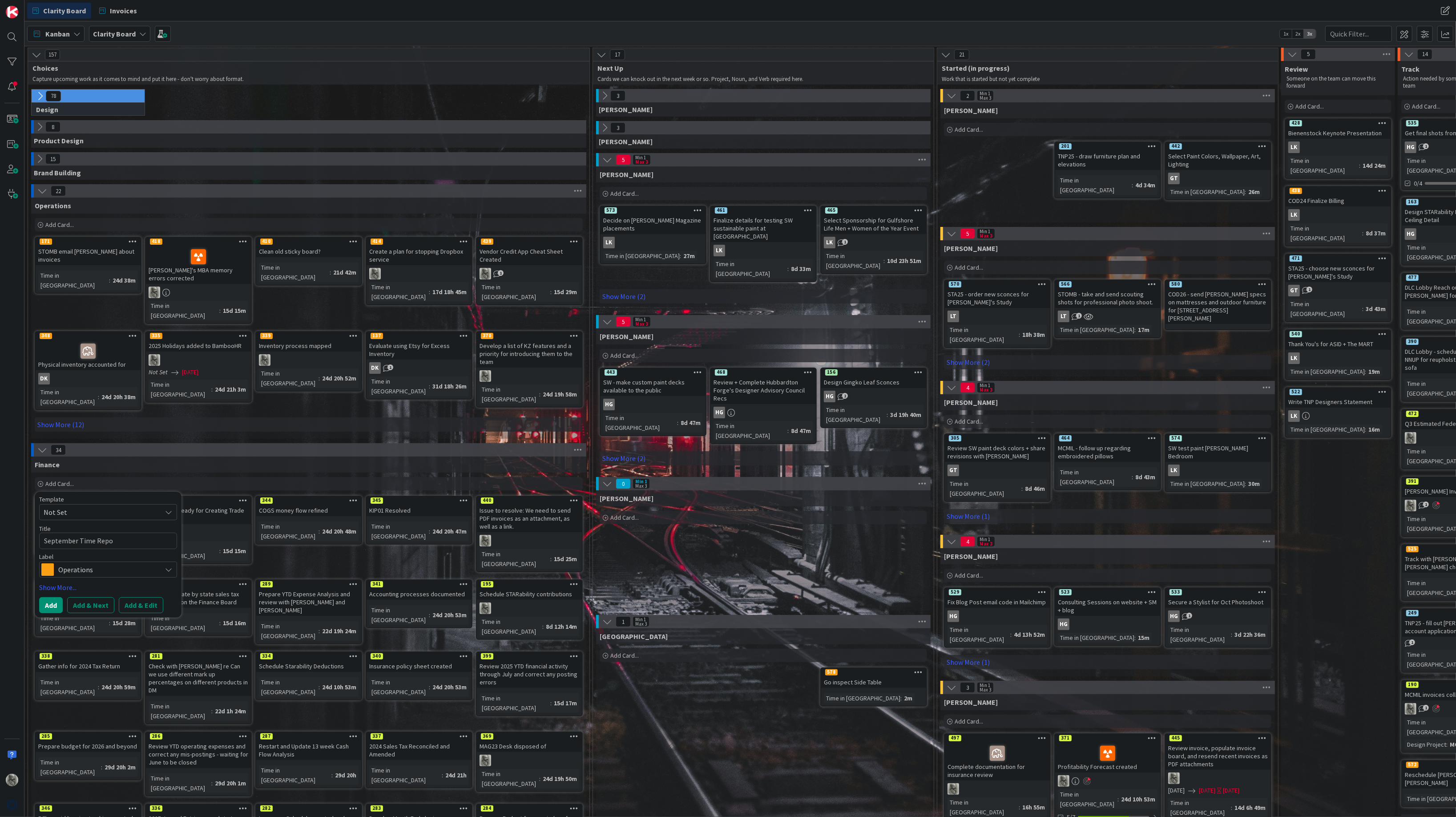
type textarea "September Time Repor"
type textarea "x"
type textarea "September Time Report"
type textarea "x"
type textarea "September Time Report"
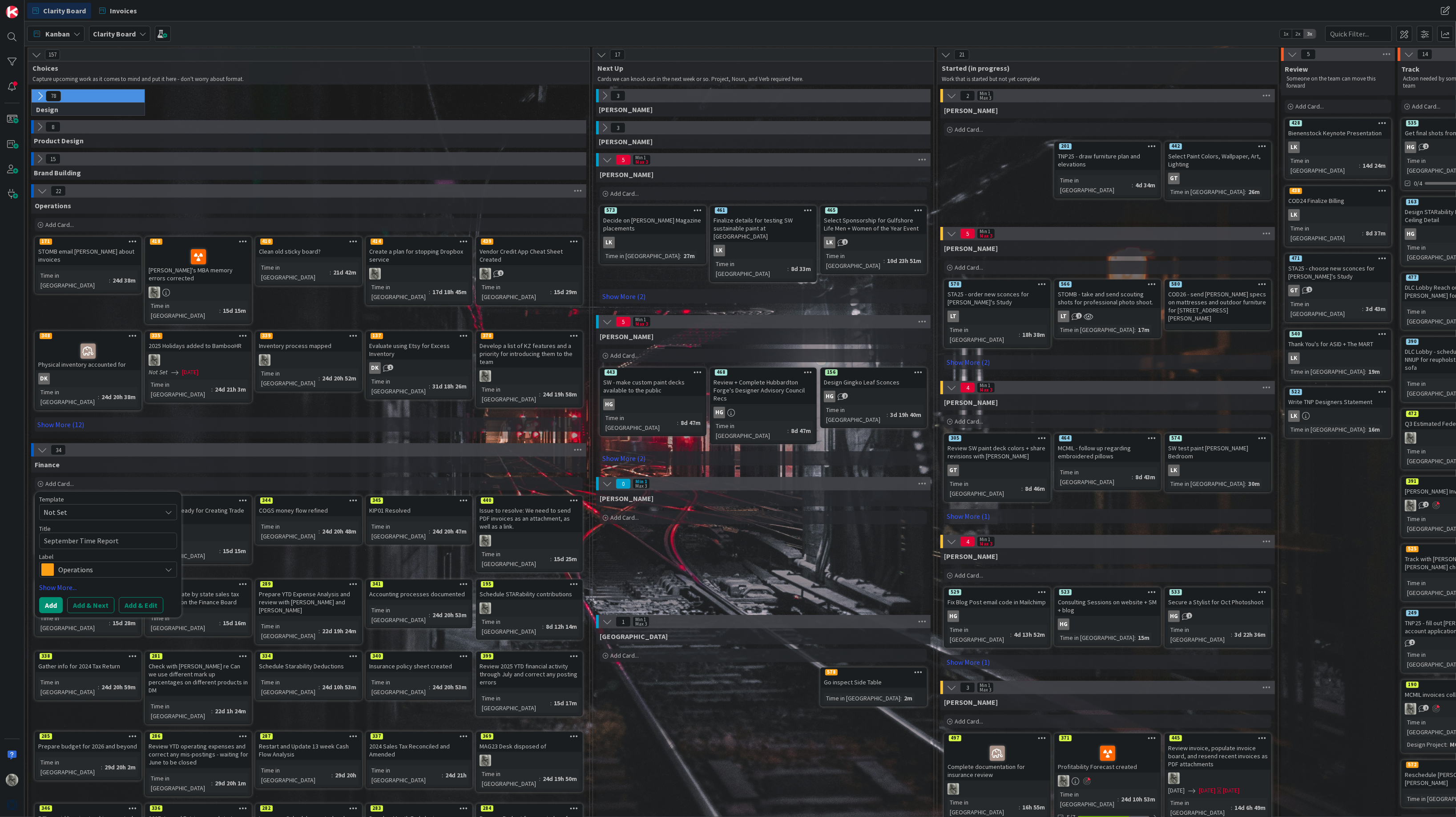
type textarea "x"
type textarea "September Time Report t"
type textarea "x"
type textarea "September Time Report to"
type textarea "x"
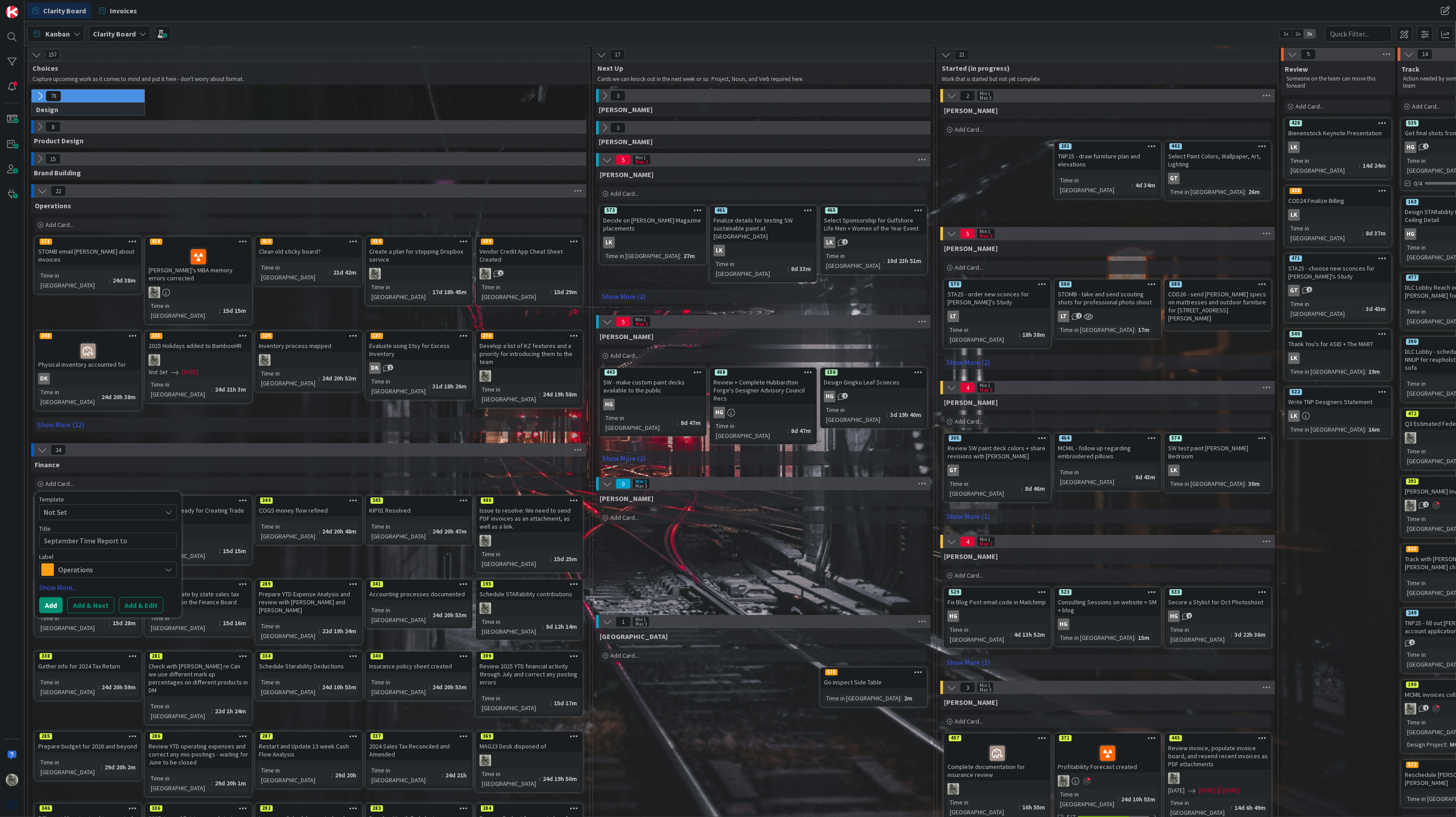
type textarea "September Time Report to"
type textarea "x"
type textarea "September Time Report to L"
type textarea "x"
type textarea "September Time Report to Li"
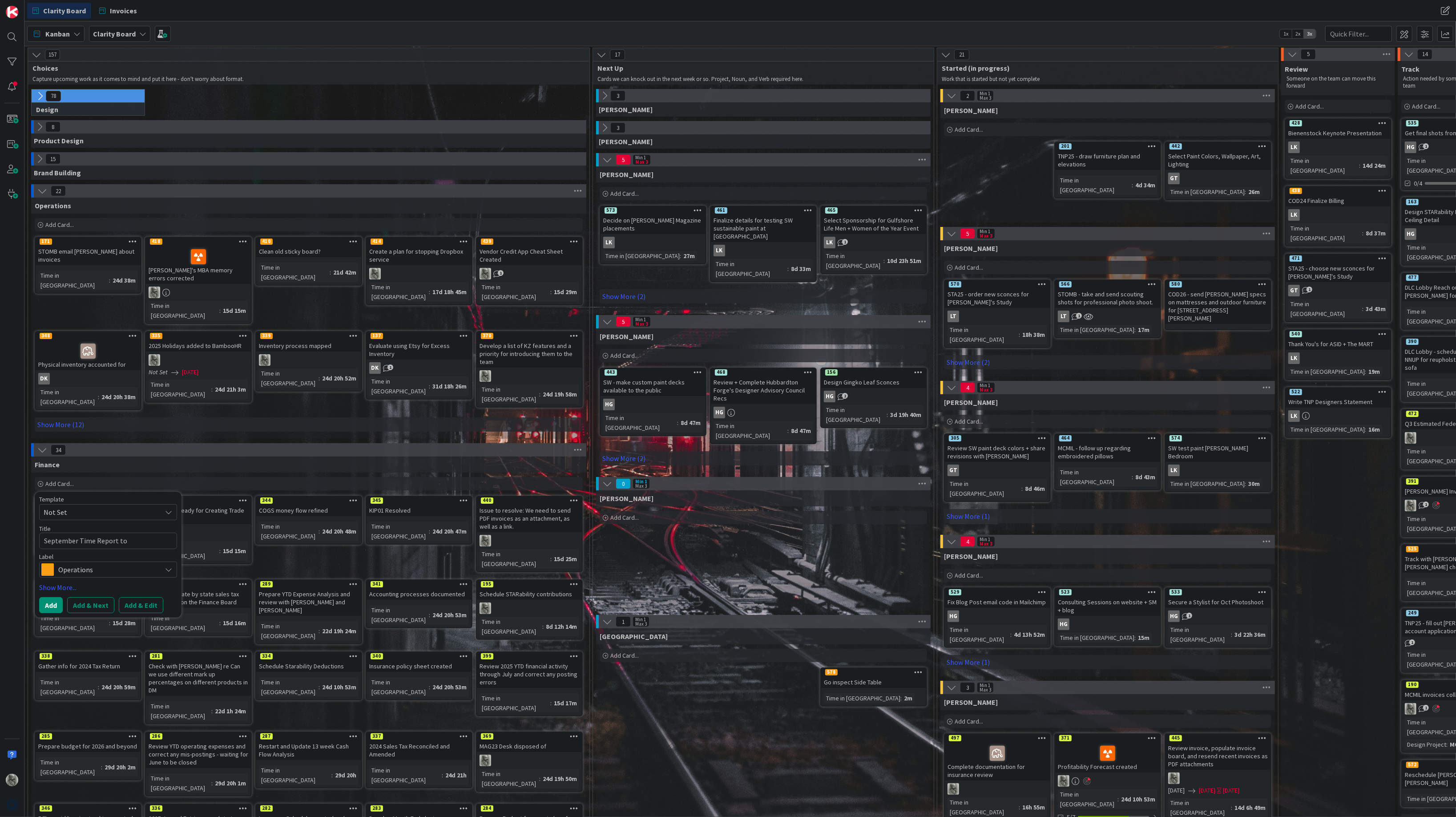
type textarea "x"
type textarea "September Time Report to Lis"
type textarea "x"
type textarea "September Time Report to Lisa"
click at [94, 564] on span "Operations" at bounding box center [107, 569] width 99 height 12
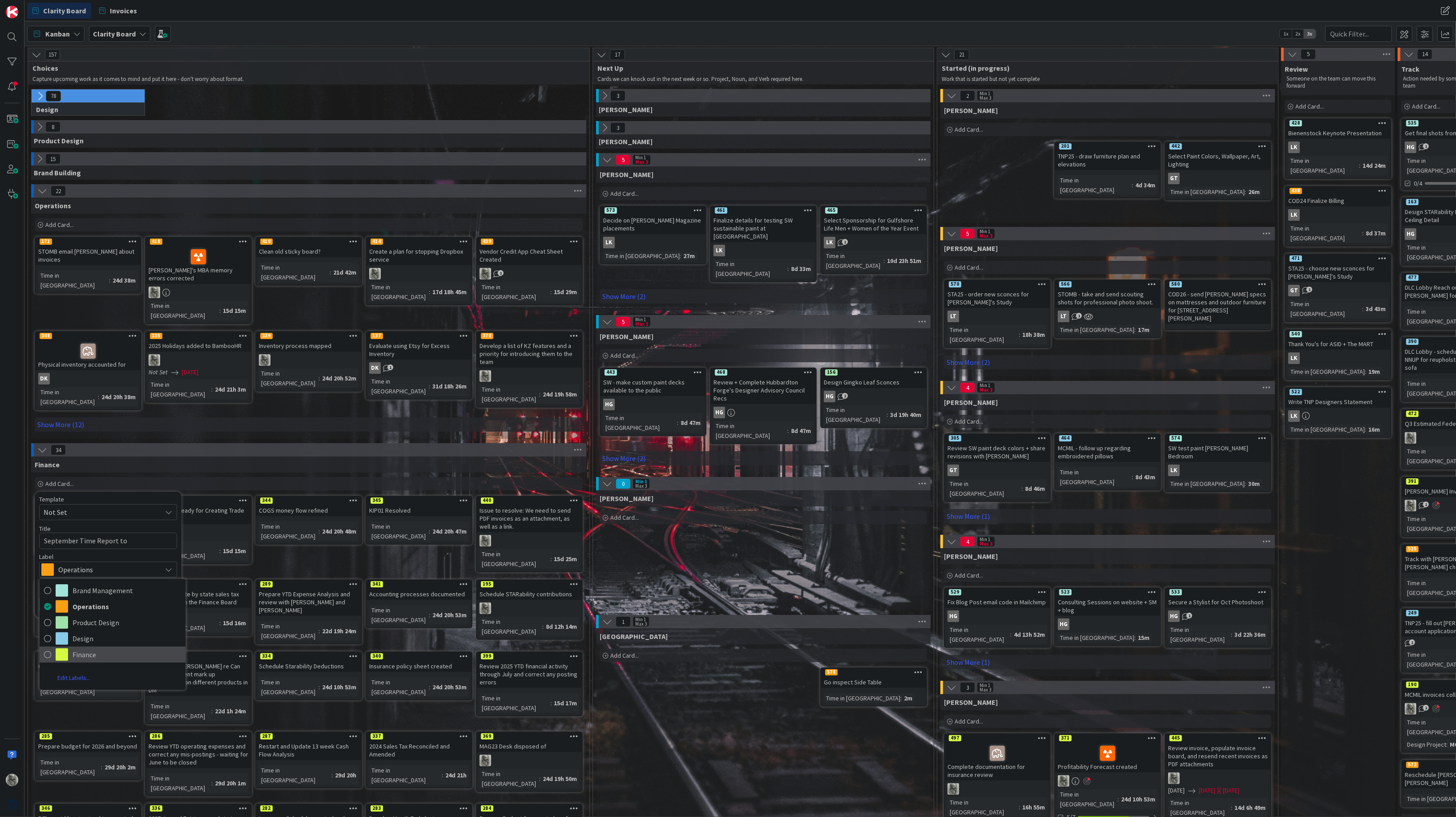
click at [82, 648] on span "Finance" at bounding box center [127, 655] width 108 height 13
type textarea "x"
click at [143, 597] on button "Add & Edit" at bounding box center [142, 604] width 45 height 16
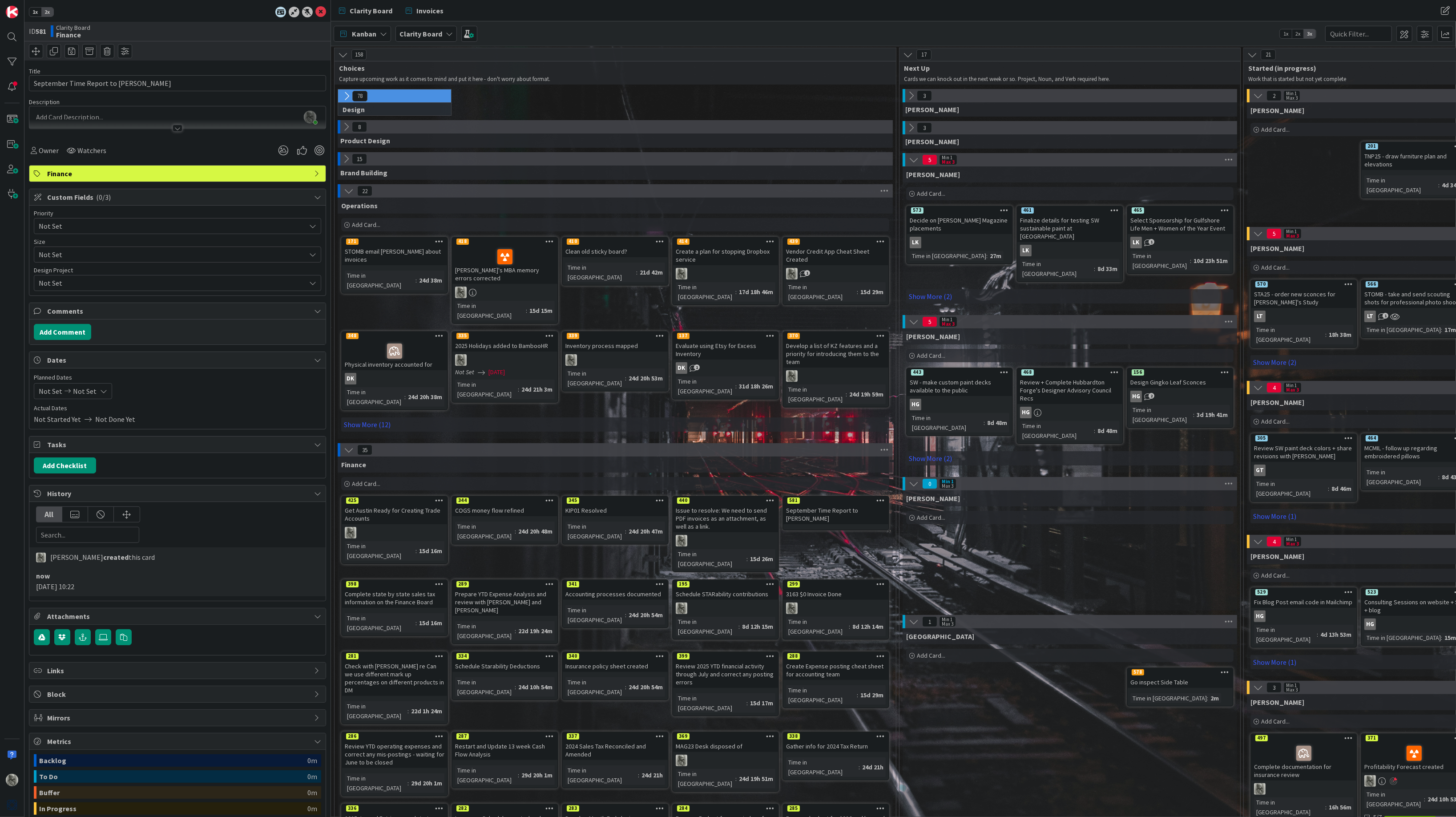
click at [109, 223] on span "Not Set" at bounding box center [170, 226] width 262 height 12
click at [70, 267] on span "Critical" at bounding box center [190, 264] width 252 height 13
click at [55, 392] on span "Not Set" at bounding box center [50, 391] width 23 height 11
click at [156, 420] on icon "Move forward to switch to the next month." at bounding box center [156, 420] width 8 height 8
click at [106, 453] on td "1" at bounding box center [104, 451] width 17 height 17
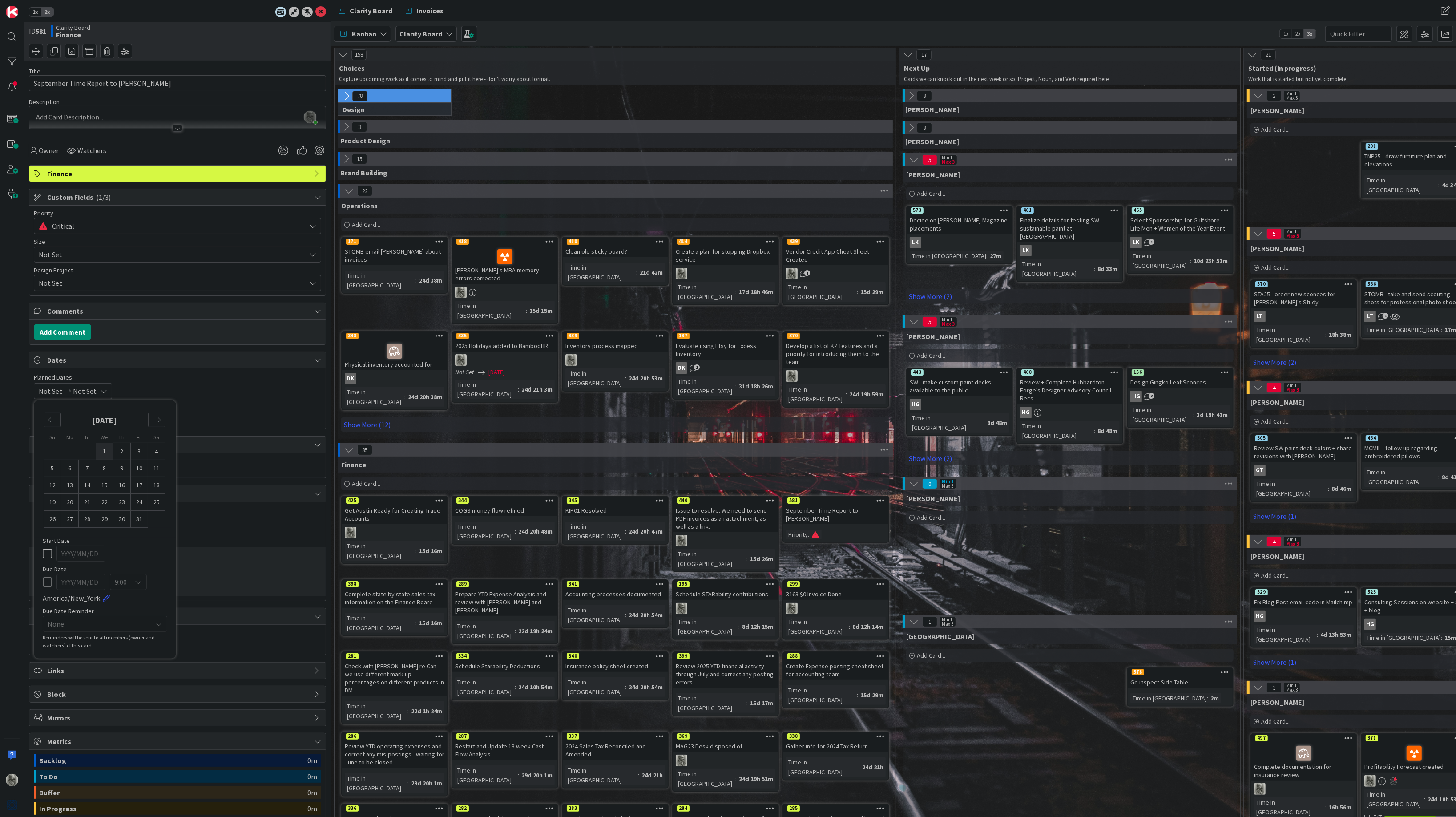
type input "2025/10/01"
click at [120, 452] on td "2" at bounding box center [122, 451] width 17 height 17
type input "2025/10/02"
click at [214, 398] on div "2025/10/01 2025/10/02 Su Mo Tu We Th Fr Sa September 2025 1 2 3 4 5 6 7 8 9 10 …" at bounding box center [177, 391] width 287 height 16
click at [49, 151] on span "Owner" at bounding box center [49, 150] width 20 height 11
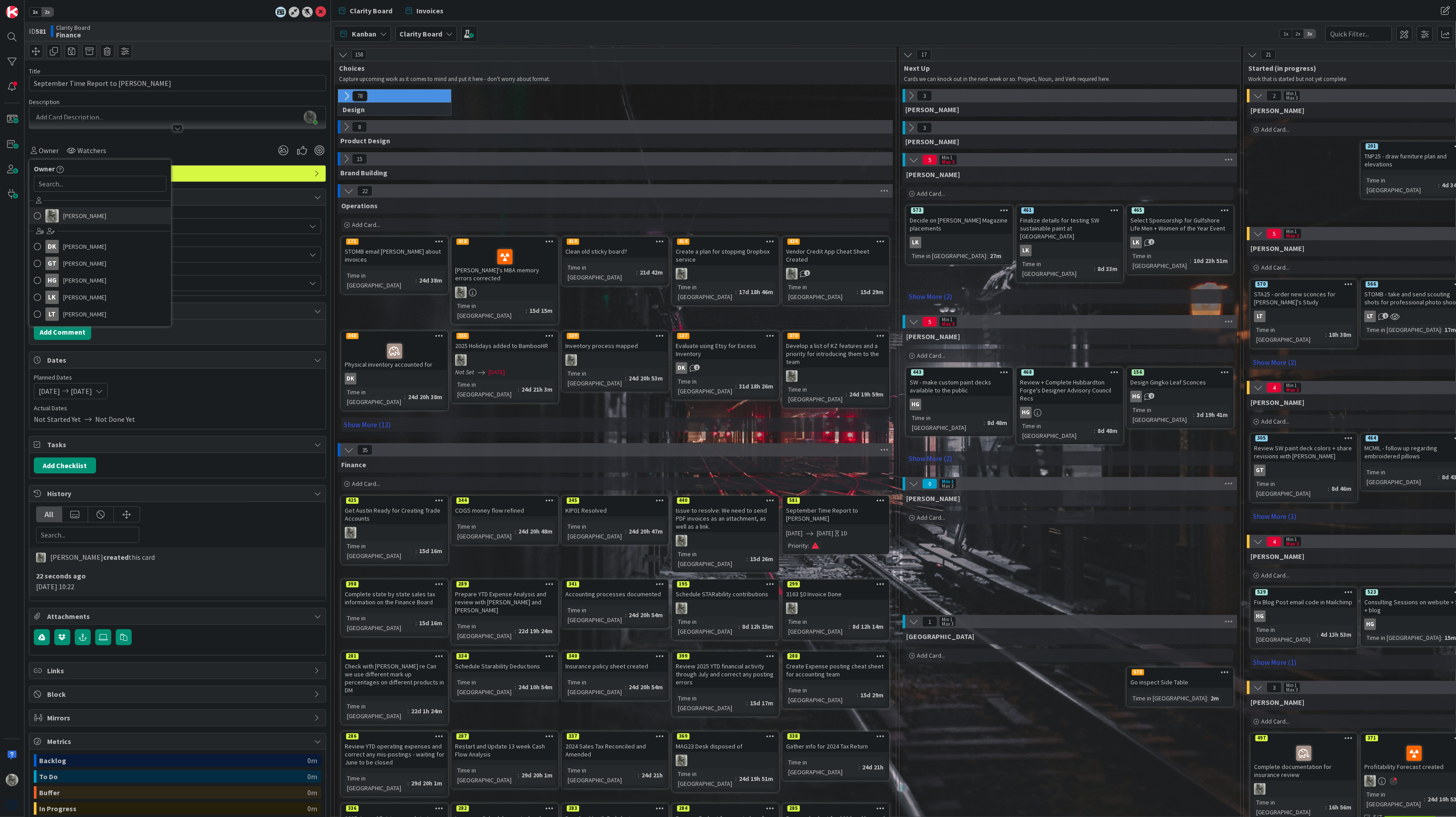
click at [70, 214] on span "Philip Allen" at bounding box center [84, 216] width 43 height 13
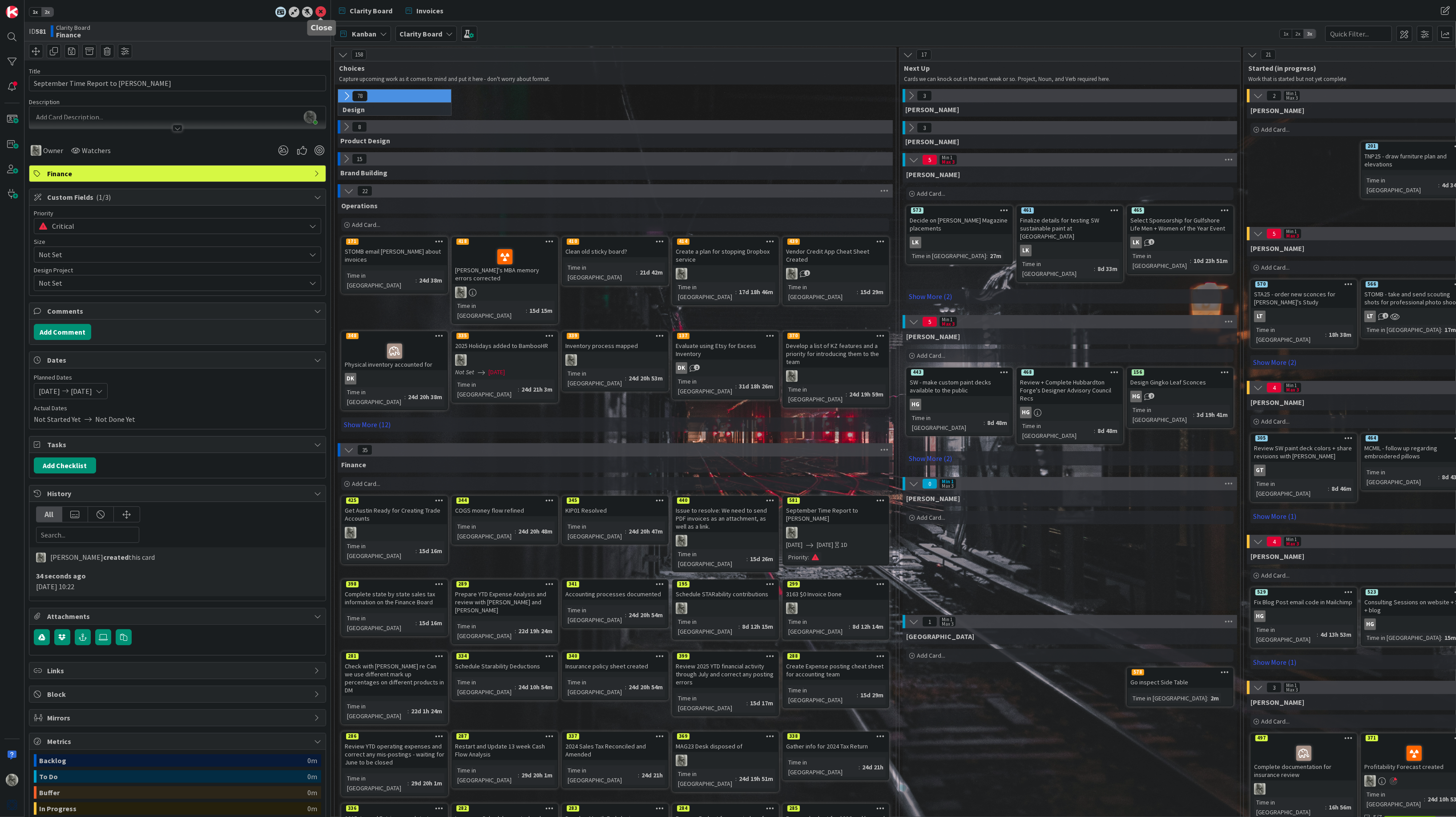
click at [319, 12] on icon at bounding box center [320, 12] width 11 height 11
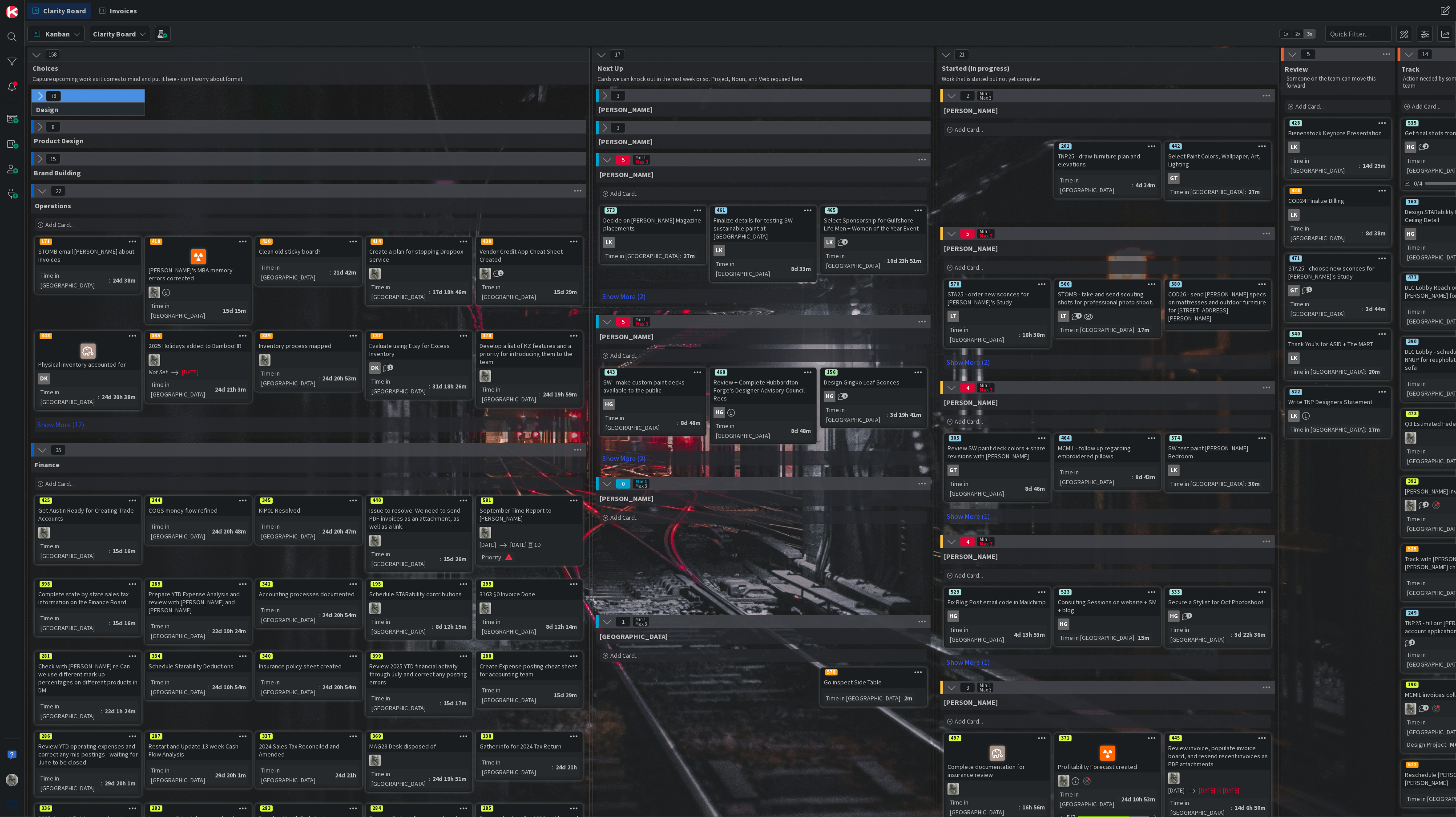
click at [67, 417] on link "Show More (12)" at bounding box center [309, 424] width 548 height 14
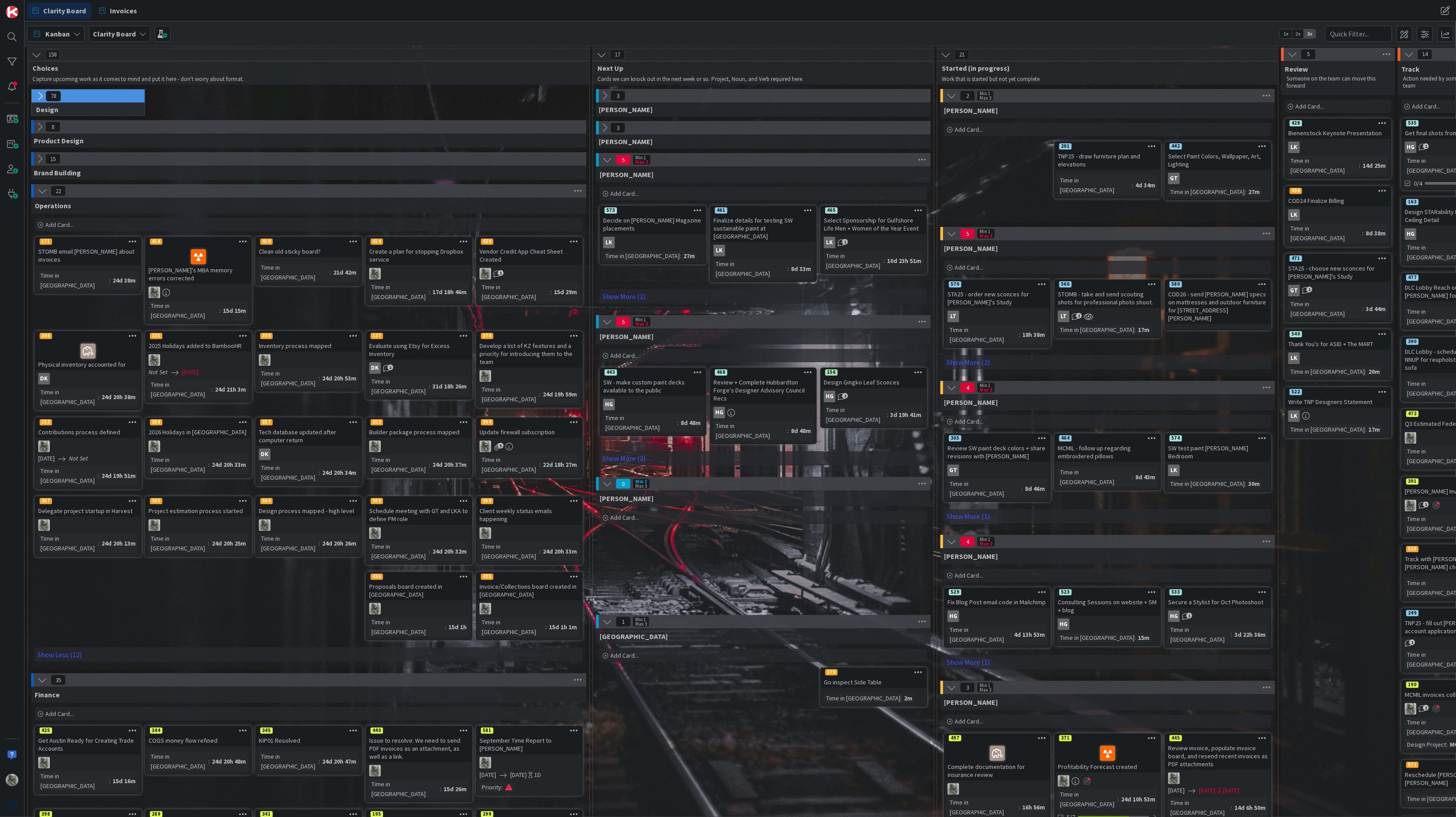
click at [187, 440] on div at bounding box center [198, 446] width 105 height 12
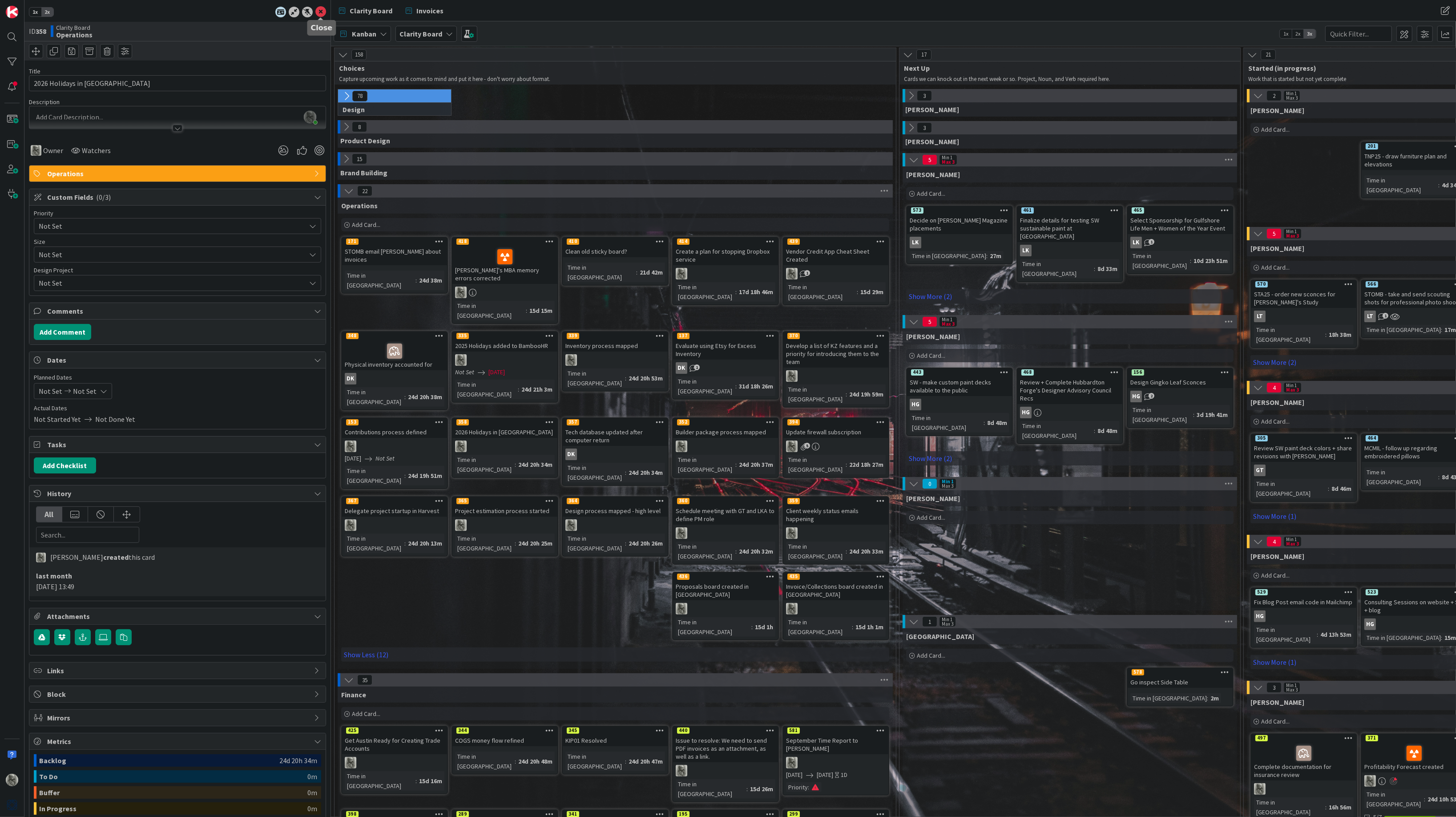
click at [319, 8] on icon at bounding box center [320, 12] width 11 height 11
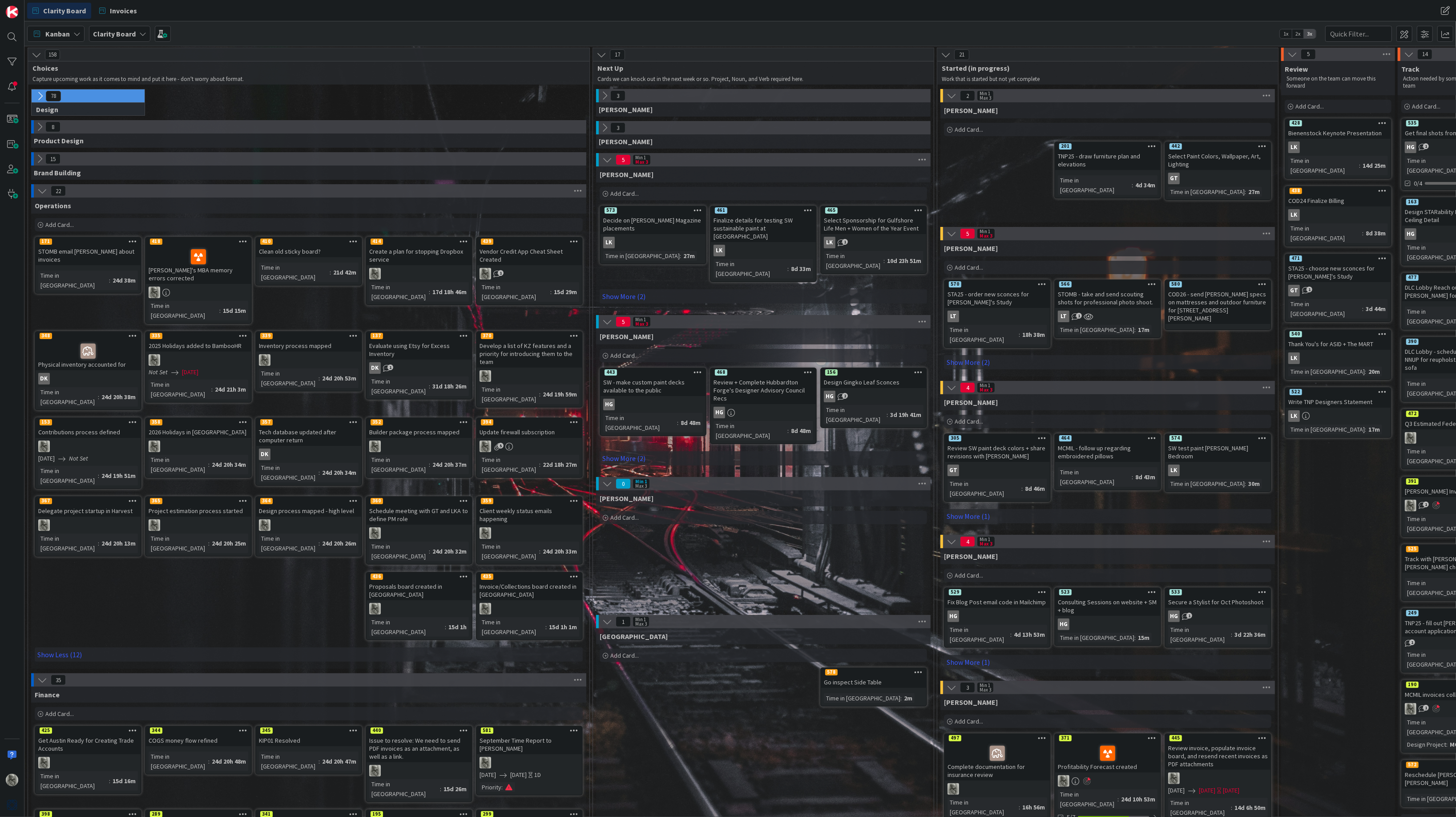
click at [310, 449] on div "DK" at bounding box center [309, 454] width 105 height 12
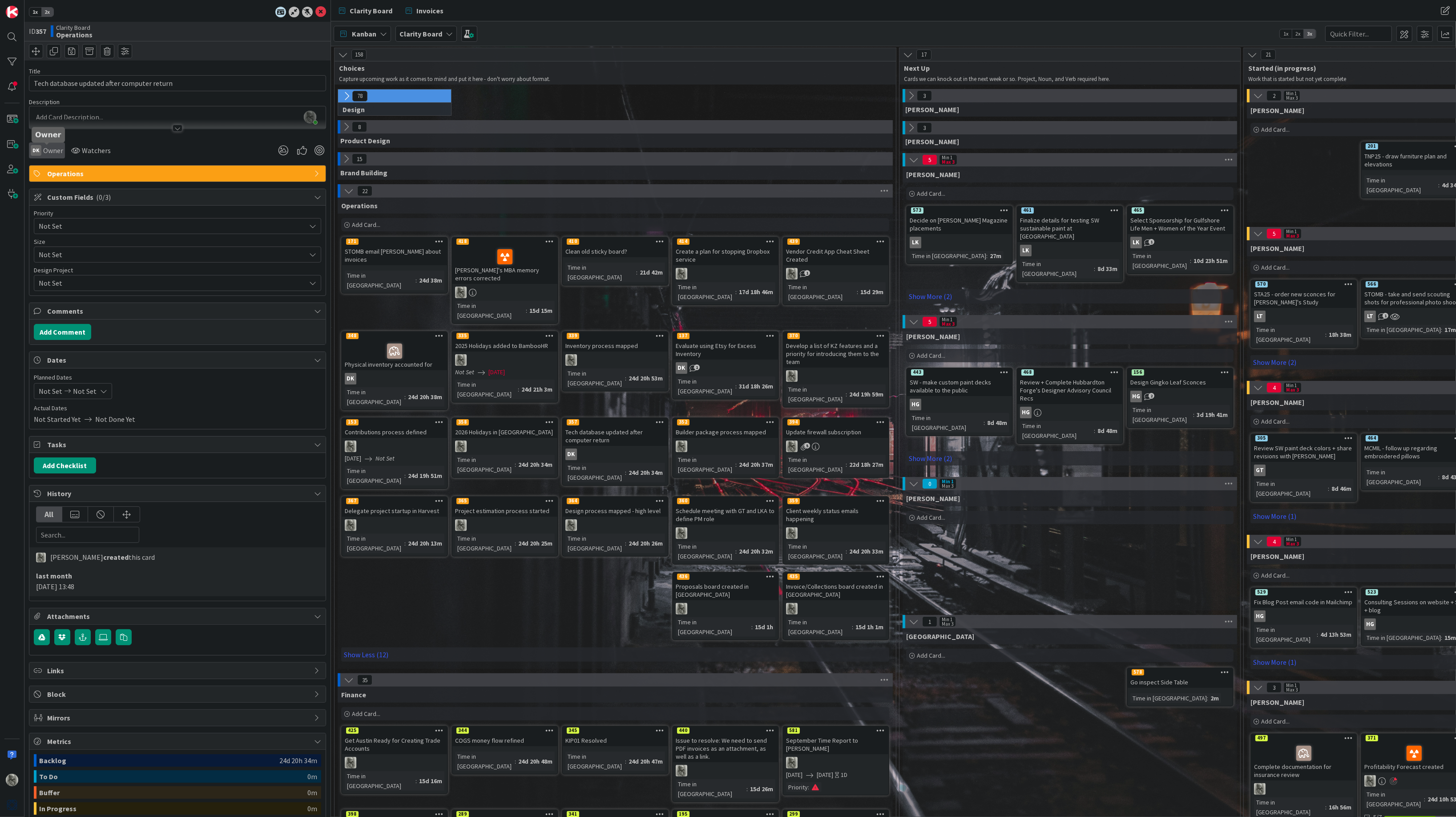
click at [49, 149] on span "Owner" at bounding box center [53, 150] width 20 height 11
click at [78, 248] on span "Philip Allen" at bounding box center [84, 249] width 43 height 13
click at [320, 11] on icon at bounding box center [320, 12] width 11 height 11
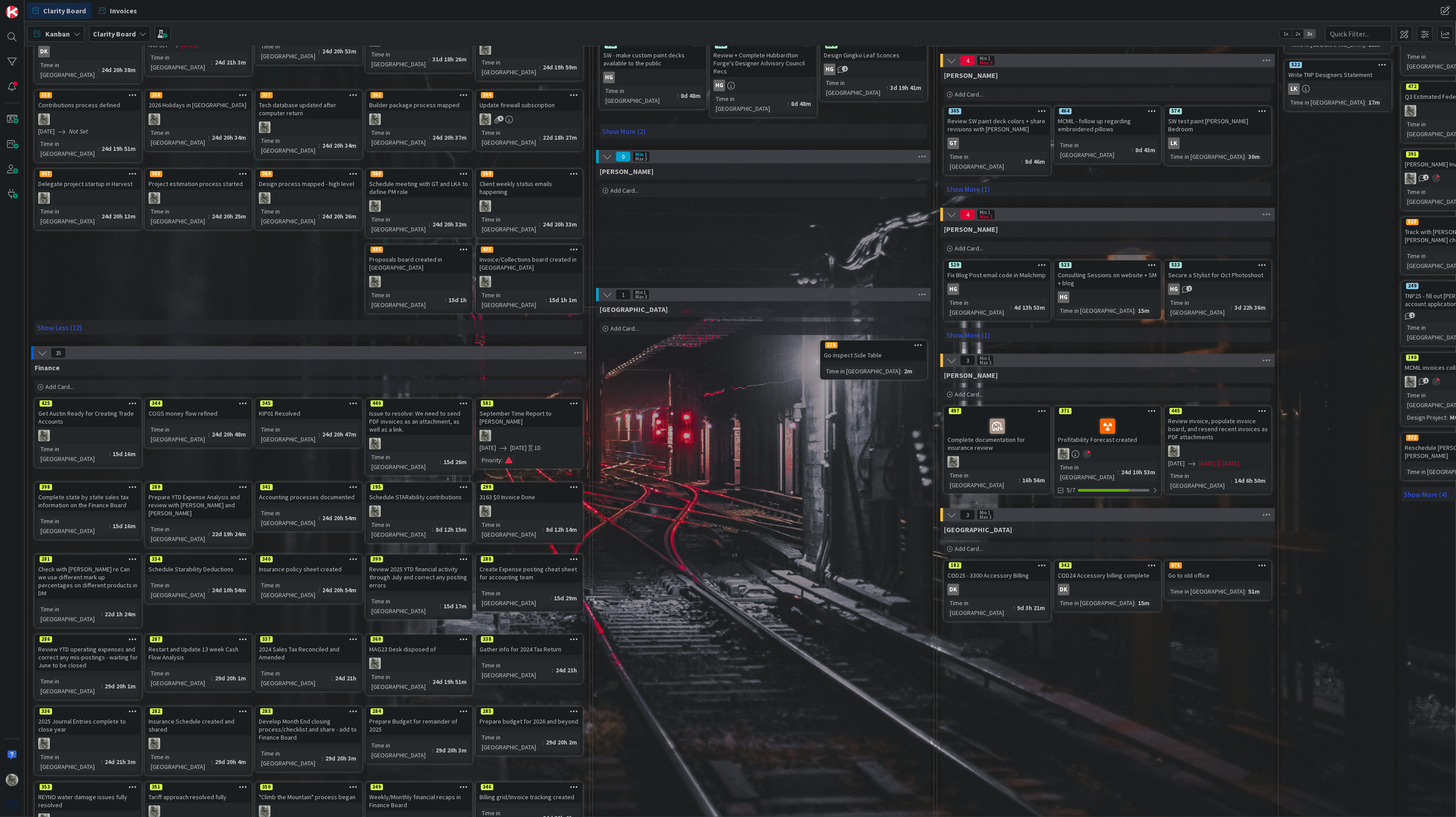
scroll to position [327, 0]
drag, startPoint x: 209, startPoint y: 541, endPoint x: 747, endPoint y: 460, distance: 544.1
click at [747, 460] on div "Devon Add Card... 578 Go inspect Side Table Time in Column : 2m" at bounding box center [763, 629] width 334 height 654
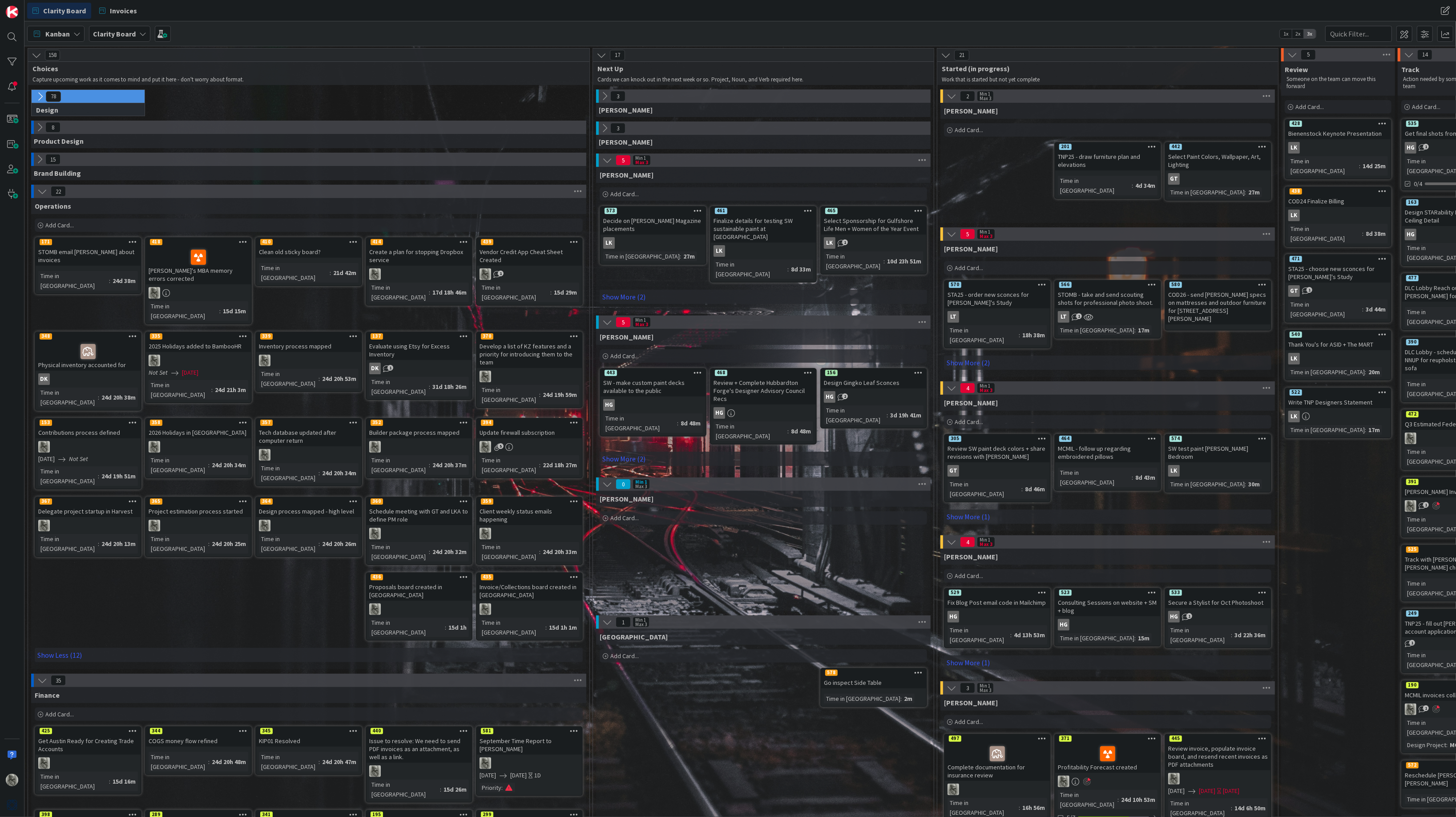
scroll to position [0, 0]
